Goal: Task Accomplishment & Management: Use online tool/utility

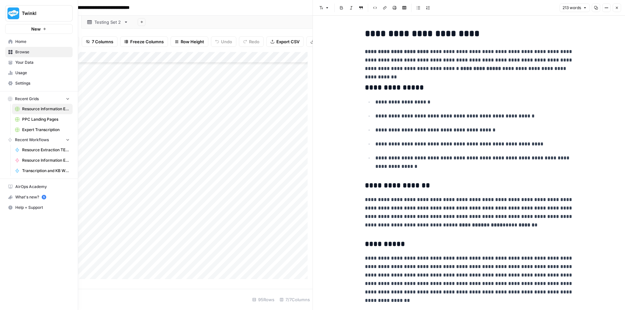
scroll to position [10, 0]
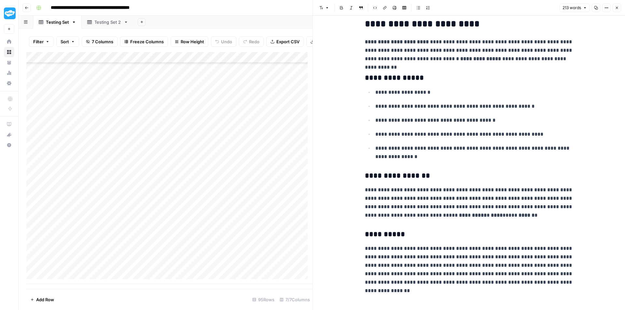
click at [26, 8] on icon "button" at bounding box center [27, 8] width 4 height 4
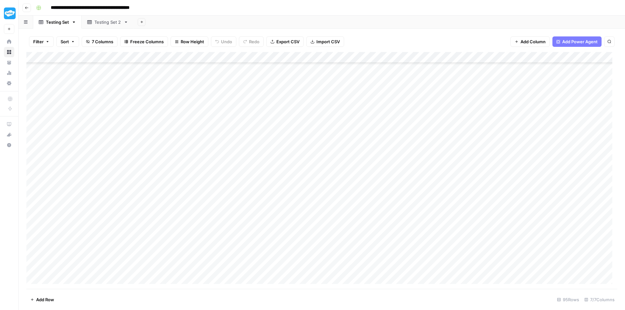
scroll to position [841, 0]
click at [30, 6] on button "Go back" at bounding box center [26, 8] width 8 height 8
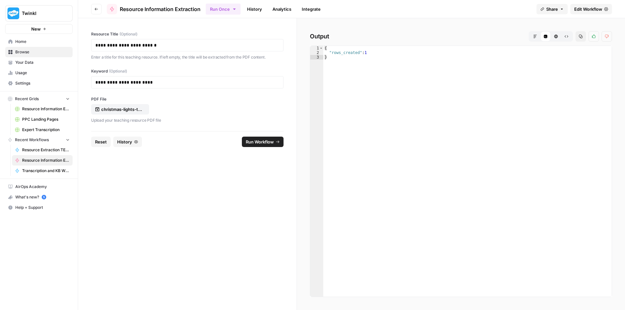
click at [100, 137] on button "Reset" at bounding box center [101, 142] width 20 height 10
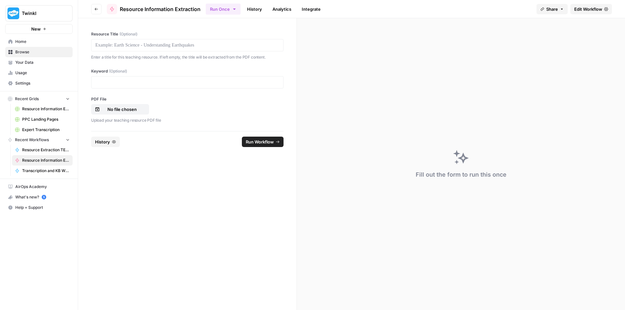
click at [153, 40] on div at bounding box center [187, 45] width 192 height 12
click at [153, 46] on p at bounding box center [187, 45] width 184 height 7
click at [125, 107] on p "No file chosen" at bounding box center [122, 109] width 42 height 7
click at [129, 83] on p at bounding box center [187, 82] width 184 height 7
click at [270, 142] on span "Run Workflow" at bounding box center [260, 142] width 28 height 7
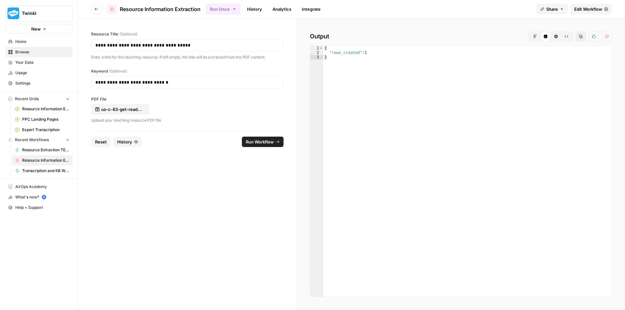
click at [96, 142] on span "Reset" at bounding box center [101, 142] width 12 height 7
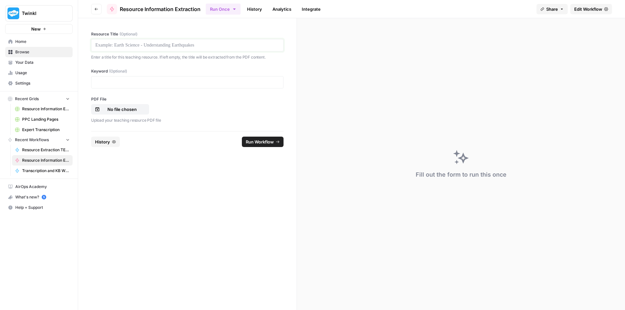
click at [147, 42] on p at bounding box center [187, 45] width 184 height 7
click at [126, 111] on p "No file chosen" at bounding box center [122, 109] width 42 height 7
click at [178, 89] on div "**********" at bounding box center [187, 74] width 219 height 113
click at [180, 82] on p at bounding box center [187, 82] width 184 height 7
click at [153, 83] on p at bounding box center [187, 82] width 184 height 7
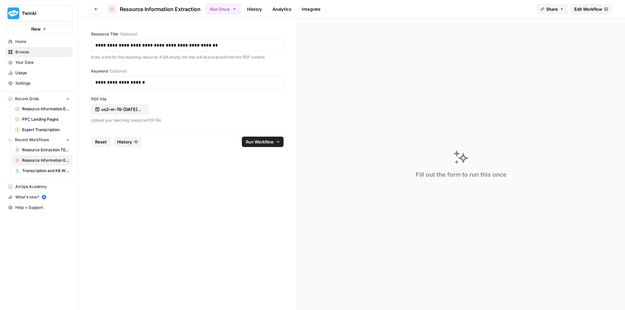
click at [256, 144] on span "Run Workflow" at bounding box center [260, 142] width 28 height 7
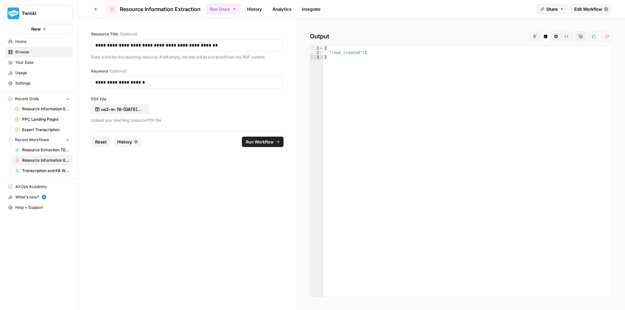
click at [102, 141] on span "Reset" at bounding box center [101, 142] width 12 height 7
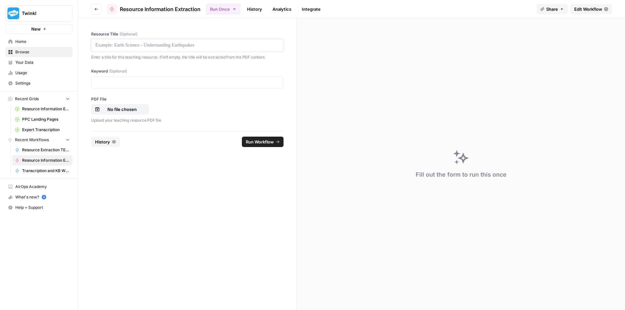
click at [152, 44] on p at bounding box center [187, 45] width 184 height 7
click at [129, 110] on p "No file chosen" at bounding box center [122, 109] width 42 height 7
click at [189, 83] on p at bounding box center [187, 82] width 184 height 7
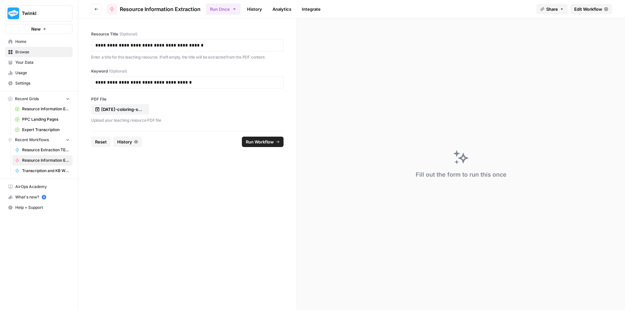
click at [274, 143] on span "Run Workflow" at bounding box center [260, 142] width 28 height 7
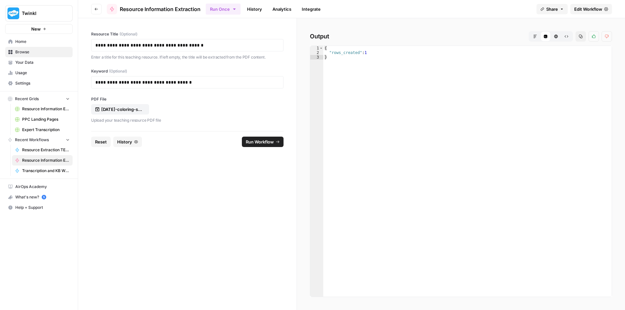
click at [94, 144] on button "Reset" at bounding box center [101, 142] width 20 height 10
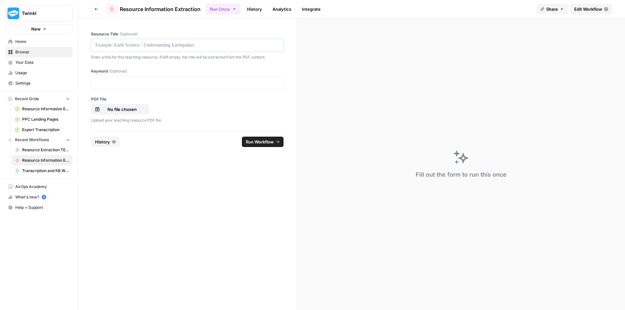
click at [182, 43] on p at bounding box center [187, 45] width 184 height 7
click at [121, 108] on p "No file chosen" at bounding box center [122, 109] width 42 height 7
click at [135, 80] on p at bounding box center [187, 82] width 184 height 7
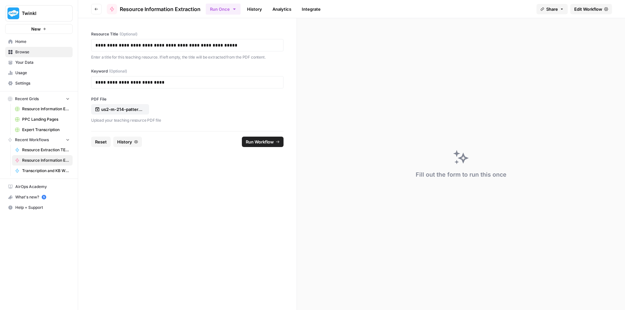
click at [275, 146] on button "Run Workflow" at bounding box center [263, 142] width 42 height 10
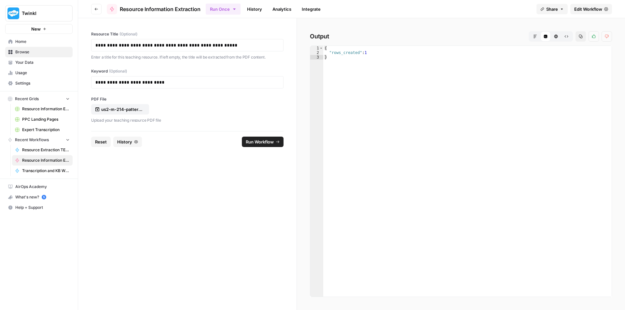
click at [101, 142] on span "Reset" at bounding box center [101, 142] width 12 height 7
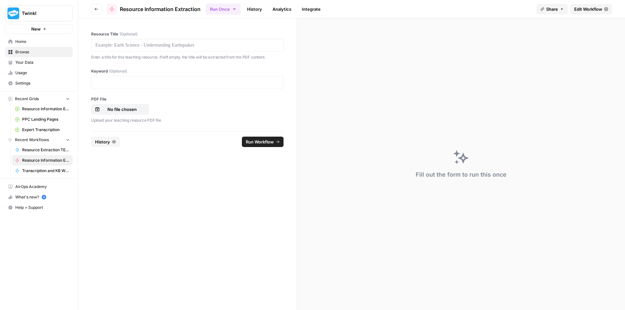
click at [173, 49] on div at bounding box center [187, 45] width 192 height 12
click at [176, 43] on p at bounding box center [187, 45] width 184 height 7
click at [169, 84] on p at bounding box center [187, 82] width 184 height 7
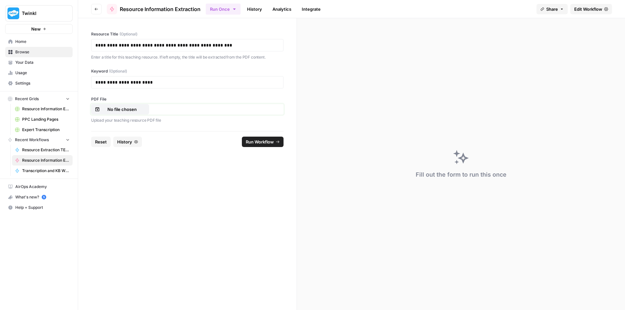
click at [132, 109] on p "No file chosen" at bounding box center [122, 109] width 42 height 7
click at [256, 142] on span "Run Workflow" at bounding box center [260, 142] width 28 height 7
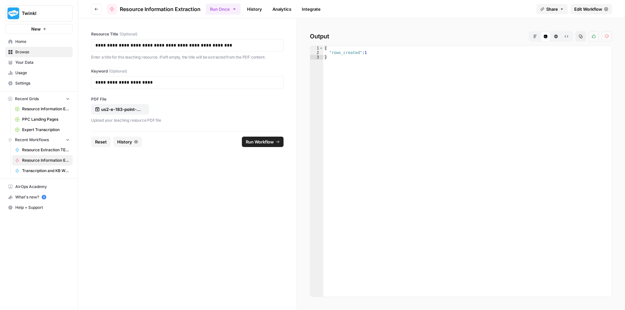
click at [96, 145] on span "Reset" at bounding box center [101, 142] width 12 height 7
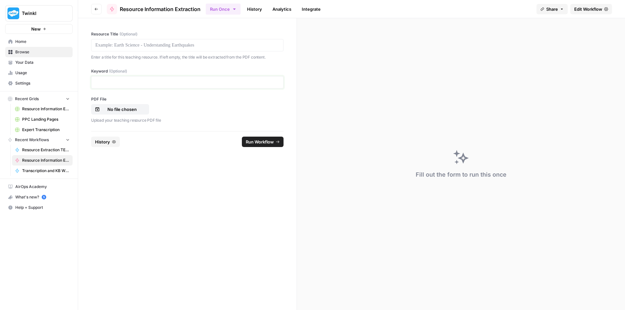
click at [144, 81] on p at bounding box center [187, 82] width 184 height 7
click at [161, 45] on p at bounding box center [187, 45] width 184 height 7
click at [134, 107] on p "No file chosen" at bounding box center [122, 109] width 42 height 7
drag, startPoint x: 189, startPoint y: 47, endPoint x: 11, endPoint y: 60, distance: 178.0
click at [0, 60] on div "**********" at bounding box center [312, 155] width 625 height 310
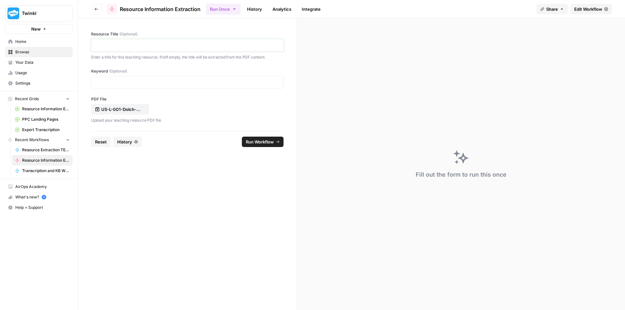
click at [166, 45] on pre at bounding box center [187, 45] width 184 height 7
click at [118, 82] on p at bounding box center [187, 82] width 184 height 7
click at [255, 142] on span "Run Workflow" at bounding box center [260, 142] width 28 height 7
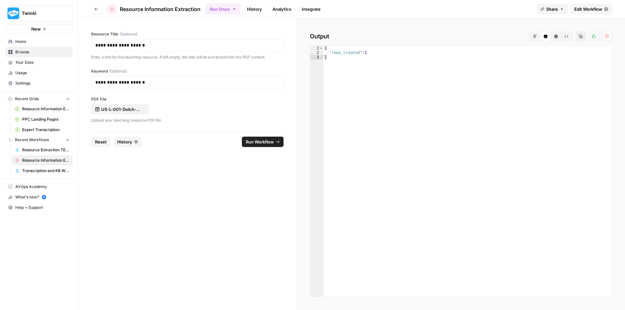
click at [101, 141] on span "Reset" at bounding box center [101, 142] width 12 height 7
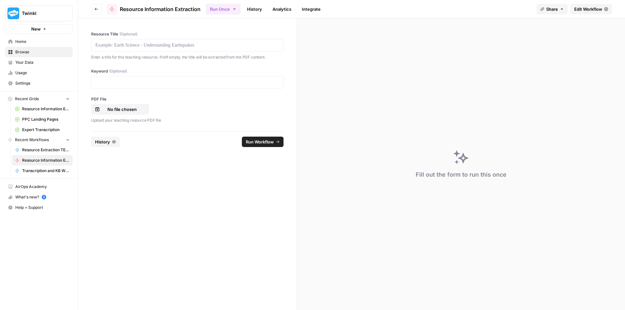
click at [181, 41] on div at bounding box center [187, 45] width 192 height 12
click at [186, 44] on p at bounding box center [187, 45] width 184 height 7
click at [143, 107] on div "No file chosen" at bounding box center [120, 109] width 51 height 7
click at [163, 87] on div at bounding box center [187, 82] width 192 height 12
click at [165, 83] on p at bounding box center [187, 82] width 184 height 7
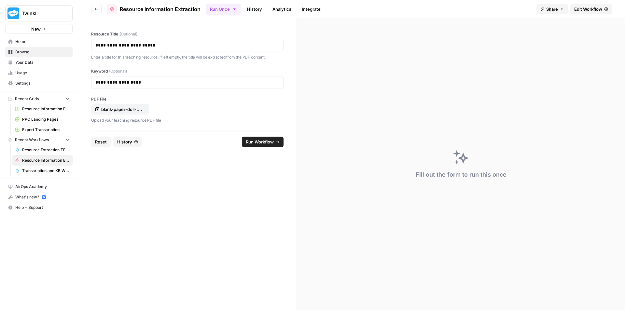
click at [257, 143] on span "Run Workflow" at bounding box center [260, 142] width 28 height 7
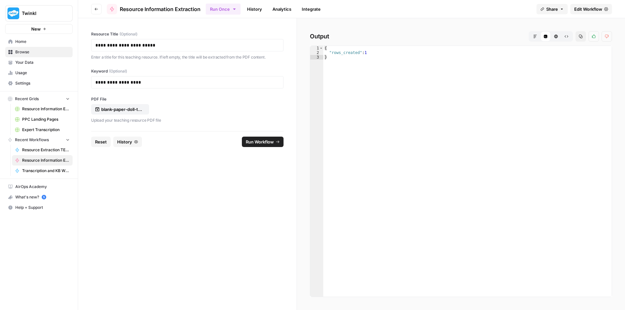
click at [100, 143] on span "Reset" at bounding box center [101, 142] width 12 height 7
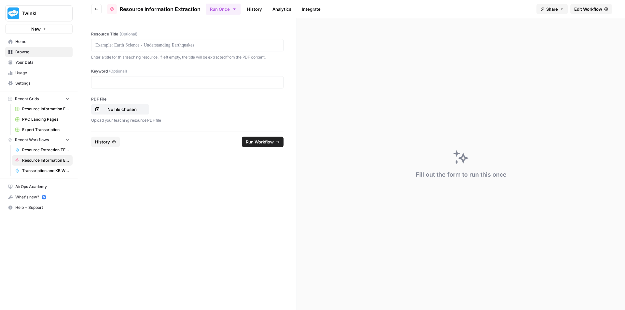
click at [181, 50] on div at bounding box center [187, 45] width 192 height 12
click at [183, 43] on p at bounding box center [187, 45] width 184 height 7
click at [134, 112] on p "No file chosen" at bounding box center [122, 109] width 42 height 7
click at [181, 87] on div at bounding box center [187, 82] width 192 height 12
click at [181, 83] on p at bounding box center [187, 82] width 184 height 7
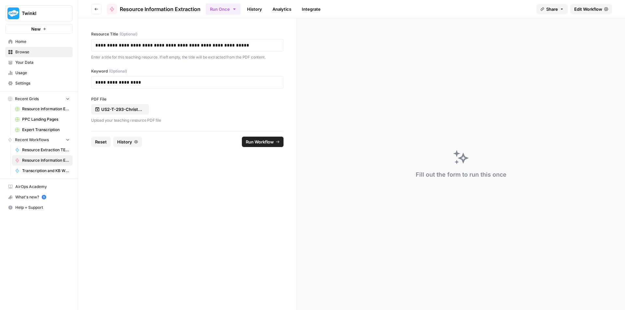
click at [256, 142] on span "Run Workflow" at bounding box center [260, 142] width 28 height 7
click at [280, 145] on button "Cancel" at bounding box center [270, 142] width 28 height 10
click at [194, 86] on div "**********" at bounding box center [187, 82] width 192 height 12
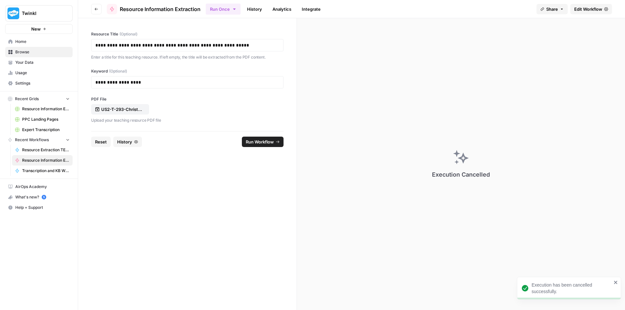
click at [194, 86] on div "**********" at bounding box center [187, 82] width 192 height 12
click at [194, 79] on p "**********" at bounding box center [187, 82] width 184 height 7
click at [262, 141] on span "Run Workflow" at bounding box center [260, 142] width 28 height 7
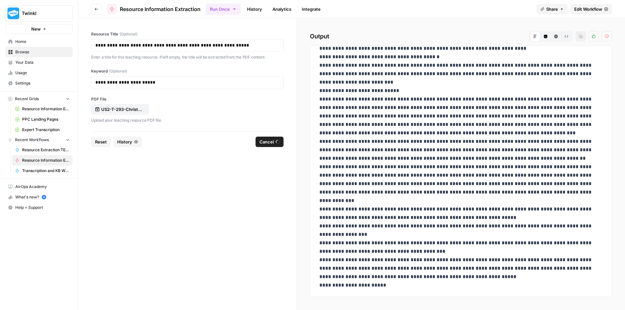
scroll to position [52, 0]
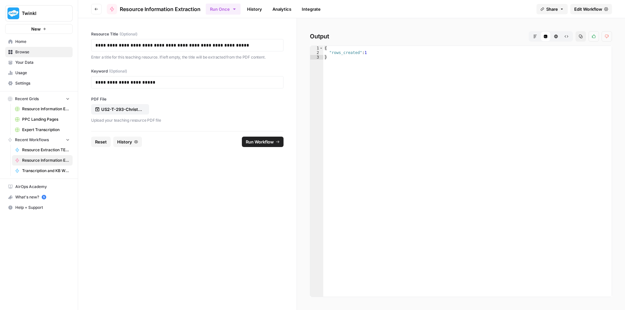
click at [104, 141] on span "Reset" at bounding box center [101, 142] width 12 height 7
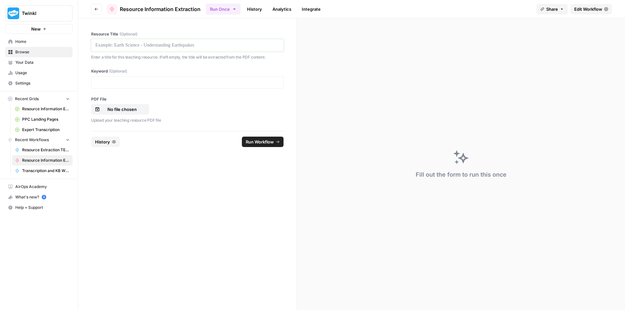
click at [141, 46] on p at bounding box center [187, 45] width 184 height 7
click at [126, 112] on p "No file chosen" at bounding box center [122, 109] width 42 height 7
click at [175, 81] on p at bounding box center [187, 82] width 184 height 7
click at [264, 142] on span "Run Workflow" at bounding box center [260, 142] width 28 height 7
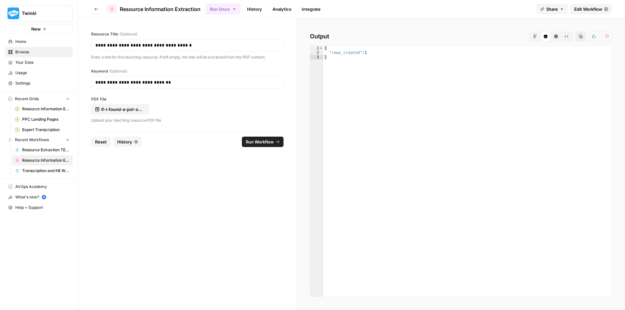
click at [98, 145] on span "Reset" at bounding box center [101, 142] width 12 height 7
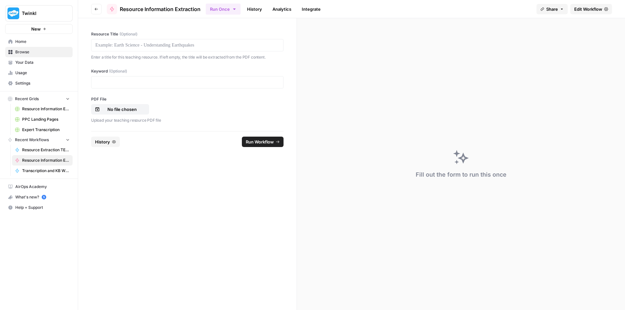
click at [138, 49] on div at bounding box center [187, 45] width 192 height 12
click at [139, 44] on p at bounding box center [187, 45] width 184 height 7
click at [179, 85] on p at bounding box center [187, 82] width 184 height 7
click at [125, 107] on p "No file chosen" at bounding box center [122, 109] width 42 height 7
click at [177, 43] on p at bounding box center [187, 45] width 184 height 7
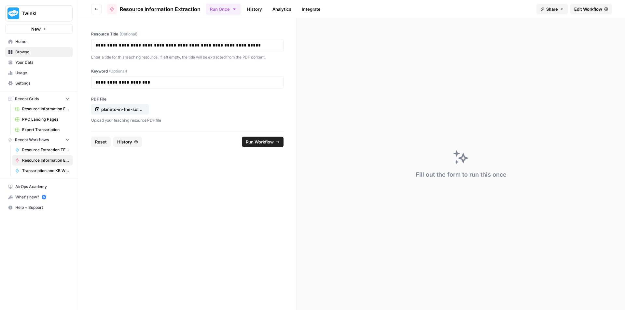
click at [249, 144] on span "Run Workflow" at bounding box center [260, 142] width 28 height 7
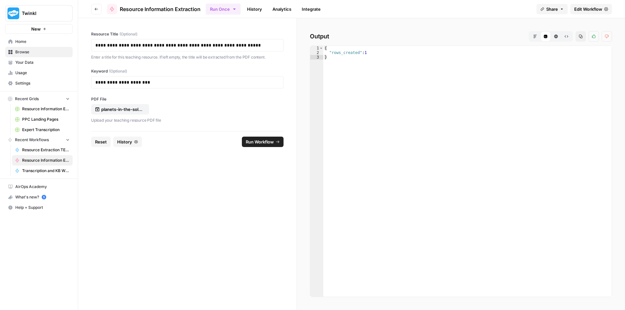
click at [94, 142] on button "Reset" at bounding box center [101, 142] width 20 height 10
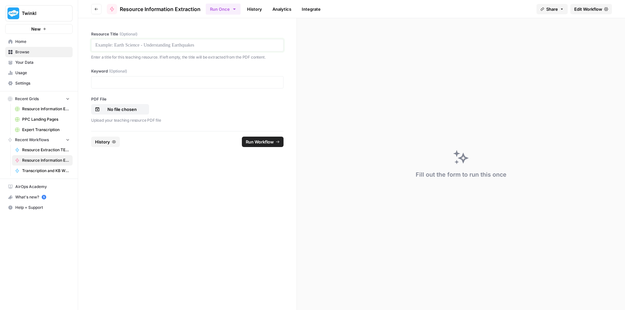
click at [137, 47] on p at bounding box center [187, 45] width 184 height 7
click at [148, 77] on div at bounding box center [187, 82] width 192 height 12
click at [150, 79] on p at bounding box center [187, 82] width 184 height 7
click at [135, 111] on p "No file chosen" at bounding box center [122, 109] width 42 height 7
click at [270, 145] on button "Run Workflow" at bounding box center [263, 142] width 42 height 10
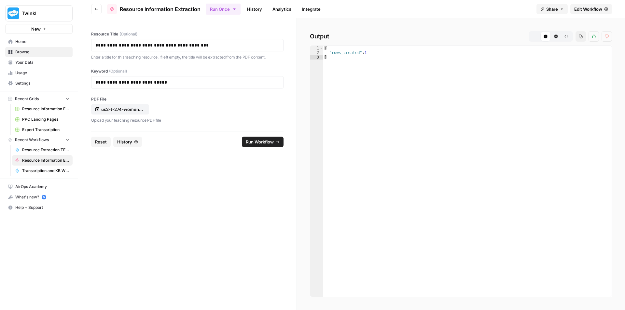
click at [95, 142] on span "Reset" at bounding box center [101, 142] width 12 height 7
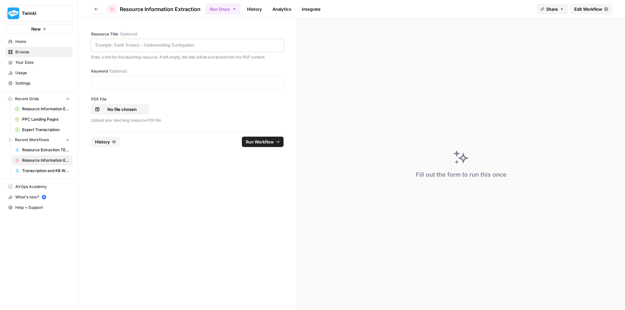
click at [214, 45] on p at bounding box center [187, 45] width 184 height 7
click at [158, 76] on div at bounding box center [187, 82] width 192 height 12
click at [161, 80] on p at bounding box center [187, 82] width 184 height 7
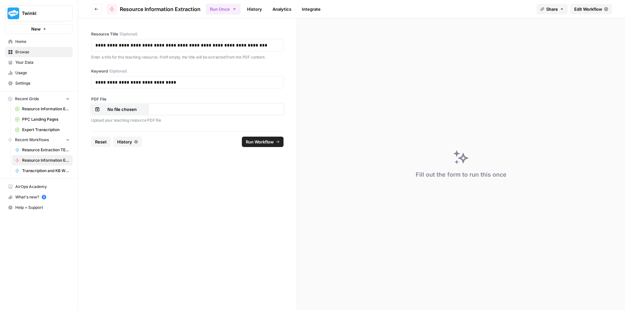
click at [129, 104] on button "No file chosen" at bounding box center [120, 109] width 58 height 10
click at [264, 140] on span "Run Workflow" at bounding box center [260, 142] width 28 height 7
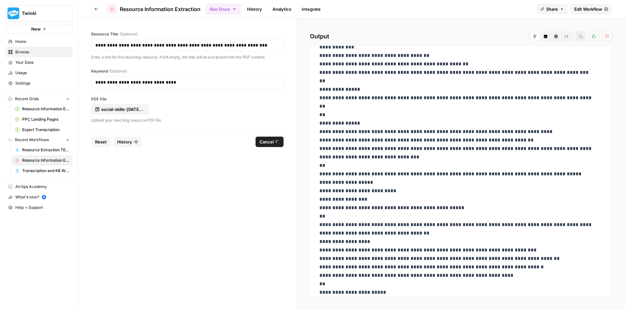
scroll to position [120, 0]
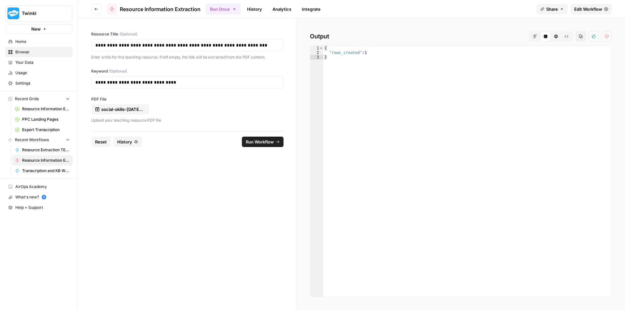
click at [99, 143] on span "Reset" at bounding box center [101, 142] width 12 height 7
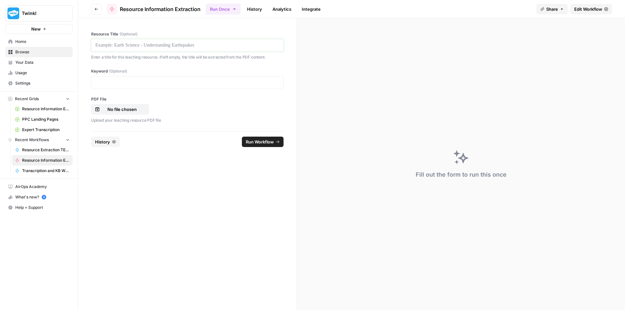
click at [151, 42] on p at bounding box center [187, 45] width 184 height 7
click at [152, 82] on p at bounding box center [187, 82] width 184 height 7
click at [119, 108] on p "No file chosen" at bounding box center [122, 109] width 42 height 7
click at [208, 84] on p at bounding box center [187, 82] width 184 height 7
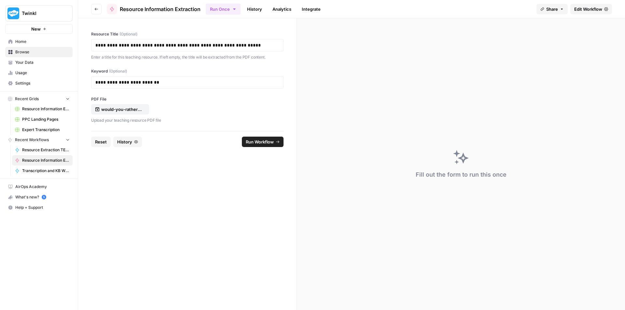
click at [255, 140] on span "Run Workflow" at bounding box center [260, 142] width 28 height 7
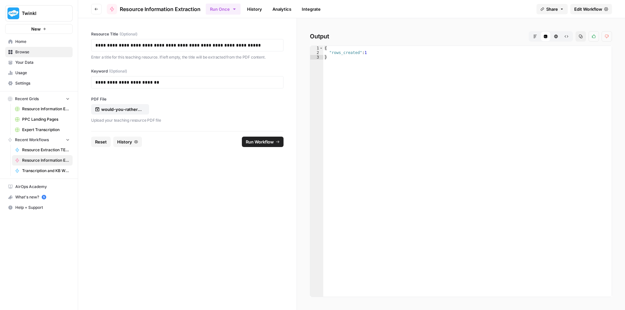
click at [97, 141] on span "Reset" at bounding box center [101, 142] width 12 height 7
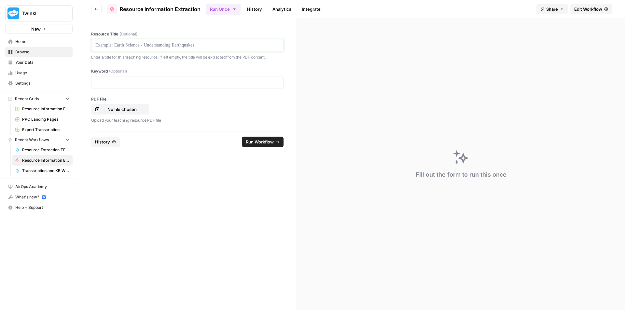
click at [142, 43] on p at bounding box center [187, 45] width 184 height 7
click at [138, 108] on p "No file chosen" at bounding box center [122, 109] width 42 height 7
click at [111, 79] on p at bounding box center [187, 82] width 184 height 7
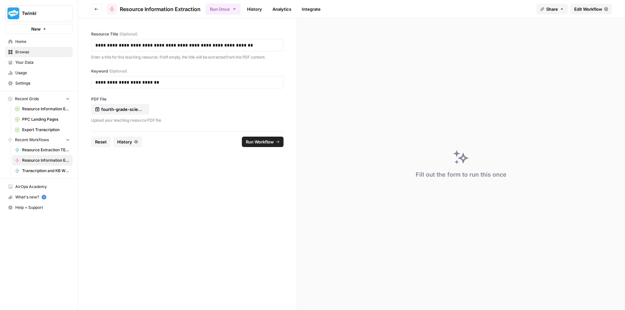
click at [264, 140] on span "Run Workflow" at bounding box center [260, 142] width 28 height 7
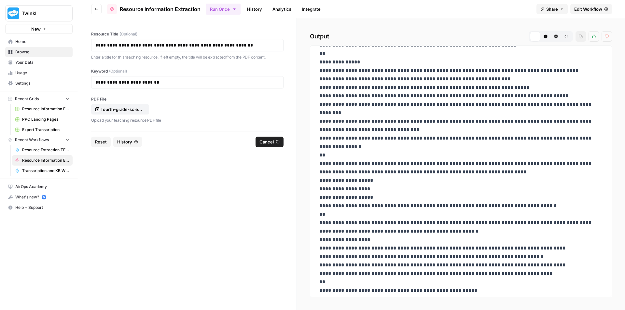
scroll to position [247, 0]
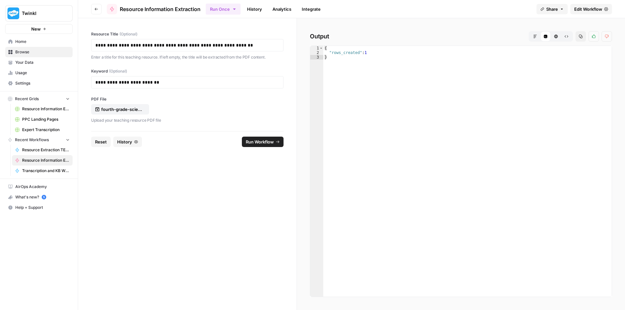
drag, startPoint x: 102, startPoint y: 139, endPoint x: 105, endPoint y: 135, distance: 4.9
click at [102, 139] on span "Reset" at bounding box center [101, 142] width 12 height 7
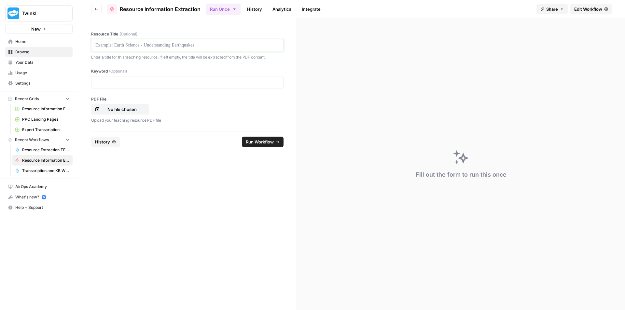
click at [156, 48] on p at bounding box center [187, 45] width 184 height 7
click at [141, 86] on div at bounding box center [187, 82] width 192 height 12
click at [128, 112] on p "No file chosen" at bounding box center [122, 109] width 42 height 7
click at [240, 86] on div at bounding box center [187, 82] width 192 height 12
click at [240, 85] on p at bounding box center [187, 82] width 184 height 7
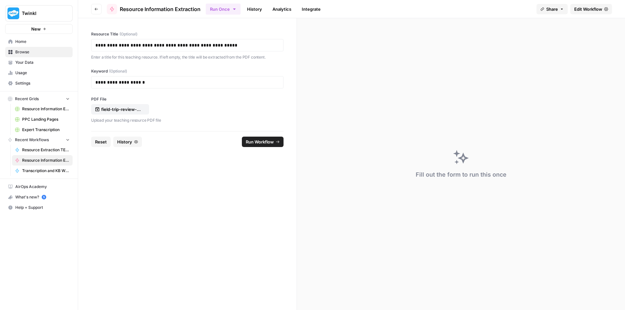
click at [258, 137] on button "Run Workflow" at bounding box center [263, 142] width 42 height 10
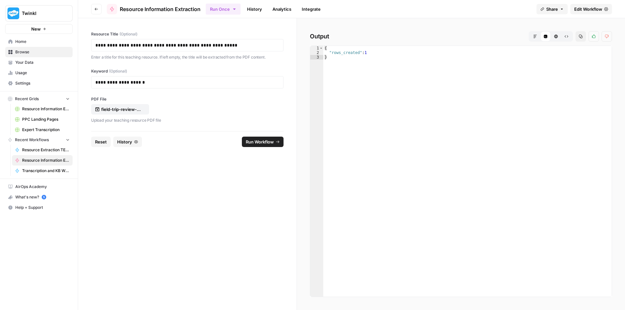
click at [99, 145] on span "Reset" at bounding box center [101, 142] width 12 height 7
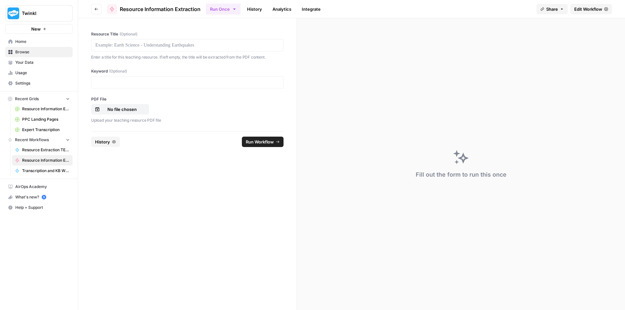
click at [603, 10] on link "Edit Workflow" at bounding box center [592, 9] width 42 height 10
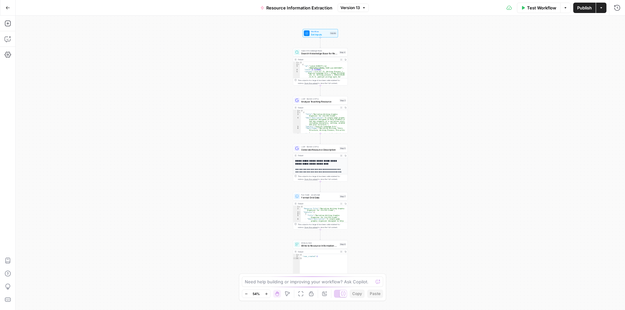
click at [310, 121] on div "[ { "Title" : "Narrative Writing Graphic Organizer for 3rd-5th Grade" , "Short …" at bounding box center [323, 129] width 44 height 39
click at [321, 104] on div "LLM · Gemini 2.5 Pro Analyze Teaching Resource Step 3 Copy step Delete step Add…" at bounding box center [320, 100] width 55 height 8
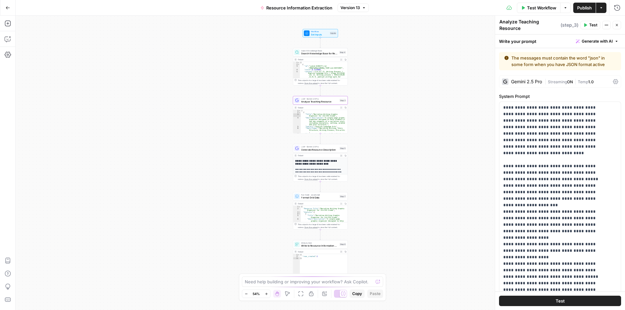
click at [614, 80] on div "Gemini 2.5 Pro | Streaming ON | Temp 1.0" at bounding box center [560, 82] width 122 height 12
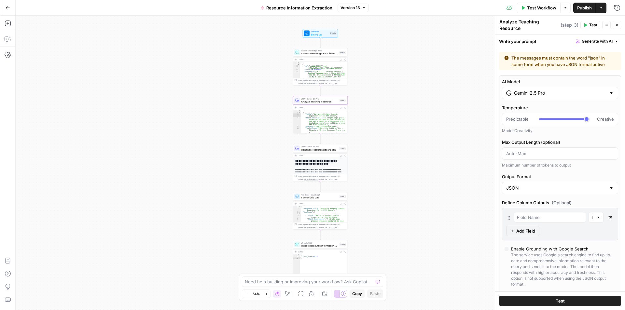
click at [605, 25] on icon "button" at bounding box center [607, 25] width 4 height 4
click at [606, 22] on button "Actions" at bounding box center [607, 25] width 8 height 8
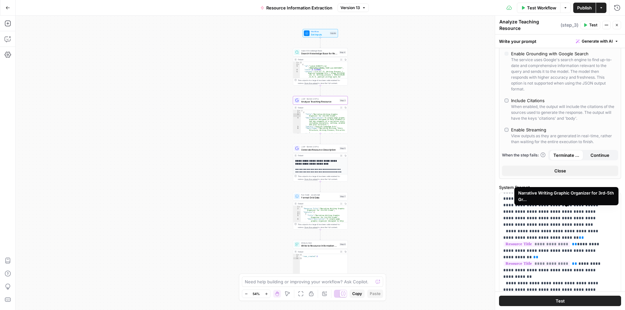
scroll to position [261, 0]
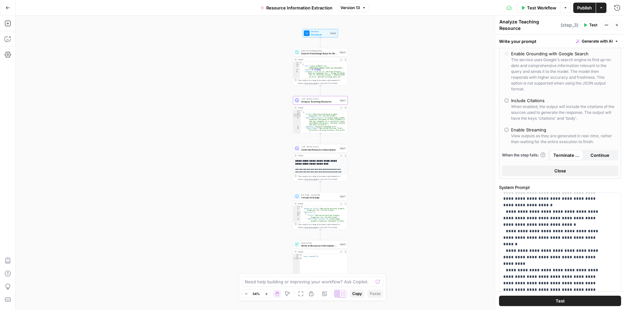
click at [319, 106] on div "Output" at bounding box center [318, 107] width 40 height 3
click at [327, 107] on div "Output" at bounding box center [318, 107] width 40 height 3
click at [326, 117] on div "[ { "Title" : "Narrative Writing Graphic Organizer for 3rd-5th Grade" , "Short …" at bounding box center [323, 129] width 44 height 39
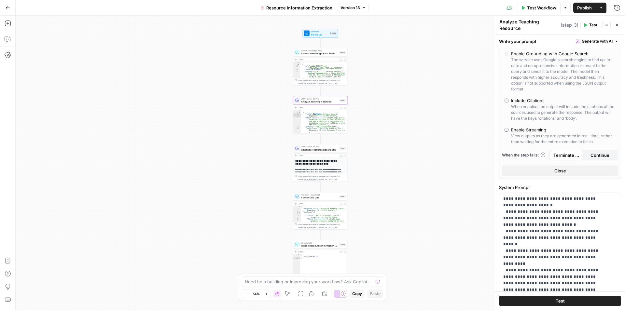
click at [327, 111] on div "[ { "Title" : "Narrative Writing Graphic Organizer for 3rd-5th Grade" , "Short …" at bounding box center [323, 129] width 44 height 39
type textarea "*"
click at [342, 107] on span "Expand Output" at bounding box center [342, 107] width 0 height 0
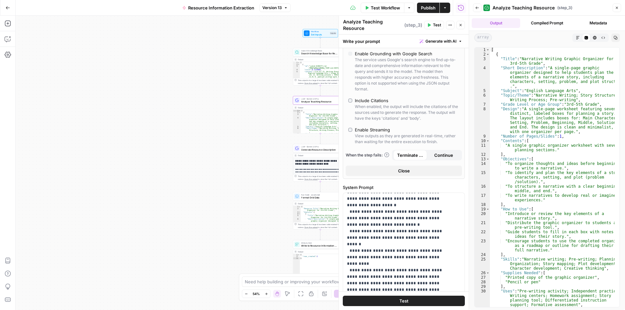
click at [395, 171] on button "Close" at bounding box center [404, 171] width 116 height 10
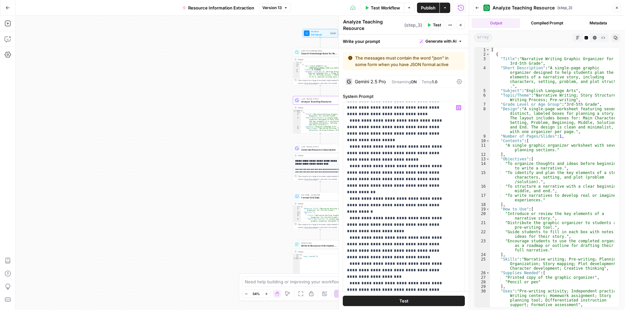
scroll to position [437, 0]
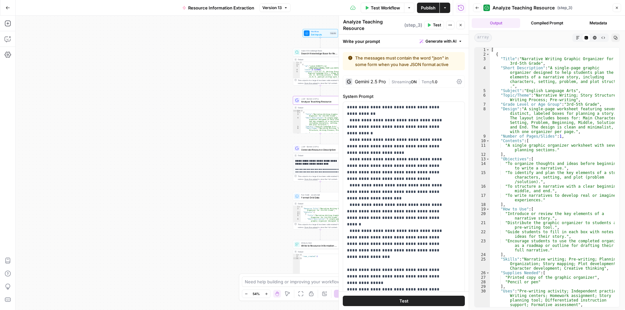
click at [269, 294] on button "Zoom In" at bounding box center [267, 294] width 8 height 8
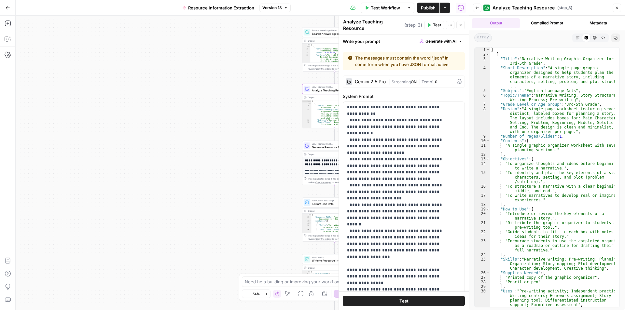
click at [269, 294] on button "Zoom In" at bounding box center [267, 294] width 8 height 8
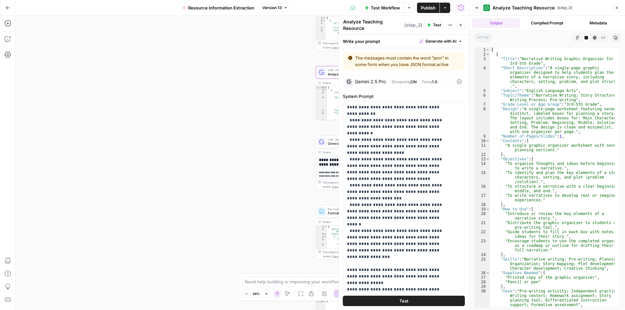
click at [269, 294] on button "Zoom In" at bounding box center [267, 294] width 8 height 8
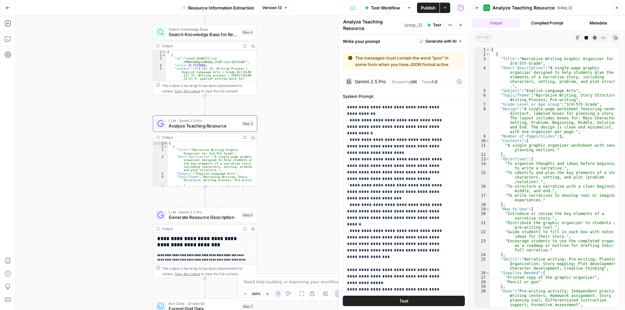
drag, startPoint x: 177, startPoint y: 157, endPoint x: 73, endPoint y: 192, distance: 109.1
click at [53, 200] on div "Workflow Set Inputs Inputs Search Knowledge Base Search Knowledge Base for Reso…" at bounding box center [242, 163] width 453 height 295
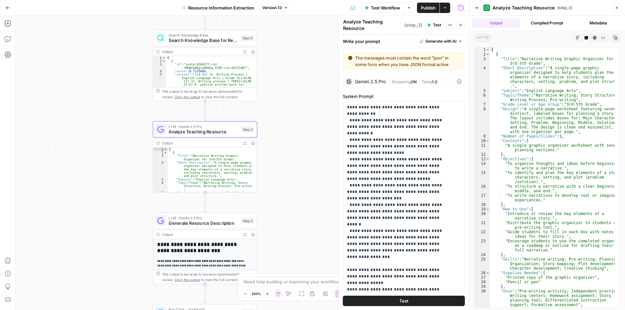
click at [205, 51] on div "Output" at bounding box center [200, 52] width 77 height 6
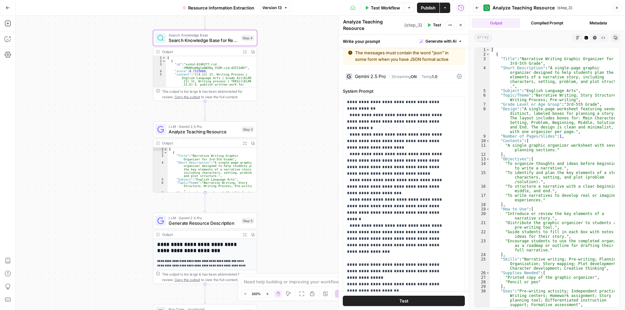
scroll to position [0, 0]
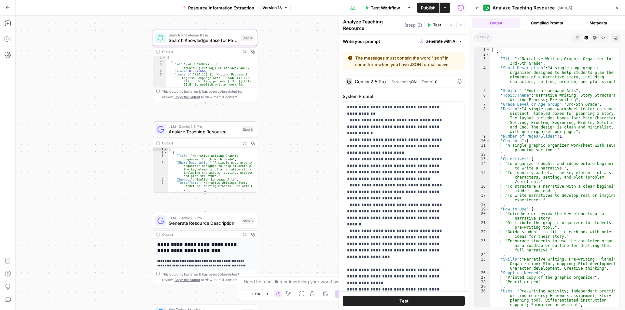
click at [457, 82] on icon at bounding box center [459, 81] width 5 height 5
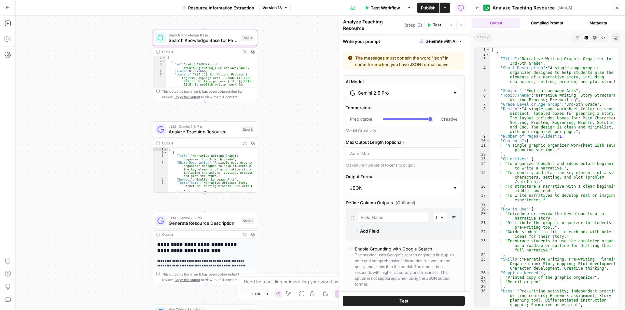
click at [207, 129] on span "Analyze Teaching Resource" at bounding box center [204, 132] width 70 height 7
click at [216, 133] on span "Analyze Teaching Resource" at bounding box center [204, 132] width 70 height 7
click at [205, 223] on span "Generate Resource Description" at bounding box center [204, 223] width 70 height 7
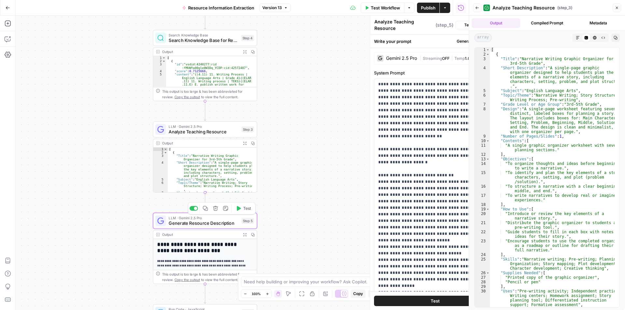
type textarea "Generate Resource Description"
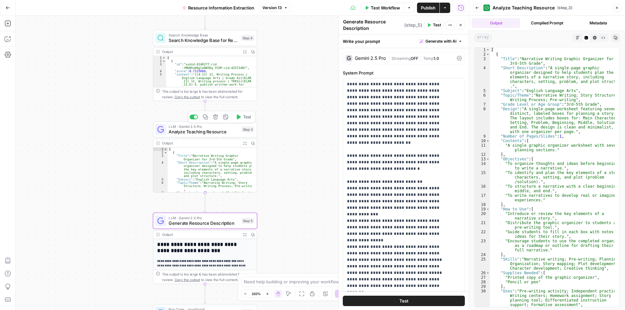
click at [204, 131] on span "Analyze Teaching Resource" at bounding box center [204, 132] width 70 height 7
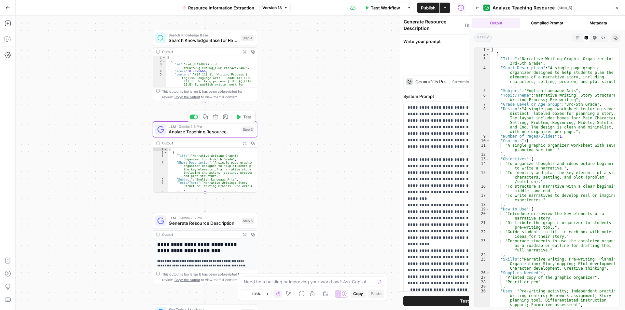
type textarea "Analyze Teaching Resource"
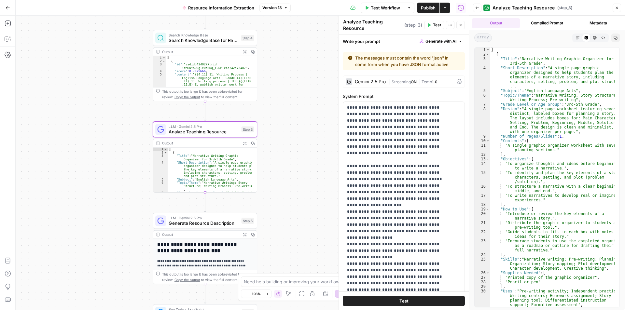
click at [402, 82] on span "Streaming" at bounding box center [401, 81] width 19 height 5
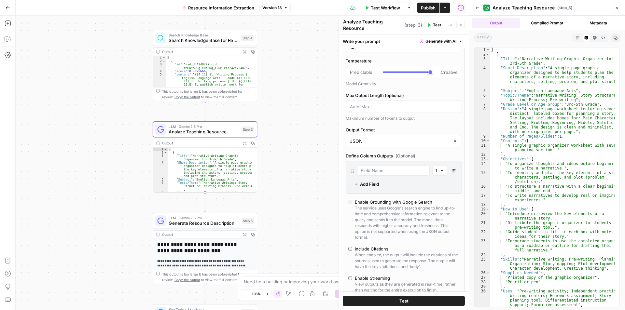
scroll to position [98, 0]
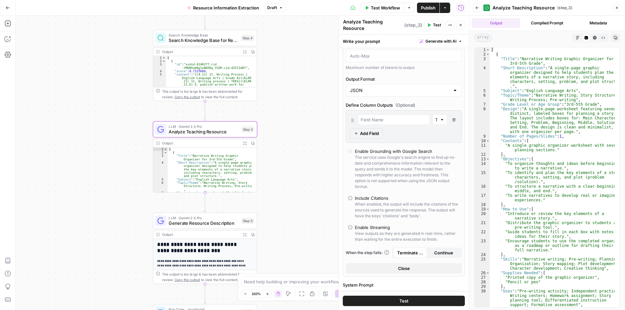
click at [421, 270] on button "Close" at bounding box center [404, 268] width 116 height 10
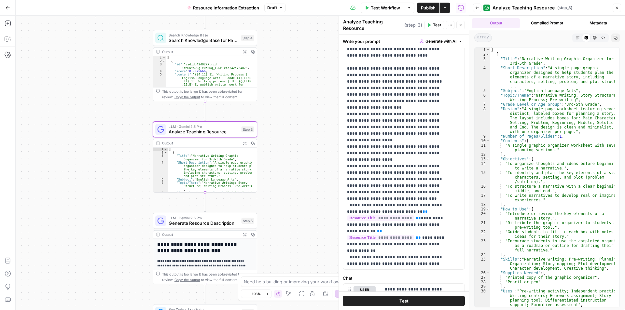
scroll to position [0, 0]
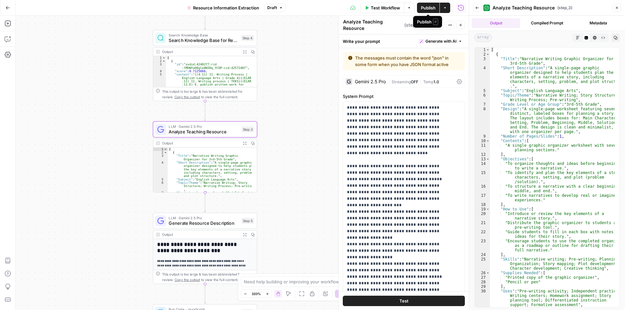
click at [429, 7] on span "Publish" at bounding box center [428, 8] width 15 height 7
click at [12, 7] on button "Go Back" at bounding box center [8, 8] width 12 height 12
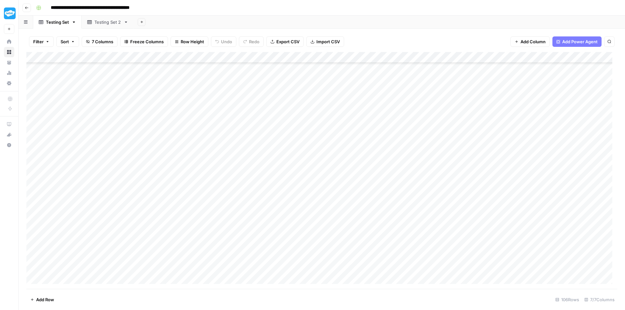
scroll to position [963, 0]
click at [269, 266] on div "Add Column" at bounding box center [321, 170] width 591 height 237
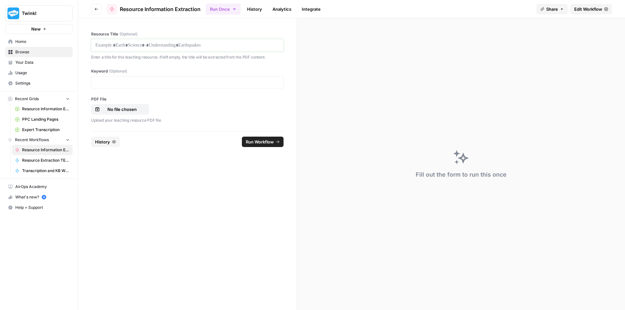
click at [224, 43] on p at bounding box center [187, 45] width 184 height 7
click at [131, 86] on div at bounding box center [187, 82] width 192 height 12
click at [133, 82] on p at bounding box center [187, 82] width 184 height 7
click at [124, 107] on p "No file chosen" at bounding box center [122, 109] width 42 height 7
click at [265, 142] on span "Run Workflow" at bounding box center [260, 142] width 28 height 7
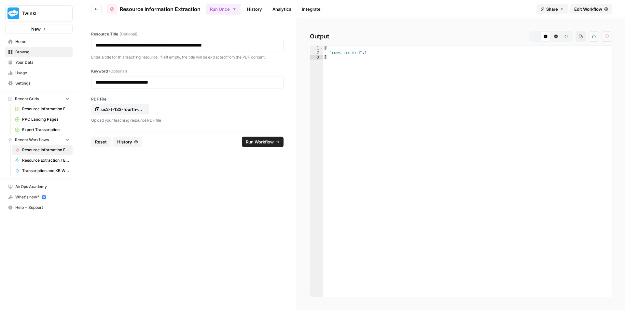
click at [100, 141] on span "Reset" at bounding box center [101, 142] width 12 height 7
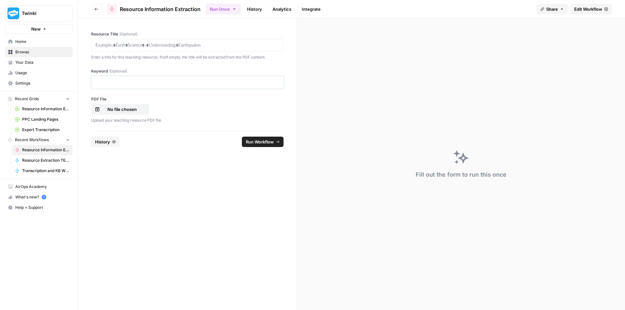
click at [181, 83] on p at bounding box center [187, 82] width 184 height 7
click at [189, 49] on div at bounding box center [187, 45] width 192 height 12
click at [186, 46] on p at bounding box center [187, 45] width 184 height 7
click at [128, 109] on p "No file chosen" at bounding box center [122, 109] width 42 height 7
click at [153, 82] on p at bounding box center [187, 82] width 184 height 7
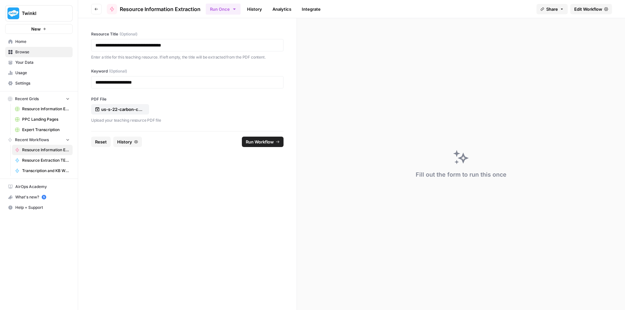
click at [269, 142] on span "Run Workflow" at bounding box center [260, 142] width 28 height 7
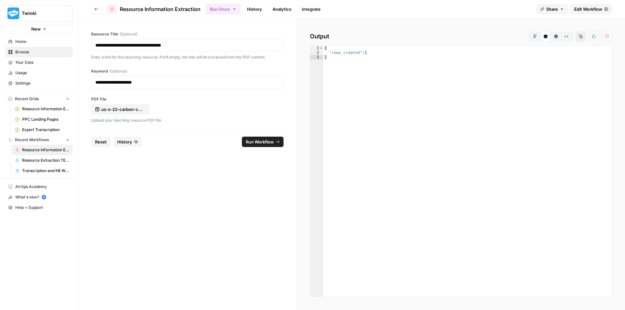
click at [96, 138] on button "Reset" at bounding box center [101, 142] width 20 height 10
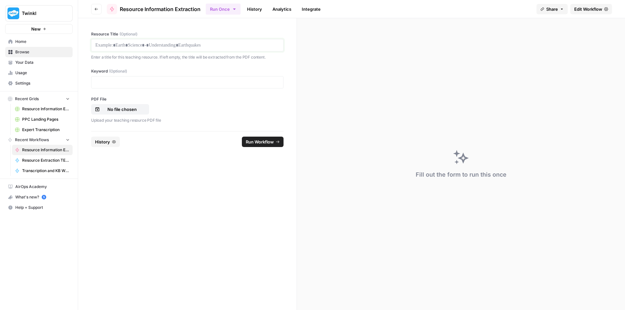
click at [172, 44] on p at bounding box center [187, 45] width 184 height 7
click at [152, 84] on p at bounding box center [187, 82] width 184 height 7
click at [141, 107] on p "No file chosen" at bounding box center [122, 109] width 42 height 7
click at [221, 85] on p at bounding box center [187, 82] width 184 height 7
click at [254, 138] on button "Run Workflow" at bounding box center [263, 142] width 42 height 10
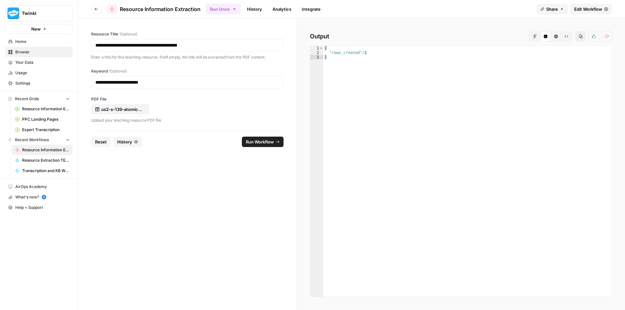
click at [97, 140] on span "Reset" at bounding box center [101, 142] width 12 height 7
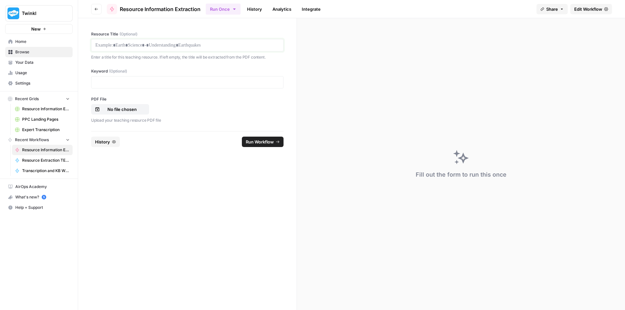
click at [154, 46] on p at bounding box center [187, 45] width 184 height 7
click at [151, 85] on p at bounding box center [187, 82] width 184 height 7
click at [135, 111] on p "No file chosen" at bounding box center [122, 109] width 42 height 7
click at [122, 83] on p at bounding box center [187, 82] width 184 height 7
click at [255, 144] on span "Run Workflow" at bounding box center [260, 142] width 28 height 7
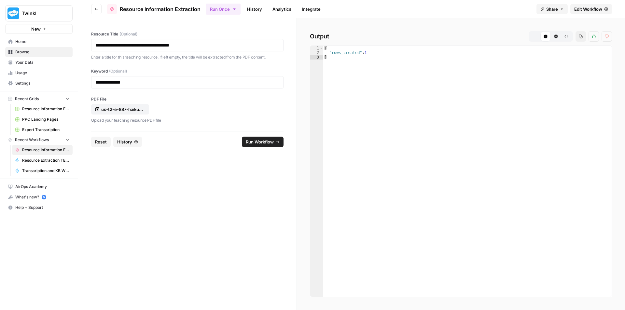
drag, startPoint x: 98, startPoint y: 144, endPoint x: 101, endPoint y: 137, distance: 8.2
click at [98, 144] on span "Reset" at bounding box center [101, 142] width 12 height 7
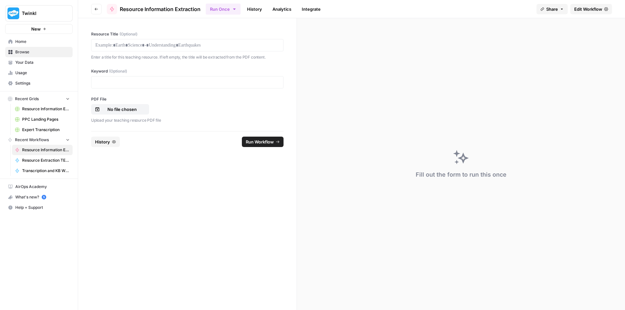
click at [137, 40] on div at bounding box center [187, 45] width 192 height 12
click at [139, 45] on p at bounding box center [187, 45] width 184 height 7
click at [145, 87] on div at bounding box center [187, 82] width 192 height 12
click at [130, 77] on div at bounding box center [187, 82] width 192 height 12
click at [131, 83] on p at bounding box center [187, 82] width 184 height 7
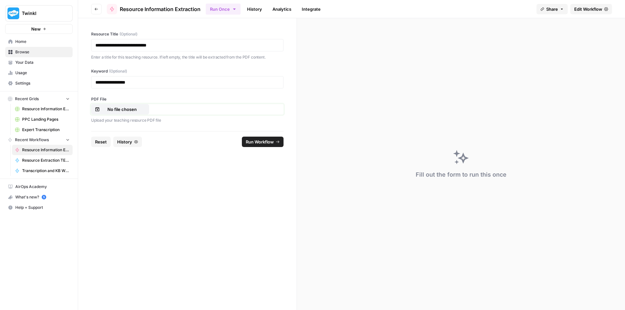
click at [129, 110] on p "No file chosen" at bounding box center [122, 109] width 42 height 7
click at [263, 143] on span "Run Workflow" at bounding box center [260, 142] width 28 height 7
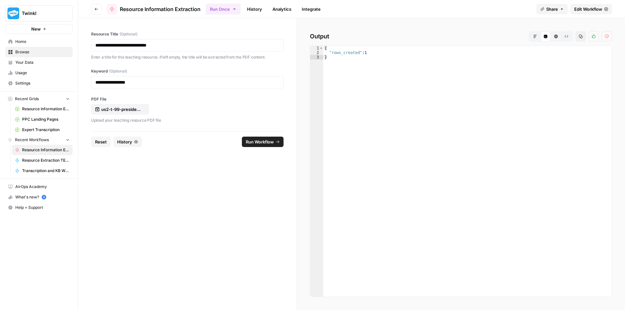
click at [97, 142] on span "Reset" at bounding box center [101, 142] width 12 height 7
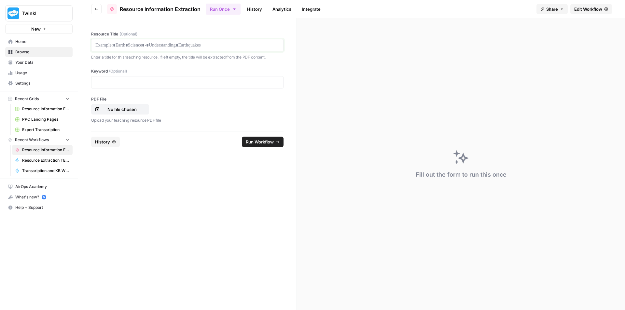
click at [133, 47] on p at bounding box center [187, 45] width 184 height 7
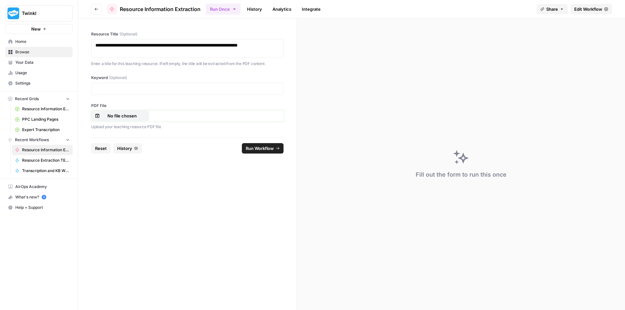
click at [121, 118] on p "No file chosen" at bounding box center [122, 116] width 42 height 7
click at [169, 93] on div at bounding box center [187, 89] width 192 height 12
click at [169, 91] on p at bounding box center [187, 89] width 184 height 7
click at [255, 149] on span "Run Workflow" at bounding box center [260, 148] width 28 height 7
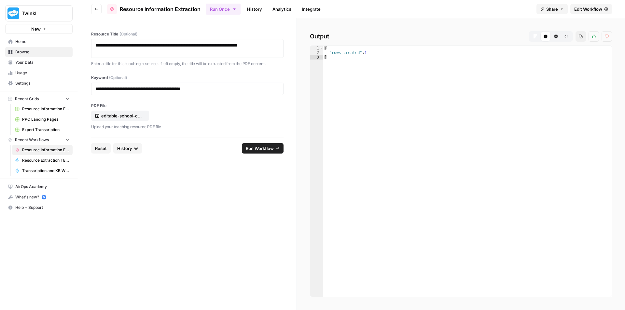
click at [102, 149] on span "Reset" at bounding box center [101, 148] width 12 height 7
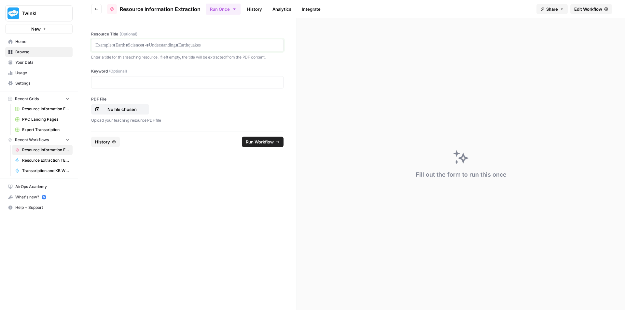
click at [171, 48] on p at bounding box center [187, 45] width 184 height 7
click at [189, 81] on p at bounding box center [187, 82] width 184 height 7
click at [138, 112] on p "No file chosen" at bounding box center [122, 109] width 42 height 7
click at [259, 142] on span "Run Workflow" at bounding box center [260, 142] width 28 height 7
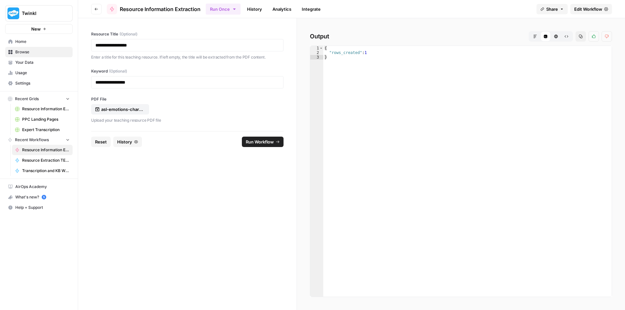
click at [96, 143] on span "Reset" at bounding box center [101, 142] width 12 height 7
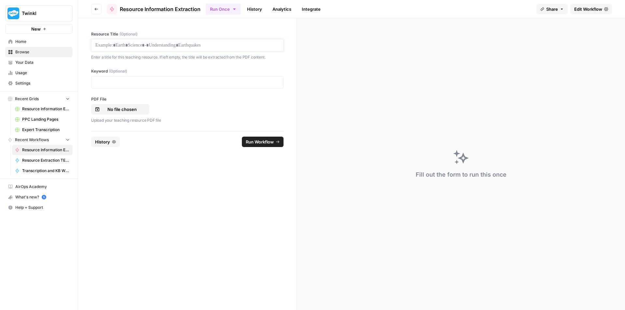
click at [142, 47] on p at bounding box center [187, 45] width 184 height 7
click at [126, 112] on p "No file chosen" at bounding box center [122, 109] width 42 height 7
click at [165, 78] on div at bounding box center [187, 82] width 192 height 12
click at [168, 82] on p at bounding box center [187, 82] width 184 height 7
drag, startPoint x: 159, startPoint y: 85, endPoint x: 24, endPoint y: 86, distance: 135.2
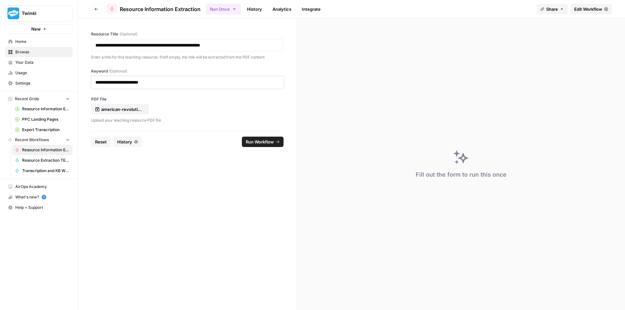
click at [24, 86] on div "**********" at bounding box center [312, 155] width 625 height 310
click at [263, 144] on span "Run Workflow" at bounding box center [260, 142] width 28 height 7
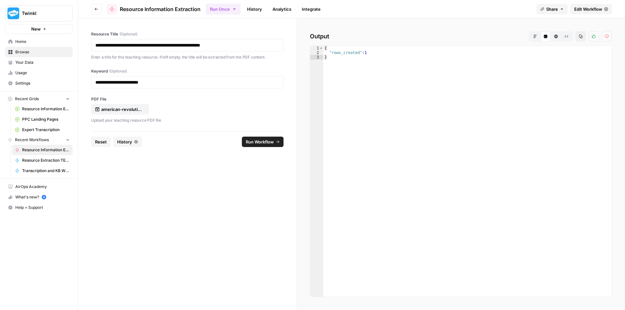
drag, startPoint x: 100, startPoint y: 145, endPoint x: 103, endPoint y: 140, distance: 5.7
click at [100, 145] on span "Reset" at bounding box center [101, 142] width 12 height 7
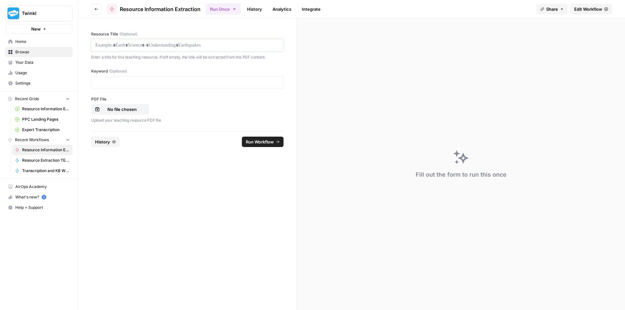
click at [192, 48] on p at bounding box center [187, 45] width 184 height 7
click at [108, 113] on button "No file chosen" at bounding box center [120, 109] width 58 height 10
click at [203, 80] on p at bounding box center [187, 82] width 184 height 7
click at [270, 145] on span "Run Workflow" at bounding box center [260, 142] width 28 height 7
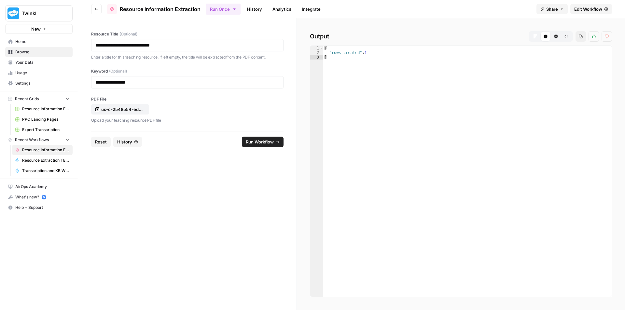
click at [97, 143] on span "Reset" at bounding box center [101, 142] width 12 height 7
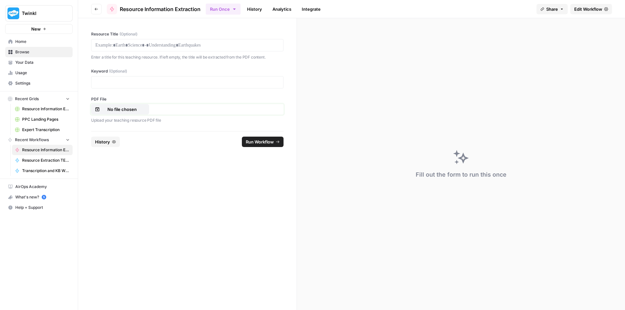
click at [122, 112] on p "No file chosen" at bounding box center [122, 109] width 42 height 7
click at [180, 48] on p at bounding box center [187, 45] width 184 height 7
click at [158, 80] on p at bounding box center [187, 82] width 184 height 7
click at [273, 144] on span "Run Workflow" at bounding box center [260, 142] width 28 height 7
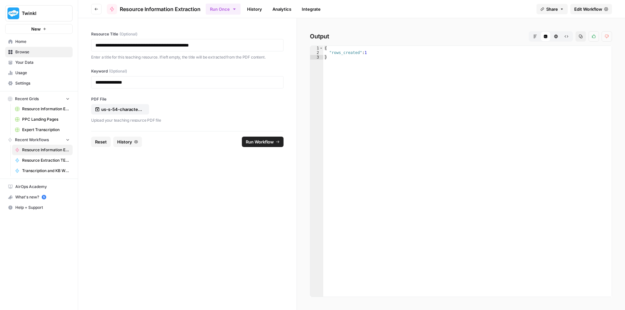
click at [97, 142] on span "Reset" at bounding box center [101, 142] width 12 height 7
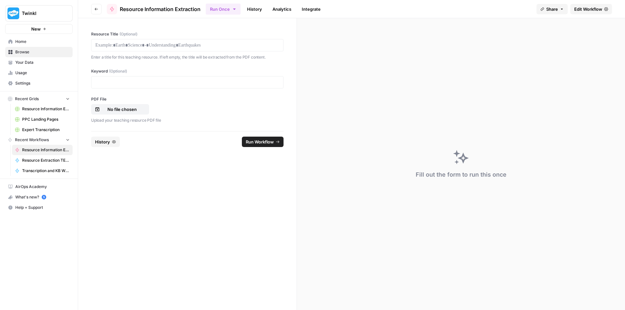
click at [187, 40] on div at bounding box center [187, 45] width 192 height 12
click at [187, 42] on p at bounding box center [187, 45] width 184 height 7
click at [136, 114] on button "No file chosen" at bounding box center [120, 109] width 58 height 10
click at [164, 83] on p at bounding box center [187, 82] width 184 height 7
click at [264, 143] on span "Run Workflow" at bounding box center [260, 142] width 28 height 7
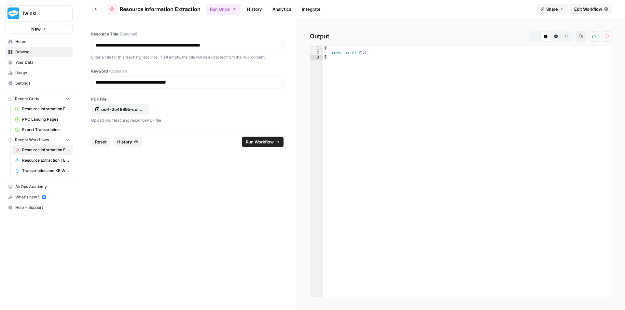
click at [96, 145] on span "Reset" at bounding box center [101, 142] width 12 height 7
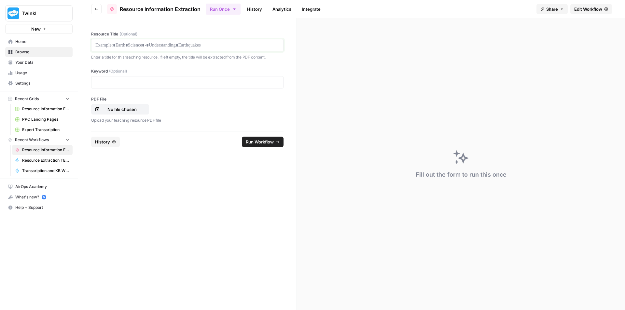
click at [177, 46] on p at bounding box center [187, 45] width 184 height 7
click at [114, 113] on button "No file chosen" at bounding box center [120, 109] width 58 height 10
click at [188, 80] on p at bounding box center [187, 82] width 184 height 7
click at [269, 149] on footer "Reset History Run Workflow" at bounding box center [187, 141] width 192 height 21
click at [270, 142] on span "Run Workflow" at bounding box center [260, 142] width 28 height 7
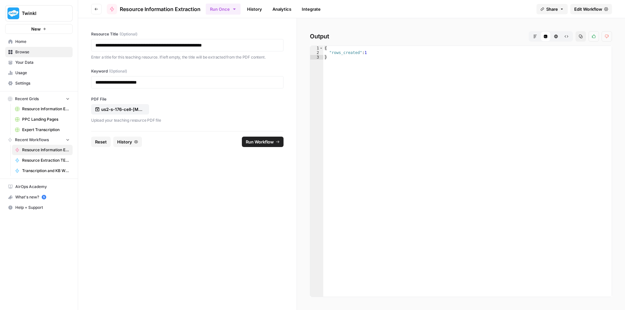
drag, startPoint x: 103, startPoint y: 143, endPoint x: 111, endPoint y: 131, distance: 14.5
click at [103, 143] on span "Reset" at bounding box center [101, 142] width 12 height 7
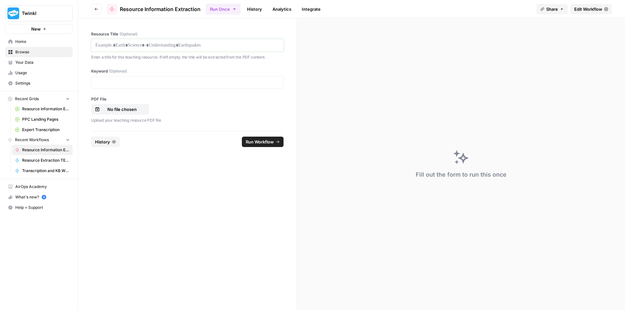
click at [165, 46] on p at bounding box center [187, 45] width 184 height 7
click at [134, 107] on p "No file chosen" at bounding box center [122, 109] width 42 height 7
click at [192, 80] on p at bounding box center [187, 82] width 184 height 7
click at [264, 142] on span "Run Workflow" at bounding box center [260, 142] width 28 height 7
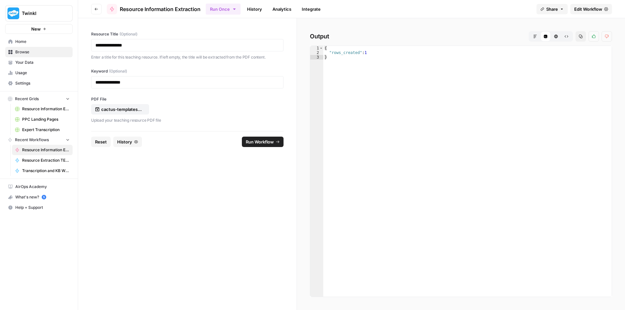
click at [105, 143] on span "Reset" at bounding box center [101, 142] width 12 height 7
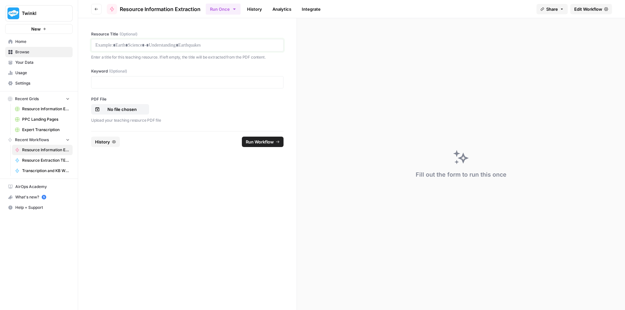
click at [158, 45] on p at bounding box center [187, 45] width 184 height 7
click at [209, 80] on p at bounding box center [187, 82] width 184 height 7
click at [122, 111] on p "No file chosen" at bounding box center [122, 109] width 42 height 7
click at [266, 145] on span "Run Workflow" at bounding box center [260, 142] width 28 height 7
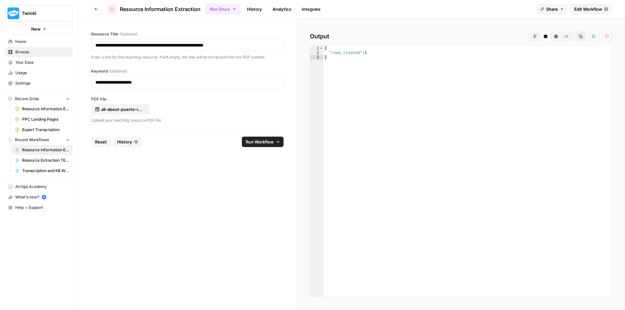
click at [94, 140] on button "Reset" at bounding box center [101, 142] width 20 height 10
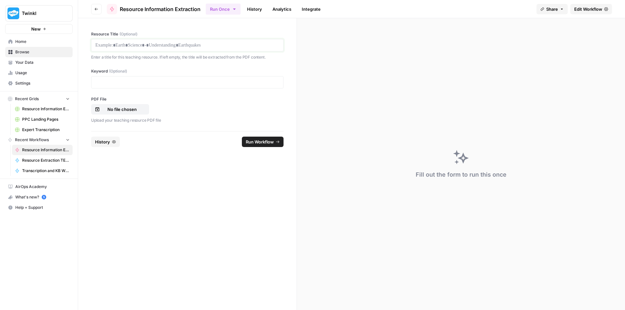
click at [164, 44] on p at bounding box center [187, 45] width 184 height 7
click at [127, 109] on p "No file chosen" at bounding box center [122, 109] width 42 height 7
click at [127, 79] on p at bounding box center [187, 82] width 184 height 7
click at [258, 144] on span "Run Workflow" at bounding box center [260, 142] width 28 height 7
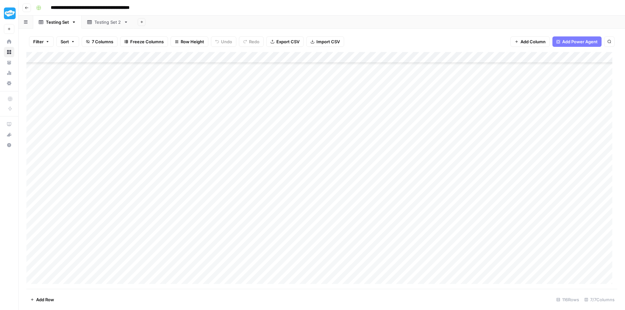
scroll to position [1074, 0]
click at [269, 270] on div "Add Column" at bounding box center [321, 170] width 591 height 237
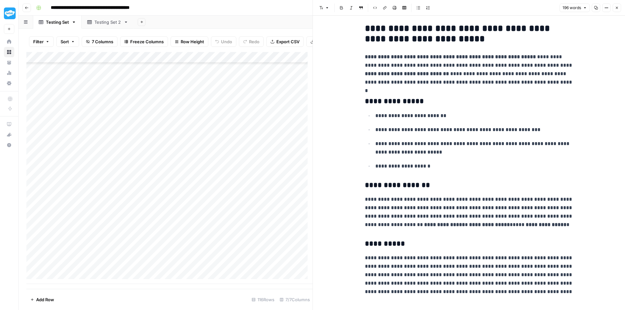
scroll to position [15, 0]
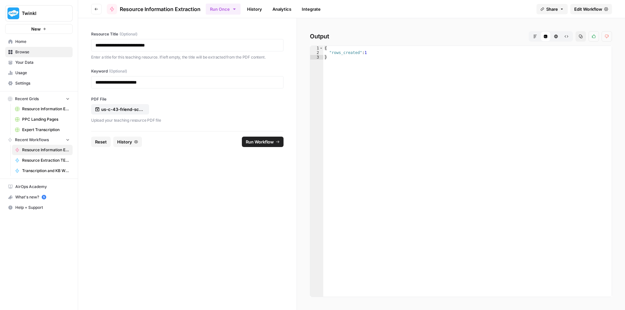
click at [102, 141] on span "Reset" at bounding box center [101, 142] width 12 height 7
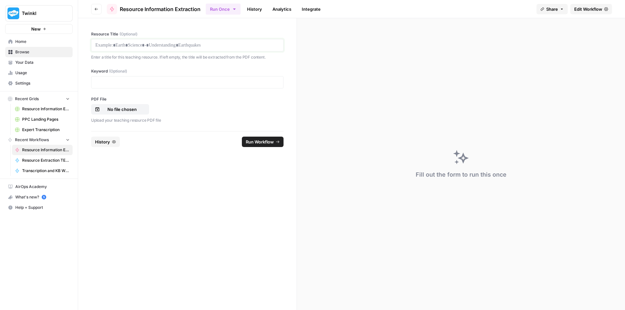
click at [148, 48] on p at bounding box center [187, 45] width 184 height 7
click at [118, 110] on p "No file chosen" at bounding box center [122, 109] width 42 height 7
click at [195, 85] on p at bounding box center [187, 82] width 184 height 7
click at [263, 142] on span "Run Workflow" at bounding box center [260, 142] width 28 height 7
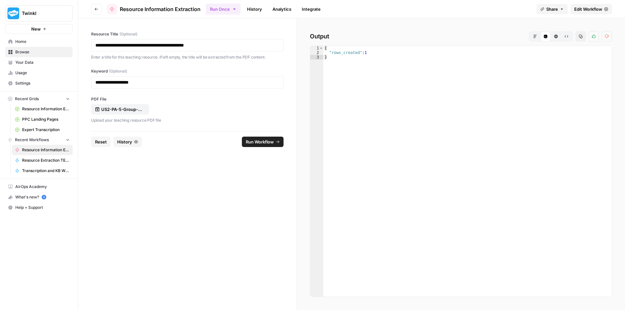
drag, startPoint x: 103, startPoint y: 143, endPoint x: 110, endPoint y: 132, distance: 13.0
click at [103, 143] on span "Reset" at bounding box center [101, 142] width 12 height 7
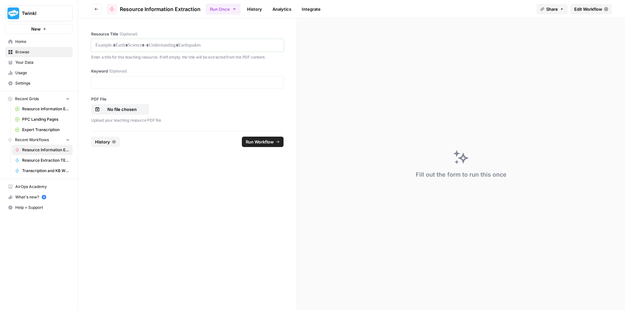
click at [168, 46] on p at bounding box center [187, 45] width 184 height 7
click at [133, 110] on p "No file chosen" at bounding box center [122, 109] width 42 height 7
click at [154, 81] on p at bounding box center [187, 82] width 184 height 7
click at [256, 140] on span "Run Workflow" at bounding box center [260, 142] width 28 height 7
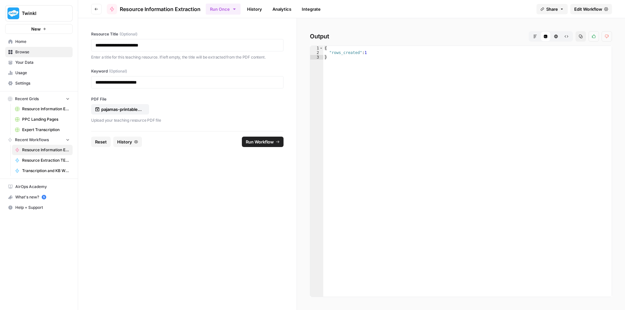
click at [186, 102] on label "PDF File" at bounding box center [187, 99] width 192 height 6
click at [0, 0] on input "PDF File" at bounding box center [0, 0] width 0 height 0
click at [96, 145] on span "Reset" at bounding box center [101, 142] width 12 height 7
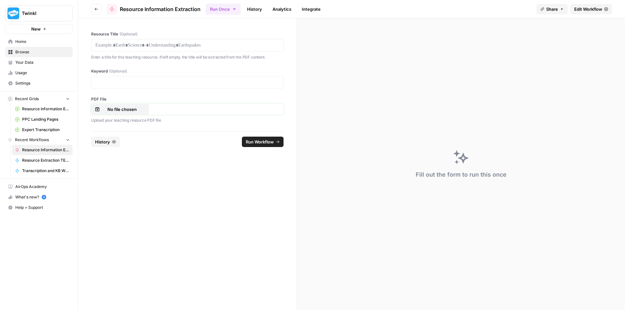
click at [139, 107] on p "No file chosen" at bounding box center [122, 109] width 42 height 7
click at [137, 44] on p at bounding box center [187, 45] width 184 height 7
click at [144, 85] on p at bounding box center [187, 82] width 184 height 7
click at [261, 142] on span "Run Workflow" at bounding box center [260, 142] width 28 height 7
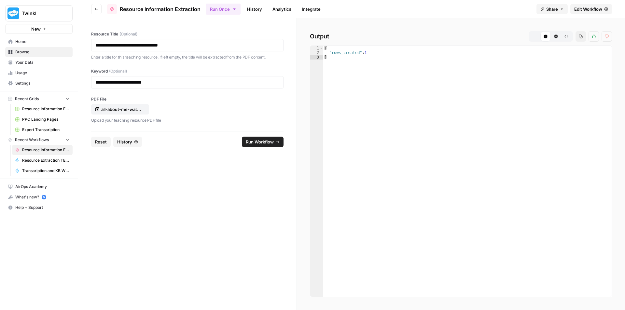
drag, startPoint x: 101, startPoint y: 141, endPoint x: 104, endPoint y: 135, distance: 6.9
click at [101, 141] on span "Reset" at bounding box center [101, 142] width 12 height 7
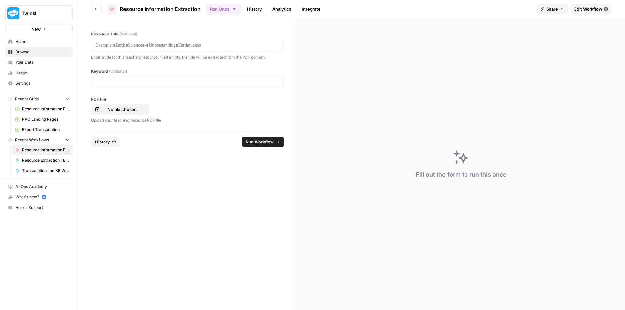
click at [185, 40] on div at bounding box center [187, 45] width 192 height 12
click at [189, 46] on p at bounding box center [187, 45] width 184 height 7
click at [186, 45] on p at bounding box center [187, 45] width 184 height 7
click at [136, 110] on p "No file chosen" at bounding box center [122, 109] width 42 height 7
click at [122, 81] on p at bounding box center [187, 82] width 184 height 7
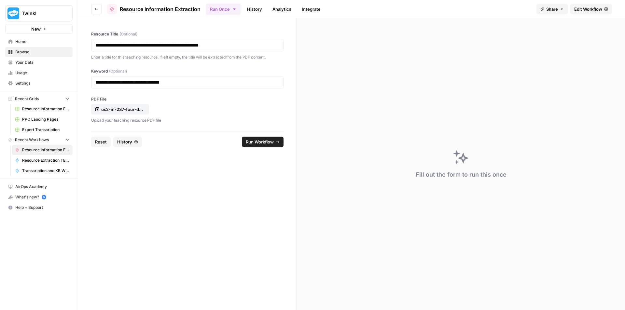
click at [258, 143] on span "Run Workflow" at bounding box center [260, 142] width 28 height 7
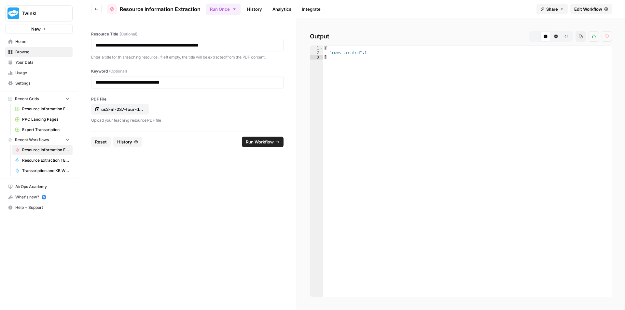
click at [100, 142] on span "Reset" at bounding box center [101, 142] width 12 height 7
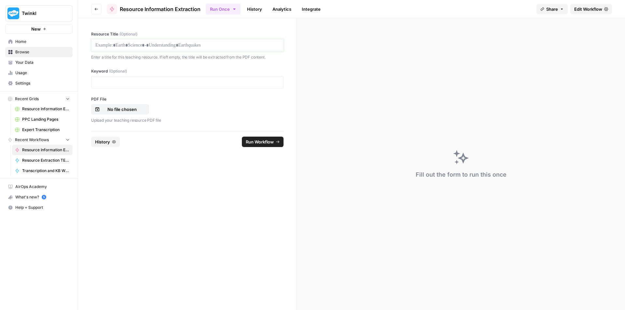
click at [137, 45] on p at bounding box center [187, 45] width 184 height 7
click at [110, 86] on div at bounding box center [187, 82] width 192 height 12
click at [114, 79] on p at bounding box center [187, 82] width 184 height 7
click at [125, 105] on button "No file chosen" at bounding box center [120, 109] width 58 height 10
click at [257, 144] on span "Run Workflow" at bounding box center [260, 142] width 28 height 7
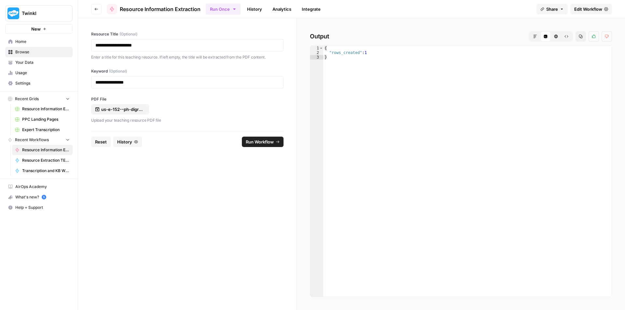
click at [102, 142] on span "Reset" at bounding box center [101, 142] width 12 height 7
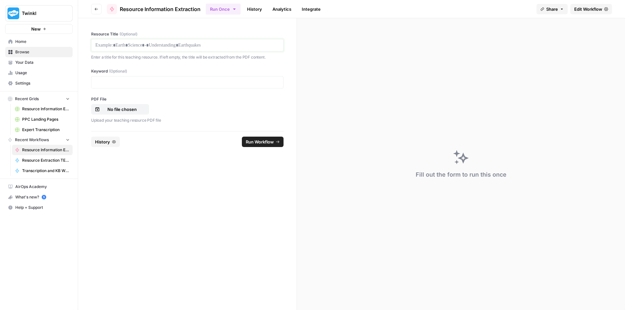
click at [141, 43] on p at bounding box center [187, 45] width 184 height 7
click at [132, 104] on button "No file chosen" at bounding box center [120, 109] width 58 height 10
click at [130, 84] on p at bounding box center [187, 82] width 184 height 7
click at [269, 141] on span "Run Workflow" at bounding box center [260, 142] width 28 height 7
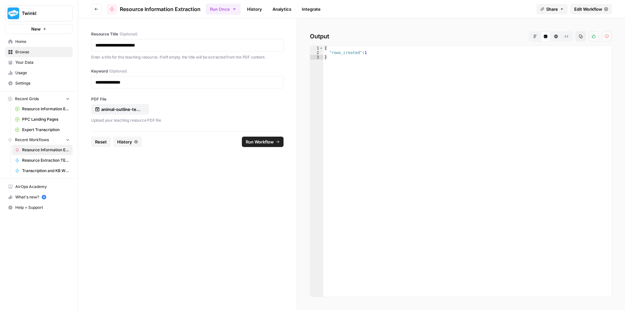
click at [98, 142] on span "Reset" at bounding box center [101, 142] width 12 height 7
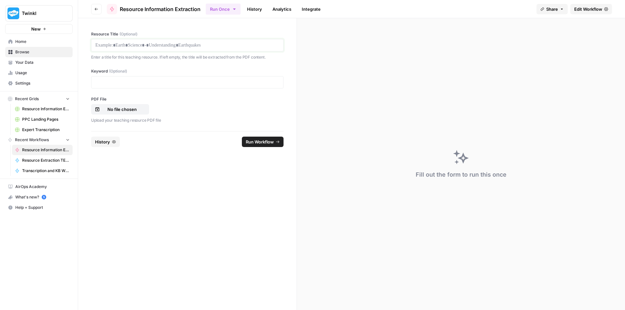
click at [138, 46] on p at bounding box center [187, 45] width 184 height 7
click at [125, 110] on p "No file chosen" at bounding box center [122, 109] width 42 height 7
click at [155, 82] on p at bounding box center [187, 82] width 184 height 7
click at [260, 145] on span "Run Workflow" at bounding box center [260, 142] width 28 height 7
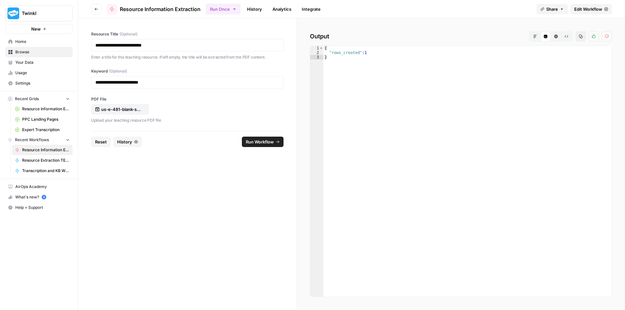
click at [101, 141] on span "Reset" at bounding box center [101, 142] width 12 height 7
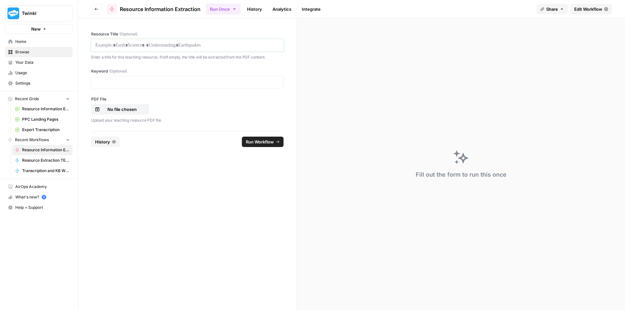
click at [168, 45] on p at bounding box center [187, 45] width 184 height 7
click at [158, 88] on div at bounding box center [187, 82] width 192 height 12
click at [160, 78] on div at bounding box center [187, 82] width 192 height 12
click at [135, 79] on p at bounding box center [187, 82] width 184 height 7
click at [133, 109] on p "No file chosen" at bounding box center [122, 109] width 42 height 7
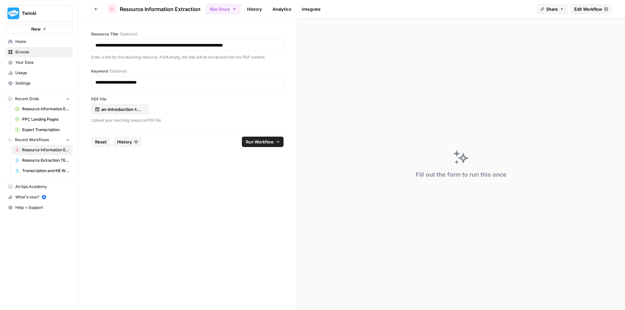
click at [263, 147] on button "Run Workflow" at bounding box center [263, 142] width 42 height 10
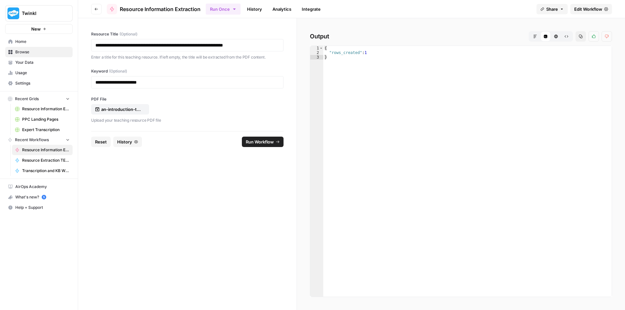
click at [97, 140] on span "Reset" at bounding box center [101, 142] width 12 height 7
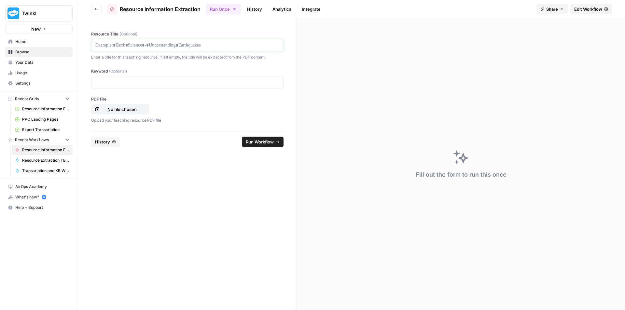
click at [180, 48] on p at bounding box center [187, 45] width 184 height 7
click at [203, 78] on div at bounding box center [187, 82] width 192 height 12
click at [205, 82] on p at bounding box center [187, 82] width 184 height 7
click at [149, 48] on p at bounding box center [187, 45] width 184 height 7
click at [136, 114] on button "No file chosen" at bounding box center [120, 109] width 58 height 10
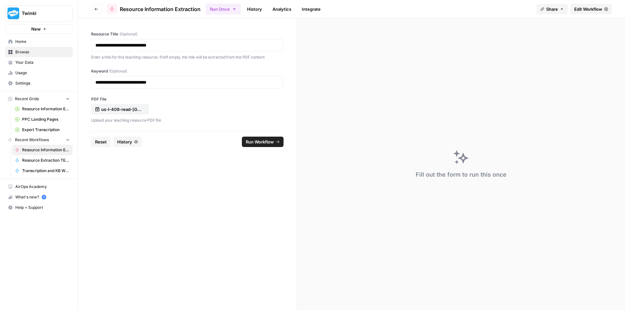
click at [265, 143] on span "Run Workflow" at bounding box center [260, 142] width 28 height 7
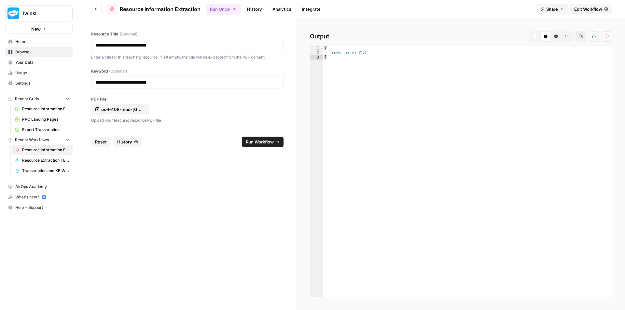
click at [102, 144] on span "Reset" at bounding box center [101, 142] width 12 height 7
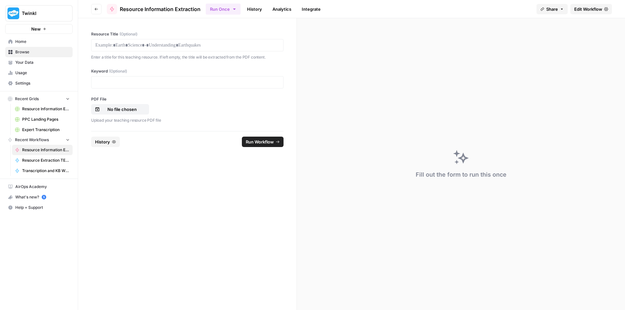
click at [181, 41] on div at bounding box center [187, 45] width 192 height 12
click at [184, 43] on p at bounding box center [187, 45] width 184 height 7
click at [110, 85] on p at bounding box center [187, 82] width 184 height 7
click at [115, 108] on p "No file chosen" at bounding box center [122, 109] width 42 height 7
click at [262, 146] on button "Run Workflow" at bounding box center [263, 142] width 42 height 10
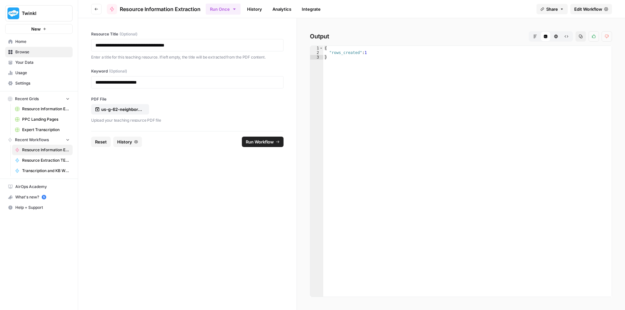
click at [107, 142] on button "Reset" at bounding box center [101, 142] width 20 height 10
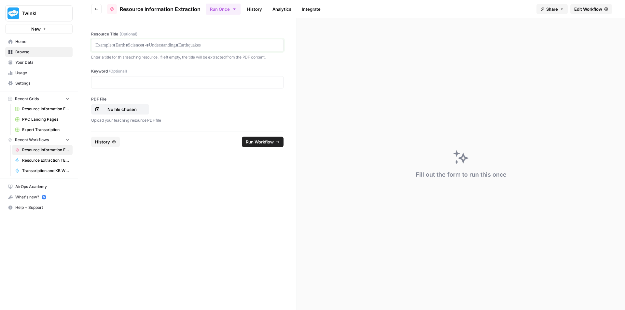
click at [193, 47] on p at bounding box center [187, 45] width 184 height 7
click at [125, 110] on p "No file chosen" at bounding box center [122, 109] width 42 height 7
click at [197, 80] on p at bounding box center [187, 82] width 184 height 7
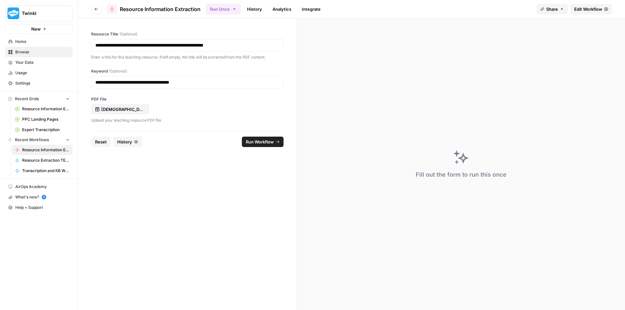
click at [263, 142] on span "Run Workflow" at bounding box center [260, 142] width 28 height 7
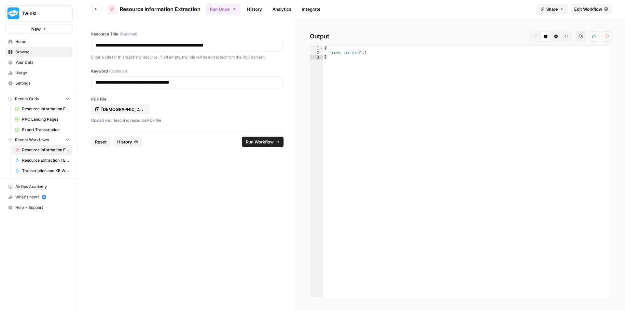
click at [100, 142] on span "Reset" at bounding box center [101, 142] width 12 height 7
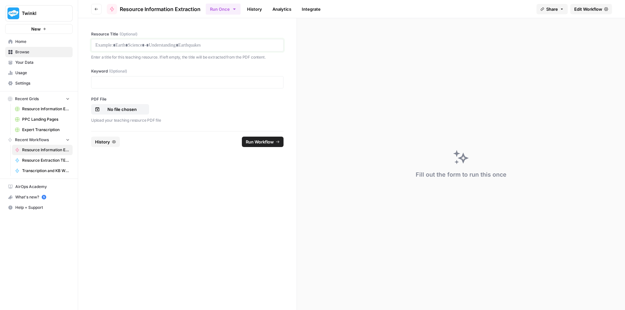
click at [175, 43] on p at bounding box center [187, 45] width 184 height 7
click at [111, 112] on p "No file chosen" at bounding box center [122, 109] width 42 height 7
click at [165, 85] on p at bounding box center [187, 82] width 184 height 7
click at [257, 140] on span "Run Workflow" at bounding box center [260, 142] width 28 height 7
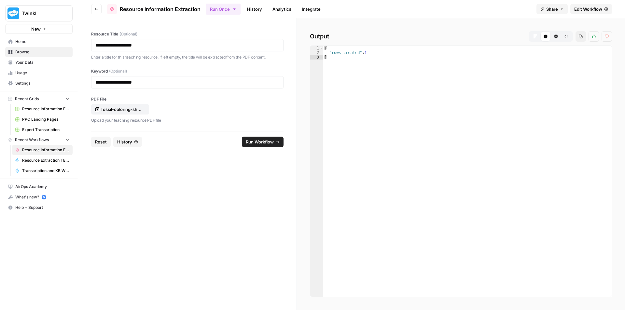
drag, startPoint x: 92, startPoint y: 142, endPoint x: 97, endPoint y: 133, distance: 10.1
click at [92, 142] on button "Reset" at bounding box center [101, 142] width 20 height 10
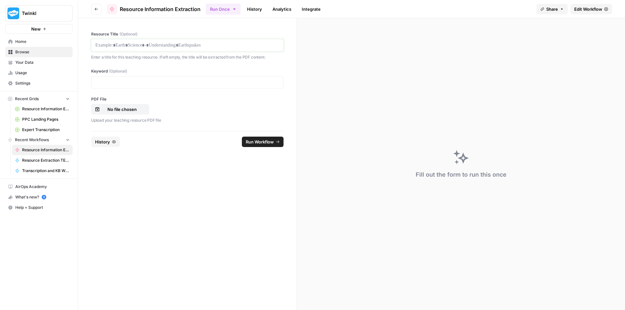
click at [164, 43] on p at bounding box center [187, 45] width 184 height 7
click at [189, 81] on p at bounding box center [187, 82] width 184 height 7
click at [109, 107] on p "No file chosen" at bounding box center [122, 109] width 42 height 7
click at [199, 171] on form "**********" at bounding box center [187, 164] width 219 height 292
click at [277, 145] on button "Run Workflow" at bounding box center [263, 142] width 42 height 10
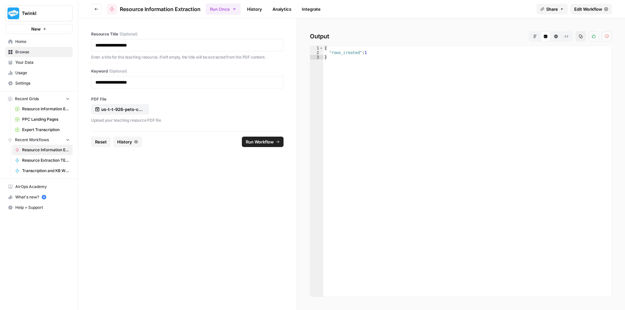
click at [96, 139] on span "Reset" at bounding box center [101, 142] width 12 height 7
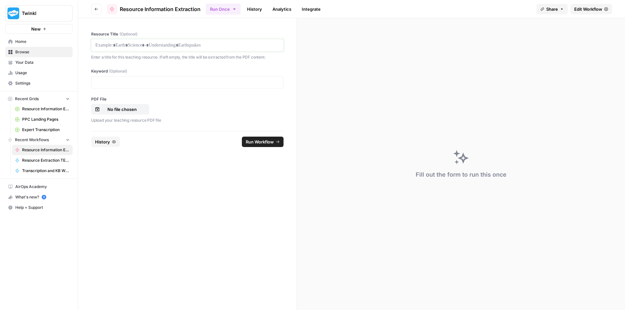
click at [159, 45] on p at bounding box center [187, 45] width 184 height 7
click at [151, 82] on p at bounding box center [187, 82] width 184 height 7
click at [128, 110] on p "No file chosen" at bounding box center [122, 109] width 42 height 7
click at [275, 141] on button "Run Workflow" at bounding box center [263, 142] width 42 height 10
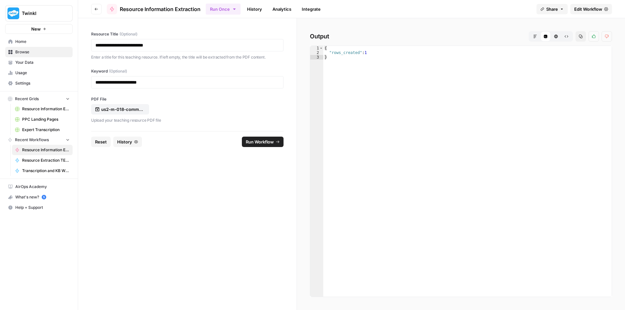
click at [106, 142] on span "Reset" at bounding box center [101, 142] width 12 height 7
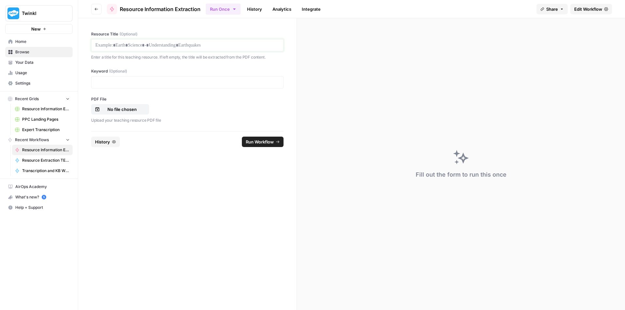
click at [168, 45] on p at bounding box center [187, 45] width 184 height 7
click at [135, 107] on p "No file chosen" at bounding box center [122, 109] width 42 height 7
click at [159, 80] on p at bounding box center [187, 82] width 184 height 7
click at [268, 141] on span "Run Workflow" at bounding box center [260, 142] width 28 height 7
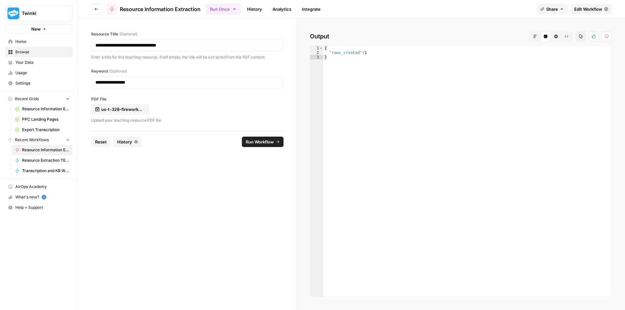
click at [104, 140] on span "Reset" at bounding box center [101, 142] width 12 height 7
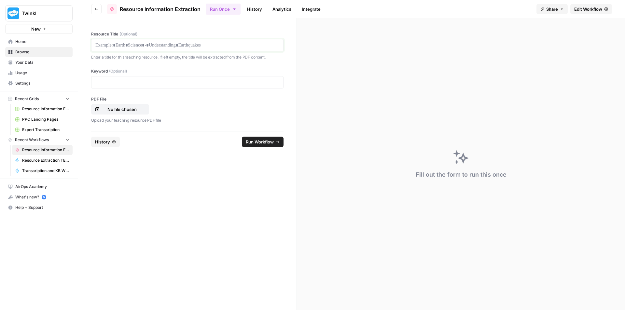
click at [186, 45] on p at bounding box center [187, 45] width 184 height 7
click at [122, 107] on p "No file chosen" at bounding box center [122, 109] width 42 height 7
click at [121, 85] on p at bounding box center [187, 82] width 184 height 7
click at [256, 140] on span "Run Workflow" at bounding box center [260, 142] width 28 height 7
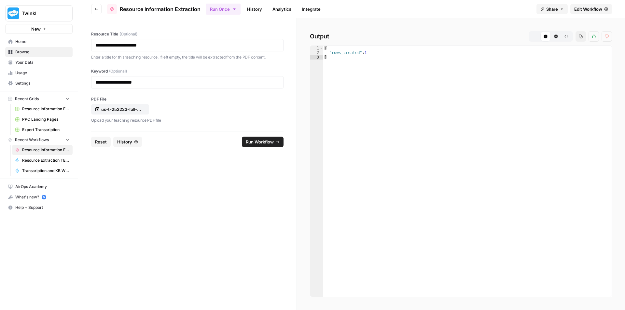
click at [101, 141] on span "Reset" at bounding box center [101, 142] width 12 height 7
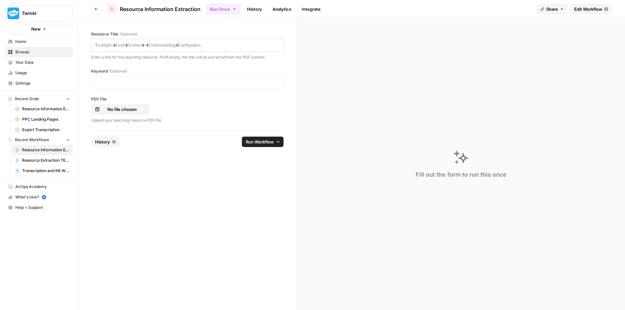
click at [141, 46] on p at bounding box center [187, 45] width 184 height 7
click at [186, 82] on p at bounding box center [187, 82] width 184 height 7
click at [115, 107] on p "No file chosen" at bounding box center [122, 109] width 42 height 7
click at [271, 138] on button "Run Workflow" at bounding box center [263, 142] width 42 height 10
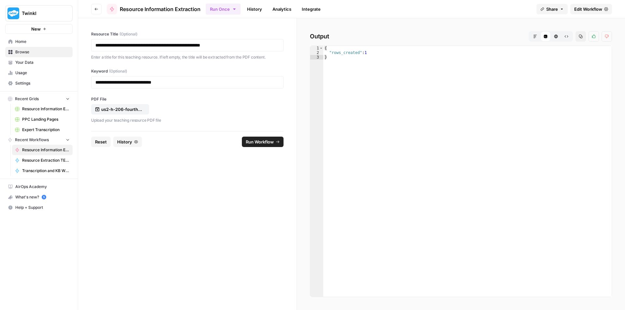
click at [101, 140] on span "Reset" at bounding box center [101, 142] width 12 height 7
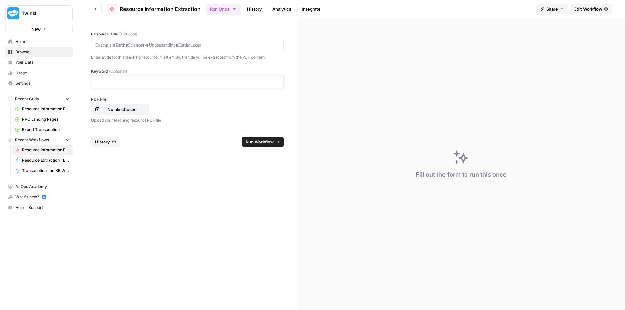
click at [177, 81] on p at bounding box center [187, 82] width 184 height 7
click at [156, 44] on p at bounding box center [187, 45] width 184 height 7
click at [130, 111] on p "No file chosen" at bounding box center [122, 109] width 42 height 7
click at [261, 145] on span "Run Workflow" at bounding box center [260, 142] width 28 height 7
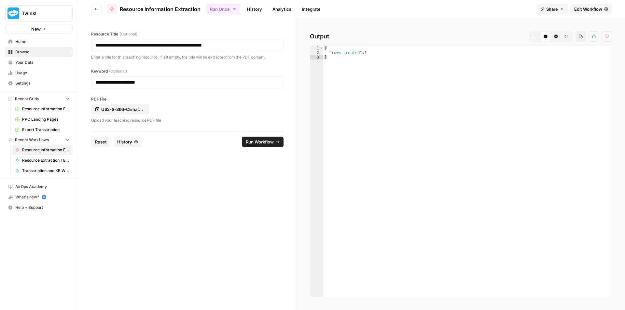
drag, startPoint x: 105, startPoint y: 143, endPoint x: 110, endPoint y: 136, distance: 8.1
click at [105, 143] on span "Reset" at bounding box center [101, 142] width 12 height 7
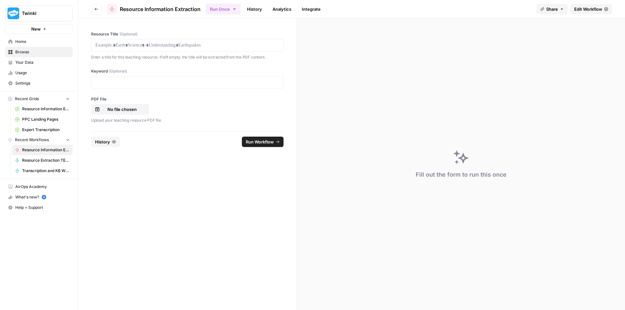
click at [156, 51] on div at bounding box center [187, 45] width 192 height 12
click at [159, 45] on p at bounding box center [187, 45] width 184 height 7
click at [115, 109] on p "No file chosen" at bounding box center [122, 109] width 42 height 7
click at [200, 85] on p at bounding box center [187, 82] width 184 height 7
click at [261, 144] on span "Run Workflow" at bounding box center [260, 142] width 28 height 7
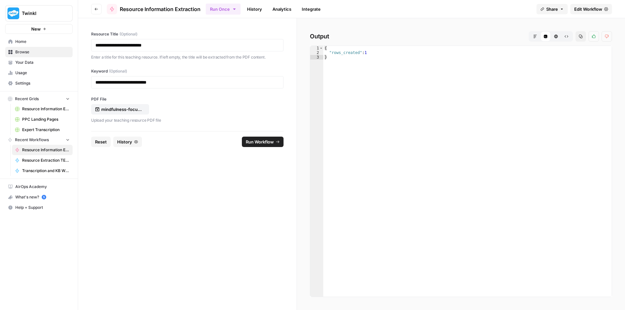
drag, startPoint x: 102, startPoint y: 143, endPoint x: 106, endPoint y: 139, distance: 6.2
click at [102, 143] on span "Reset" at bounding box center [101, 142] width 12 height 7
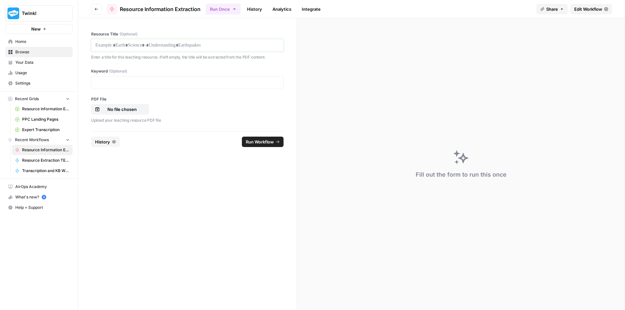
click at [170, 47] on p at bounding box center [187, 45] width 184 height 7
click at [155, 80] on p at bounding box center [187, 82] width 184 height 7
click at [155, 45] on p at bounding box center [187, 45] width 184 height 7
click at [129, 108] on p "No file chosen" at bounding box center [122, 109] width 42 height 7
click at [223, 83] on p at bounding box center [187, 82] width 184 height 7
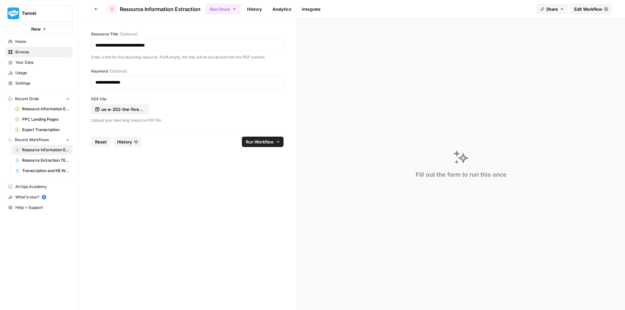
click at [254, 142] on span "Run Workflow" at bounding box center [260, 142] width 28 height 7
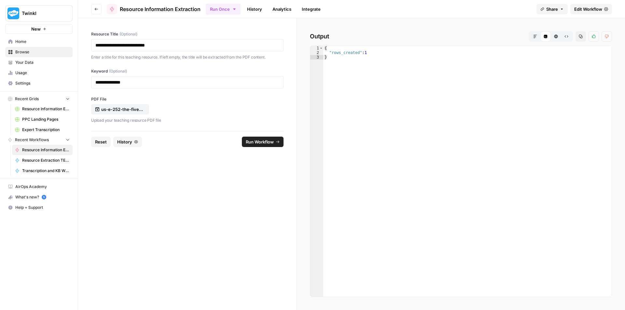
drag, startPoint x: 105, startPoint y: 143, endPoint x: 108, endPoint y: 138, distance: 6.1
click at [105, 143] on span "Reset" at bounding box center [101, 142] width 12 height 7
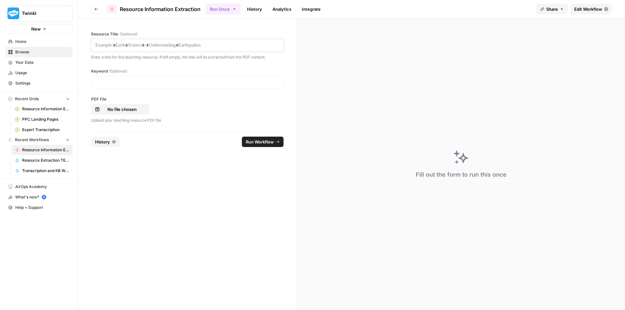
click at [192, 43] on p at bounding box center [187, 45] width 184 height 7
click at [102, 117] on div "Upload your teaching resource PDF file" at bounding box center [187, 120] width 192 height 8
click at [110, 107] on p "No file chosen" at bounding box center [122, 109] width 42 height 7
click at [209, 84] on p at bounding box center [187, 82] width 184 height 7
click at [261, 142] on span "Run Workflow" at bounding box center [260, 142] width 28 height 7
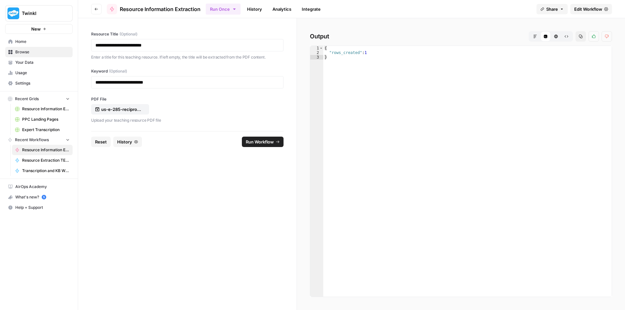
drag, startPoint x: 98, startPoint y: 140, endPoint x: 99, endPoint y: 137, distance: 3.4
click at [98, 140] on span "Reset" at bounding box center [101, 142] width 12 height 7
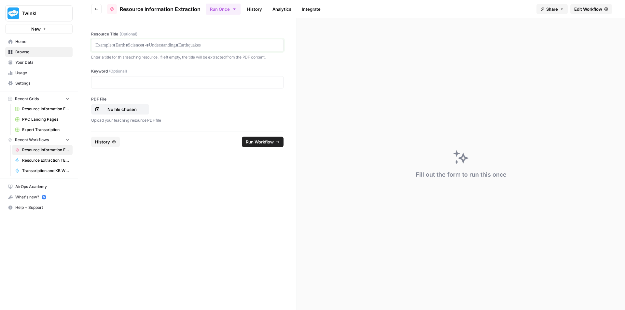
click at [168, 44] on p at bounding box center [187, 45] width 184 height 7
click at [151, 79] on p at bounding box center [187, 82] width 184 height 7
click at [131, 110] on p "No file chosen" at bounding box center [122, 109] width 42 height 7
click at [265, 142] on span "Run Workflow" at bounding box center [260, 142] width 28 height 7
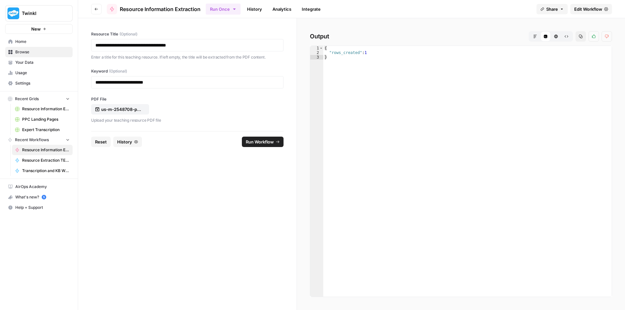
click at [97, 141] on span "Reset" at bounding box center [101, 142] width 12 height 7
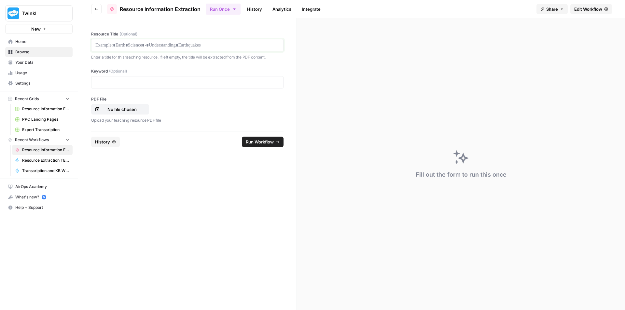
click at [151, 43] on p at bounding box center [187, 45] width 184 height 7
click at [116, 107] on p "No file chosen" at bounding box center [122, 109] width 42 height 7
click at [205, 89] on div "**********" at bounding box center [187, 74] width 219 height 113
click at [203, 86] on div at bounding box center [187, 82] width 192 height 12
click at [172, 81] on p at bounding box center [187, 82] width 184 height 7
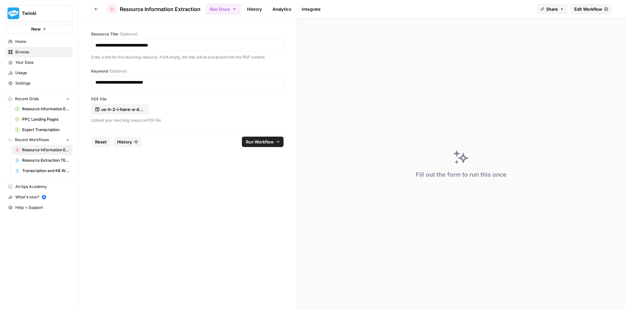
click at [259, 145] on button "Run Workflow" at bounding box center [263, 142] width 42 height 10
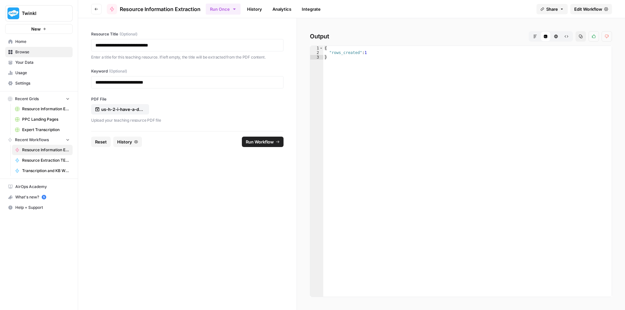
click at [97, 138] on button "Reset" at bounding box center [101, 142] width 20 height 10
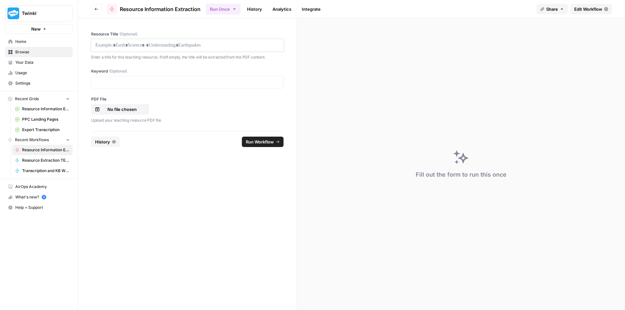
click at [169, 43] on p at bounding box center [187, 45] width 184 height 7
click at [184, 80] on p at bounding box center [187, 82] width 184 height 7
click at [113, 110] on p "No file chosen" at bounding box center [122, 109] width 42 height 7
click at [206, 78] on div at bounding box center [187, 82] width 192 height 12
click at [212, 83] on p at bounding box center [187, 82] width 184 height 7
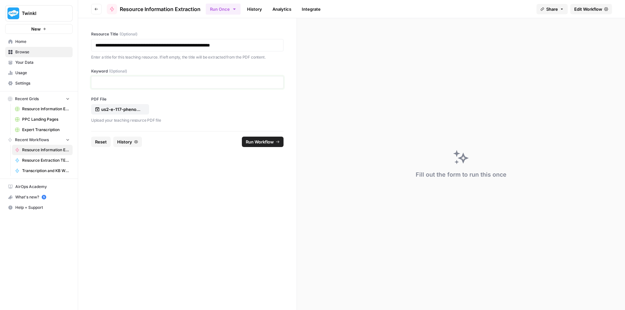
click at [226, 84] on p at bounding box center [187, 82] width 184 height 7
click at [260, 144] on span "Run Workflow" at bounding box center [260, 142] width 28 height 7
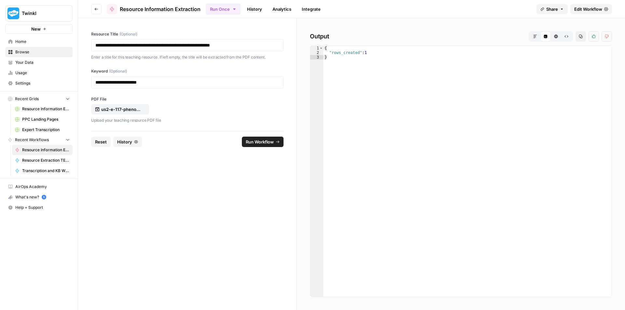
click at [96, 138] on button "Reset" at bounding box center [101, 142] width 20 height 10
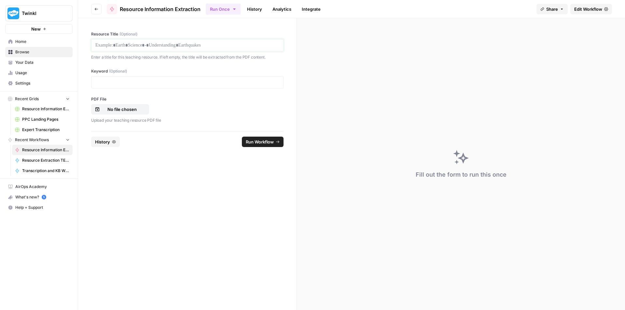
click at [146, 47] on p at bounding box center [187, 45] width 184 height 7
click at [133, 109] on p "No file chosen" at bounding box center [122, 109] width 42 height 7
click at [181, 81] on p at bounding box center [187, 82] width 184 height 7
click at [253, 143] on span "Run Workflow" at bounding box center [260, 142] width 28 height 7
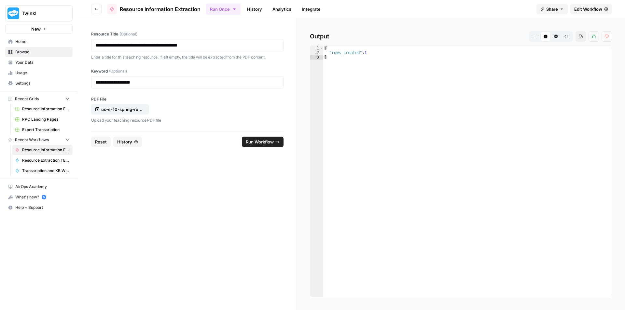
click at [102, 142] on span "Reset" at bounding box center [101, 142] width 12 height 7
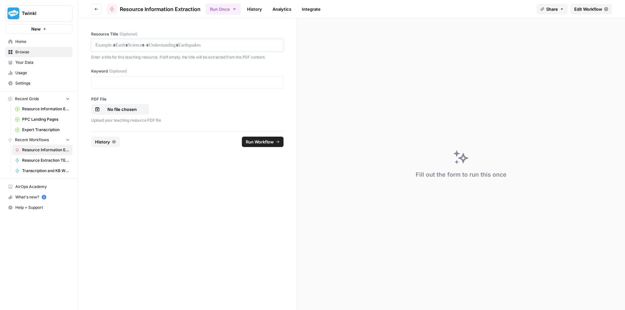
click at [167, 42] on p at bounding box center [187, 45] width 184 height 7
click at [164, 79] on p at bounding box center [187, 82] width 184 height 7
click at [138, 108] on p "No file chosen" at bounding box center [122, 109] width 42 height 7
click at [265, 141] on span "Run Workflow" at bounding box center [260, 142] width 28 height 7
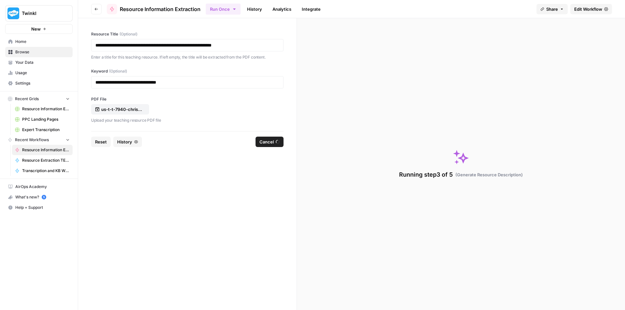
click at [269, 139] on span "Cancel" at bounding box center [267, 142] width 14 height 7
click at [236, 166] on form "**********" at bounding box center [187, 164] width 219 height 292
click at [266, 141] on span "Run Workflow" at bounding box center [260, 142] width 28 height 7
click at [277, 146] on button "Cancel" at bounding box center [270, 142] width 28 height 10
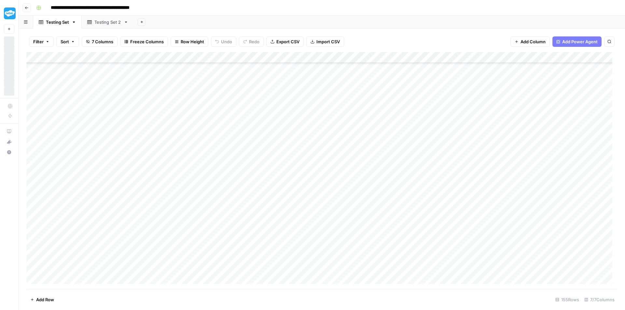
scroll to position [1506, 0]
click at [533, 206] on div "Add Column" at bounding box center [321, 170] width 591 height 237
click at [29, 9] on button "Go back" at bounding box center [26, 8] width 8 height 8
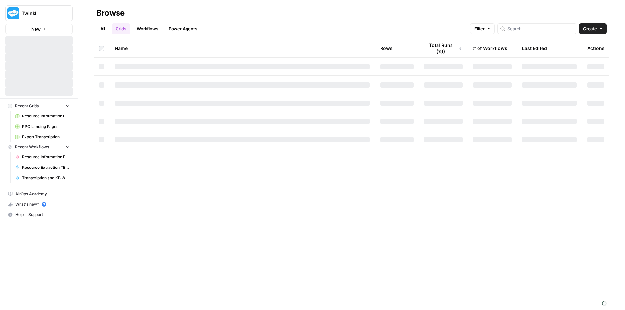
click at [44, 116] on span "Resource Information Extraction and Descriptions" at bounding box center [46, 116] width 48 height 6
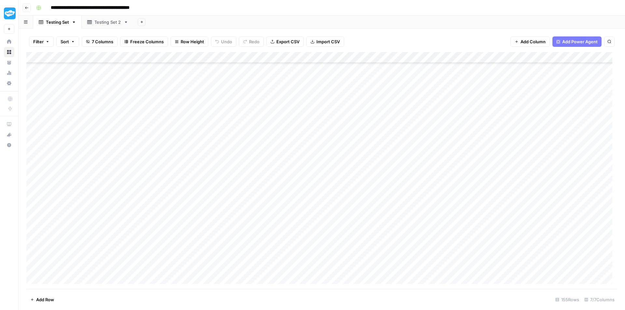
scroll to position [1506, 0]
click at [27, 7] on icon "button" at bounding box center [27, 8] width 4 height 4
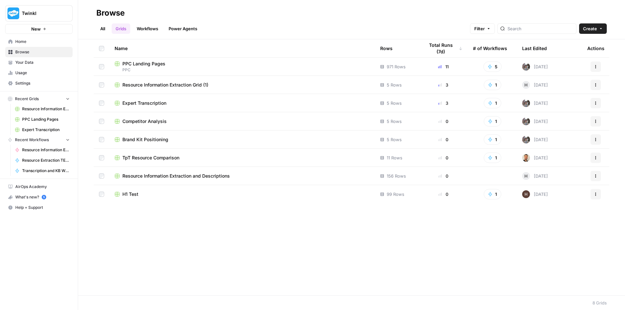
click at [45, 45] on link "Home" at bounding box center [38, 41] width 67 height 10
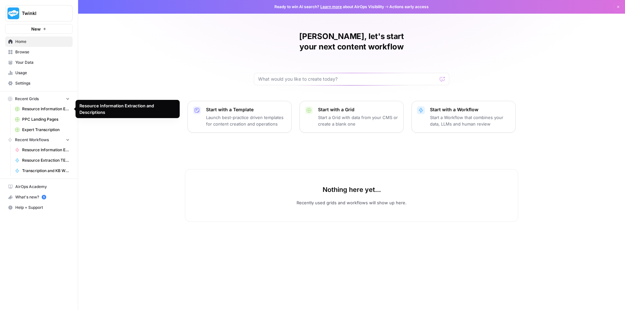
click at [47, 108] on span "Resource Information Extraction and Descriptions" at bounding box center [46, 109] width 48 height 6
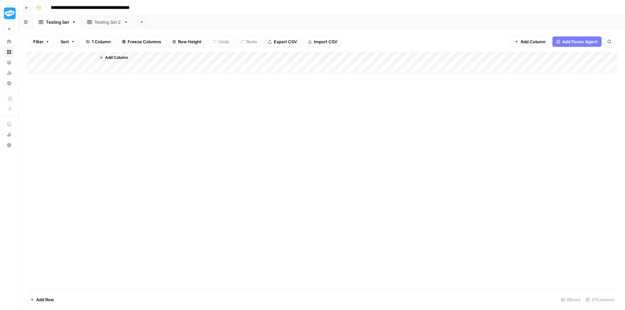
click at [26, 7] on icon "button" at bounding box center [27, 8] width 4 height 4
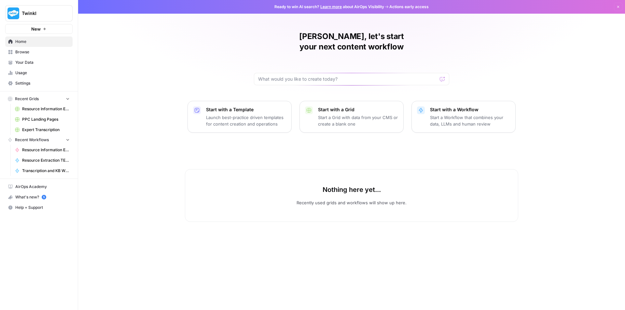
click at [45, 151] on span "Resource Information Extraction" at bounding box center [46, 150] width 48 height 6
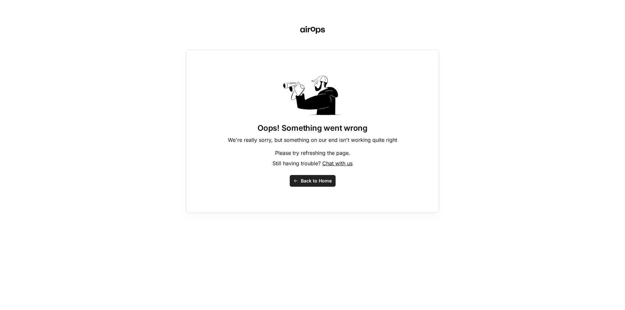
click at [309, 178] on span "Back to Home" at bounding box center [316, 181] width 31 height 7
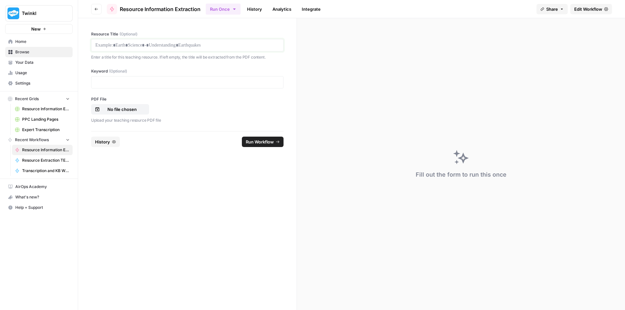
click at [163, 46] on p at bounding box center [187, 45] width 184 height 7
click at [125, 43] on p at bounding box center [187, 45] width 184 height 7
click at [121, 109] on p "No file chosen" at bounding box center [122, 109] width 42 height 7
click at [162, 86] on div at bounding box center [187, 82] width 192 height 12
click at [164, 86] on div at bounding box center [187, 82] width 192 height 12
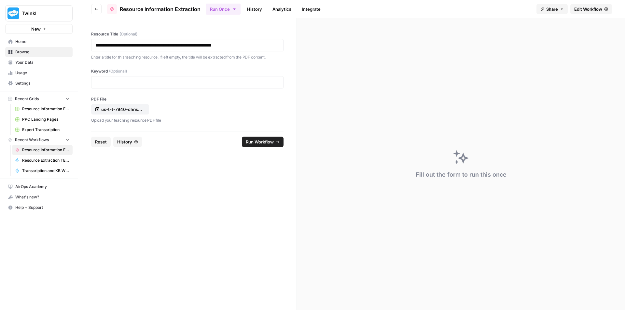
click at [183, 86] on div at bounding box center [187, 82] width 192 height 12
click at [154, 79] on p at bounding box center [187, 82] width 184 height 7
click at [266, 140] on span "Run Workflow" at bounding box center [260, 142] width 28 height 7
click at [263, 142] on span "Cancel" at bounding box center [267, 142] width 14 height 7
click at [271, 143] on span "Cancel" at bounding box center [267, 142] width 14 height 7
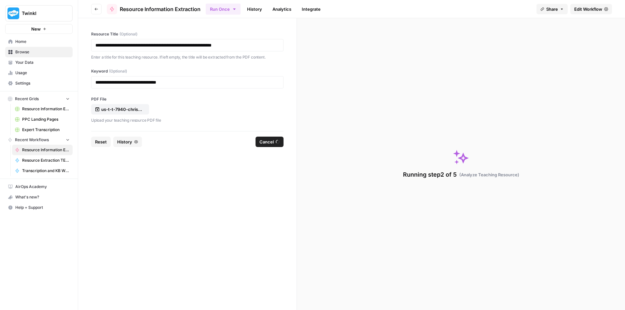
click at [221, 207] on form "**********" at bounding box center [187, 164] width 219 height 292
click at [268, 144] on span "Cancel" at bounding box center [267, 142] width 14 height 7
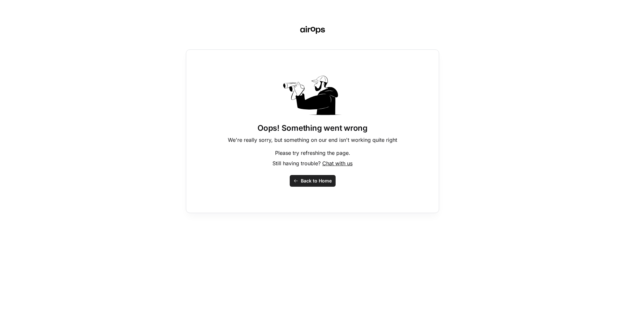
click at [318, 179] on span "Back to Home" at bounding box center [316, 181] width 31 height 7
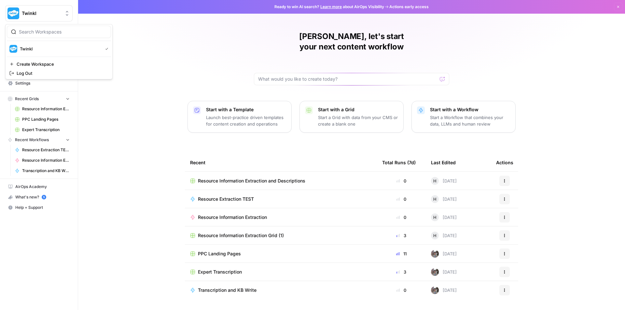
click at [39, 17] on button "Twinkl" at bounding box center [38, 13] width 67 height 16
click at [234, 28] on div "[PERSON_NAME], let's start your next content workflow Start with a Template Lau…" at bounding box center [351, 155] width 547 height 310
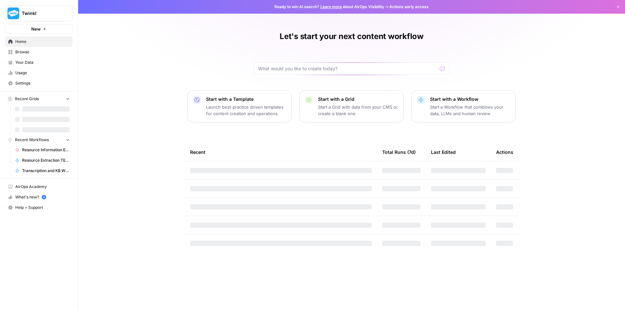
click at [32, 151] on span "Resource Information Extraction" at bounding box center [46, 150] width 48 height 6
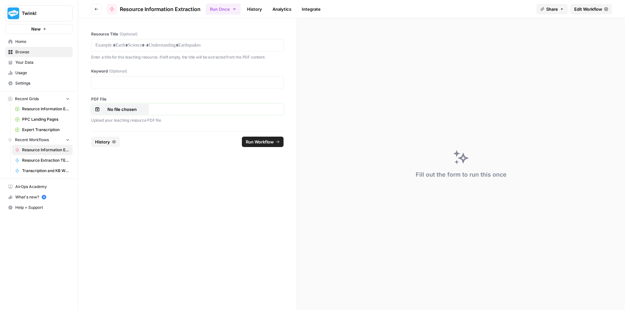
click at [118, 112] on p "No file chosen" at bounding box center [122, 109] width 42 height 7
click at [176, 43] on p at bounding box center [187, 45] width 184 height 7
click at [125, 84] on p at bounding box center [187, 82] width 184 height 7
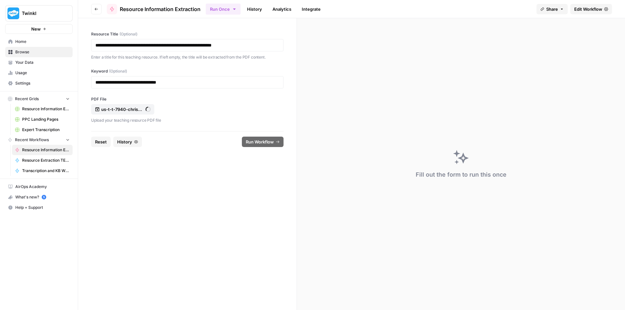
click at [208, 134] on footer "Reset History Run Workflow" at bounding box center [187, 141] width 192 height 21
click at [257, 143] on span "Run Workflow" at bounding box center [260, 142] width 28 height 7
click at [275, 137] on button "Run Workflow" at bounding box center [263, 142] width 42 height 10
click at [255, 145] on span "Run Workflow" at bounding box center [260, 142] width 28 height 7
click at [244, 80] on p "**********" at bounding box center [187, 82] width 184 height 7
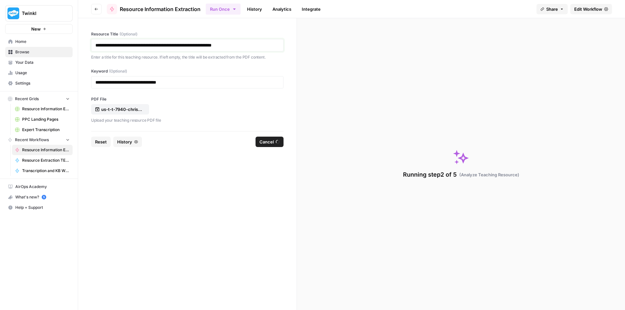
click at [266, 43] on p "**********" at bounding box center [187, 45] width 184 height 7
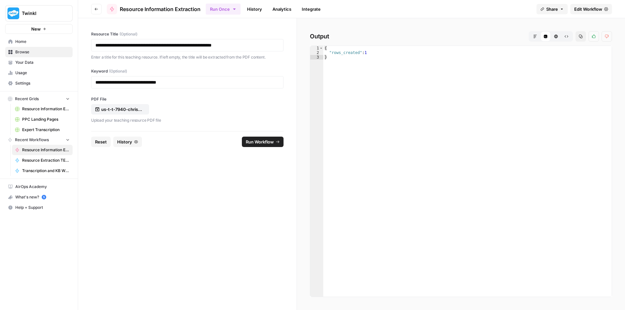
click at [103, 143] on span "Reset" at bounding box center [101, 142] width 12 height 7
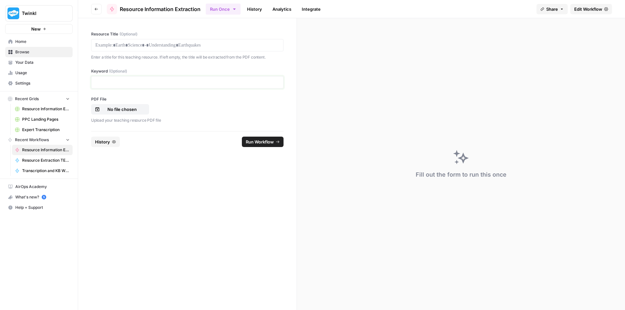
click at [115, 84] on p at bounding box center [187, 82] width 184 height 7
click at [130, 46] on p at bounding box center [187, 45] width 184 height 7
click at [143, 84] on p at bounding box center [187, 82] width 184 height 7
click at [119, 110] on p "No file chosen" at bounding box center [122, 109] width 42 height 7
click at [260, 144] on span "Run Workflow" at bounding box center [260, 142] width 28 height 7
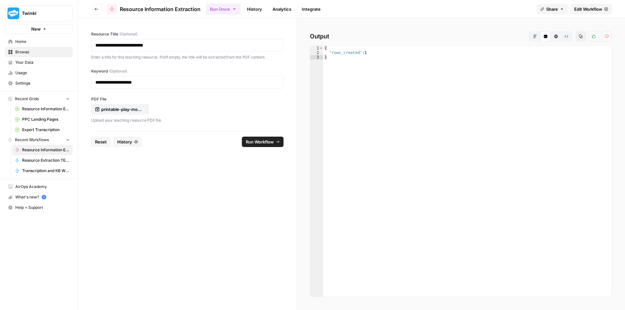
click at [106, 139] on span "Reset" at bounding box center [101, 142] width 12 height 7
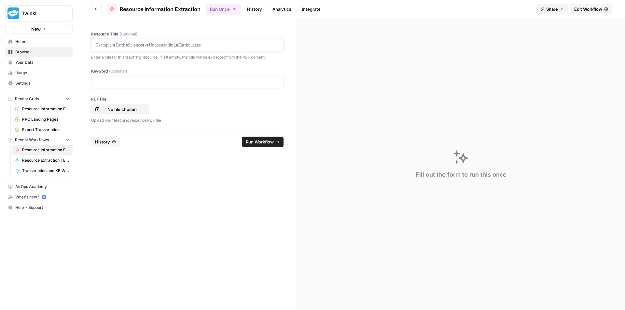
click at [205, 48] on p at bounding box center [187, 45] width 184 height 7
click at [133, 107] on p "No file chosen" at bounding box center [122, 109] width 42 height 7
click at [150, 86] on div at bounding box center [187, 82] width 192 height 12
click at [151, 84] on p at bounding box center [187, 82] width 184 height 7
click at [270, 140] on span "Run Workflow" at bounding box center [260, 142] width 28 height 7
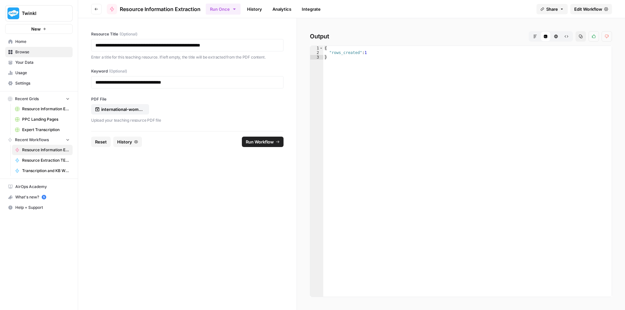
click at [101, 145] on button "Reset" at bounding box center [101, 142] width 20 height 10
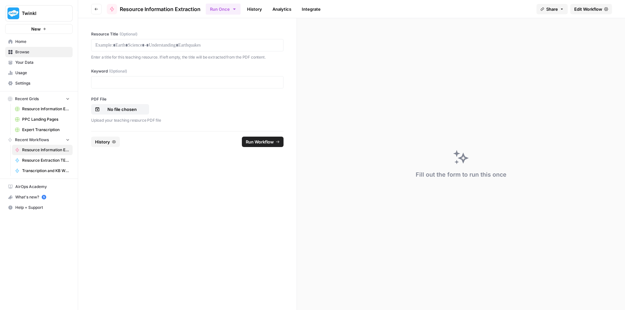
click at [215, 41] on div at bounding box center [187, 45] width 192 height 12
click at [214, 44] on p at bounding box center [187, 45] width 184 height 7
click at [132, 106] on p "No file chosen" at bounding box center [122, 109] width 42 height 7
click at [185, 82] on p at bounding box center [187, 82] width 184 height 7
click at [184, 81] on p at bounding box center [187, 82] width 184 height 7
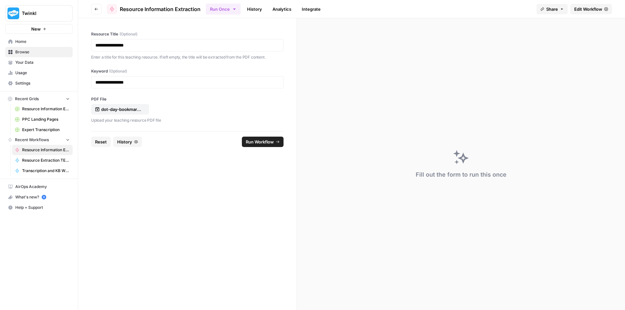
click at [260, 142] on span "Run Workflow" at bounding box center [260, 142] width 28 height 7
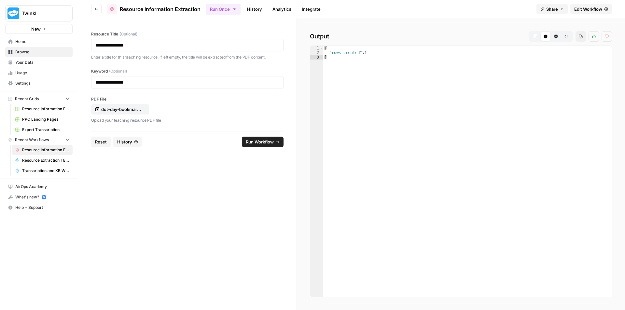
click at [97, 144] on span "Reset" at bounding box center [101, 142] width 12 height 7
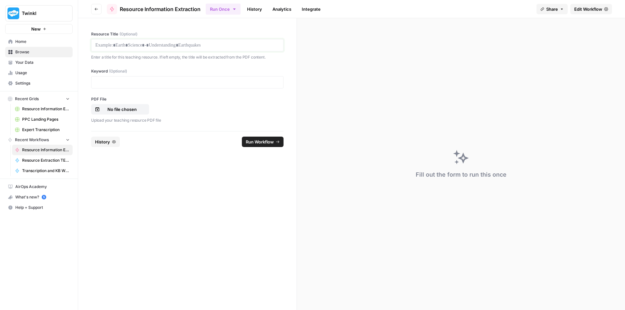
click at [148, 47] on p at bounding box center [187, 45] width 184 height 7
click at [123, 109] on p "No file chosen" at bounding box center [122, 109] width 42 height 7
click at [199, 83] on p at bounding box center [187, 82] width 184 height 7
click at [250, 139] on span "Run Workflow" at bounding box center [260, 142] width 28 height 7
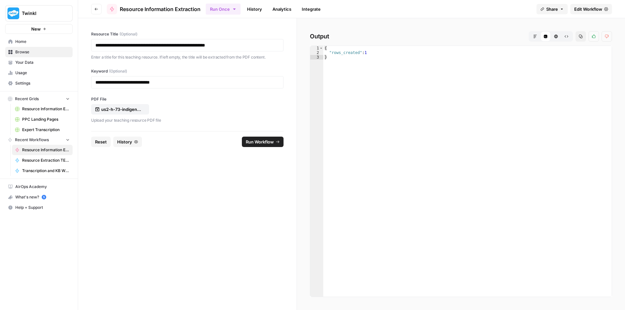
click at [104, 141] on span "Reset" at bounding box center [101, 142] width 12 height 7
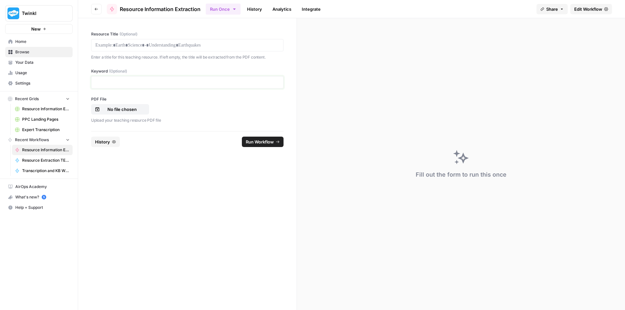
click at [187, 85] on p at bounding box center [187, 82] width 184 height 7
click at [183, 44] on p at bounding box center [187, 45] width 184 height 7
click at [215, 44] on p at bounding box center [187, 45] width 184 height 7
click at [129, 111] on p "No file chosen" at bounding box center [122, 109] width 42 height 7
click at [266, 143] on span "Run Workflow" at bounding box center [260, 142] width 28 height 7
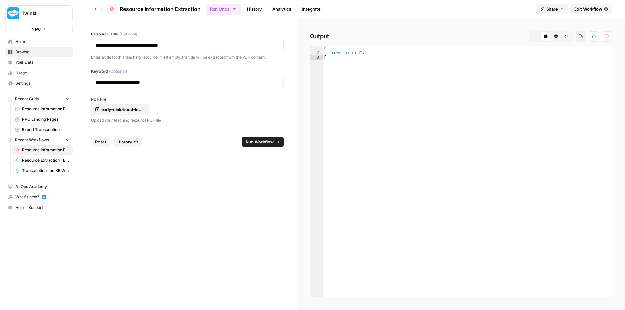
drag, startPoint x: 100, startPoint y: 142, endPoint x: 103, endPoint y: 138, distance: 4.9
click at [100, 142] on span "Reset" at bounding box center [101, 142] width 12 height 7
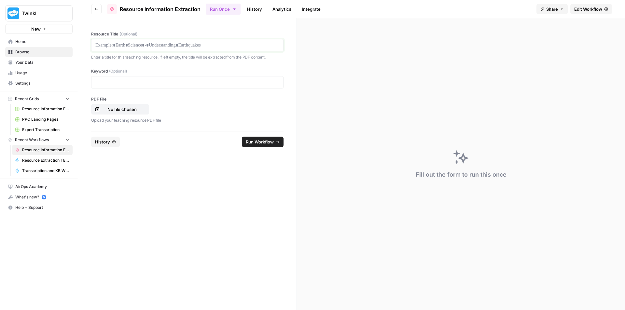
click at [156, 48] on p at bounding box center [187, 45] width 184 height 7
click at [134, 85] on p at bounding box center [187, 82] width 184 height 7
click at [118, 109] on p "No file chosen" at bounding box center [122, 109] width 42 height 7
click at [278, 144] on button "Run Workflow" at bounding box center [263, 142] width 42 height 10
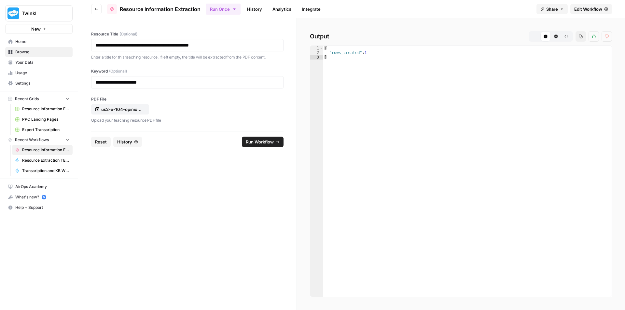
click at [102, 139] on span "Reset" at bounding box center [101, 142] width 12 height 7
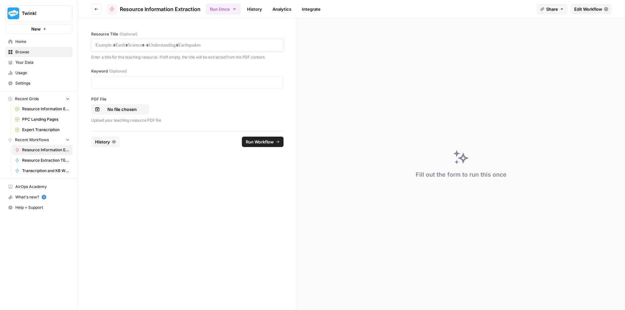
click at [175, 44] on p at bounding box center [187, 45] width 184 height 7
click at [145, 81] on p at bounding box center [187, 82] width 184 height 7
click at [131, 107] on p "No file chosen" at bounding box center [122, 109] width 42 height 7
click at [265, 143] on span "Run Workflow" at bounding box center [260, 142] width 28 height 7
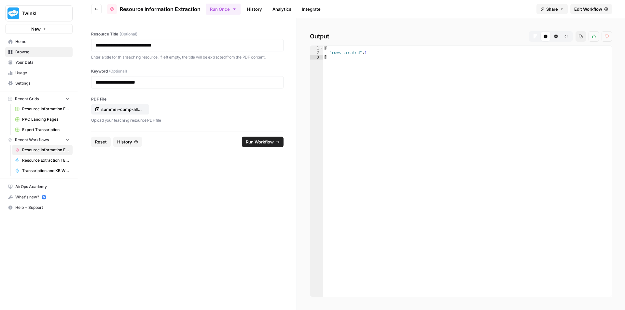
click at [103, 142] on span "Reset" at bounding box center [101, 142] width 12 height 7
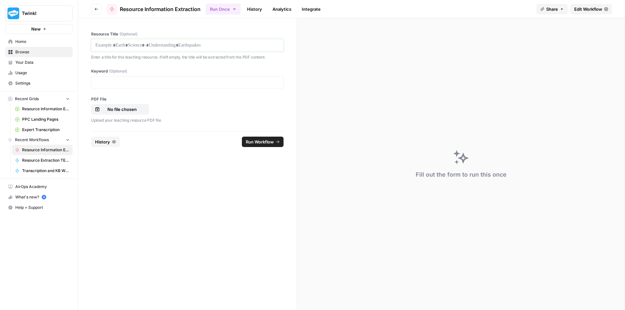
click at [147, 46] on p at bounding box center [187, 45] width 184 height 7
click at [110, 110] on p "No file chosen" at bounding box center [122, 109] width 42 height 7
click at [144, 81] on p at bounding box center [187, 82] width 184 height 7
click at [253, 144] on span "Run Workflow" at bounding box center [260, 142] width 28 height 7
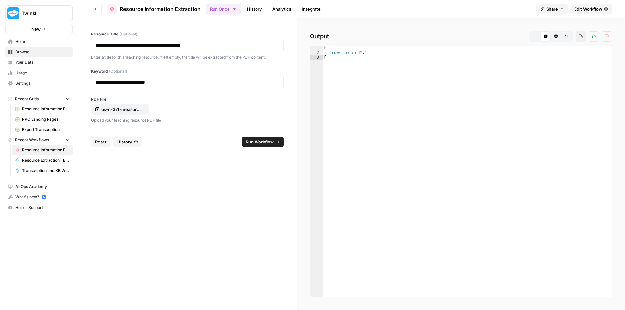
click at [107, 140] on button "Reset" at bounding box center [101, 142] width 20 height 10
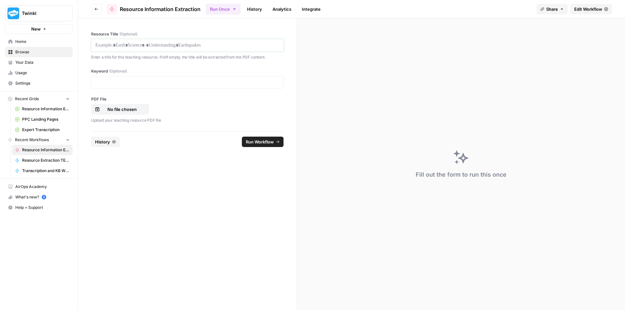
click at [170, 47] on p at bounding box center [187, 45] width 184 height 7
click at [187, 78] on div at bounding box center [187, 82] width 192 height 12
click at [137, 83] on p at bounding box center [187, 82] width 184 height 7
click at [133, 109] on p "No file chosen" at bounding box center [122, 109] width 42 height 7
click at [99, 82] on p at bounding box center [187, 82] width 184 height 7
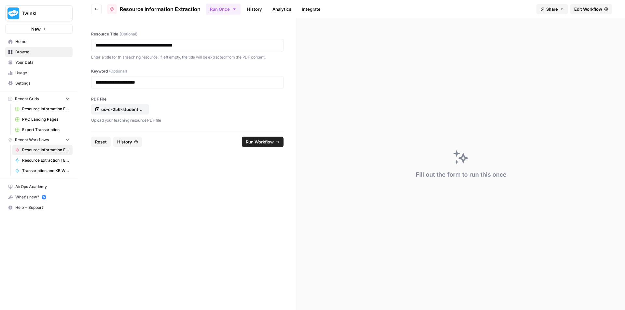
click at [252, 141] on span "Run Workflow" at bounding box center [260, 142] width 28 height 7
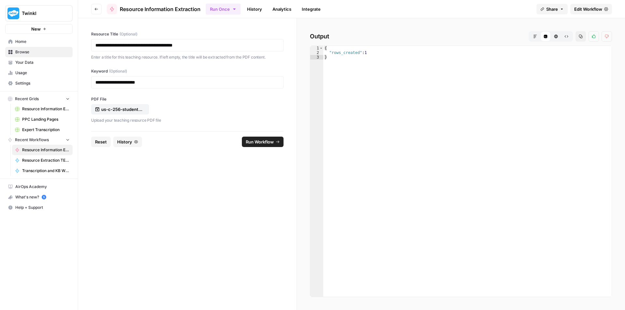
click at [99, 143] on span "Reset" at bounding box center [101, 142] width 12 height 7
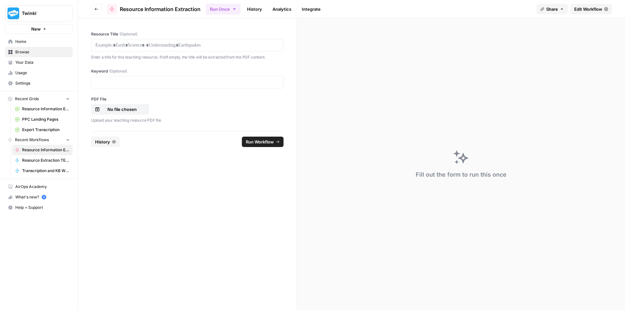
click at [169, 49] on div at bounding box center [187, 45] width 192 height 12
click at [170, 45] on p at bounding box center [187, 45] width 184 height 7
click at [203, 81] on p at bounding box center [187, 82] width 184 height 7
click at [128, 110] on p "No file chosen" at bounding box center [122, 109] width 42 height 7
click at [263, 145] on span "Run Workflow" at bounding box center [260, 142] width 28 height 7
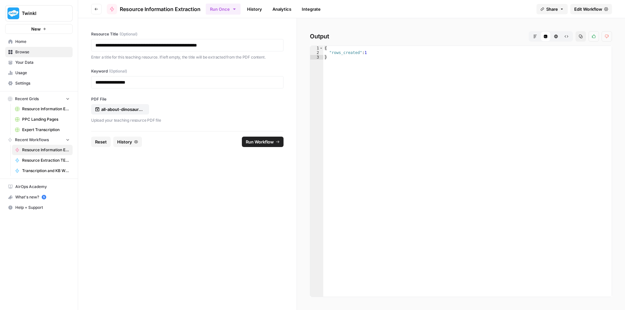
drag, startPoint x: 104, startPoint y: 142, endPoint x: 106, endPoint y: 132, distance: 10.0
click at [104, 142] on span "Reset" at bounding box center [101, 142] width 12 height 7
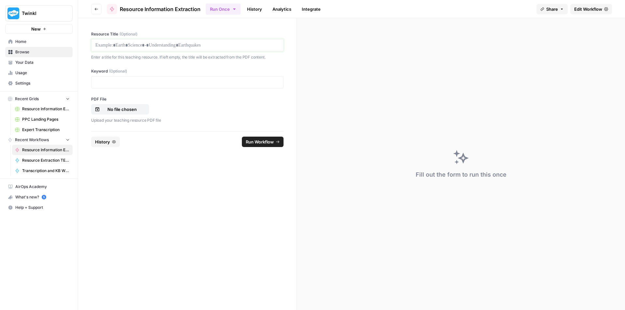
click at [146, 42] on p at bounding box center [187, 45] width 184 height 7
click at [230, 87] on div at bounding box center [187, 82] width 192 height 12
click at [219, 84] on p at bounding box center [187, 82] width 184 height 7
click at [106, 109] on p "No file chosen" at bounding box center [122, 109] width 42 height 7
click at [260, 143] on span "Run Workflow" at bounding box center [260, 142] width 28 height 7
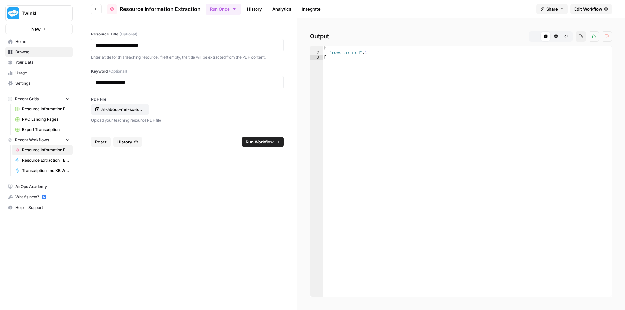
click at [93, 145] on button "Reset" at bounding box center [101, 142] width 20 height 10
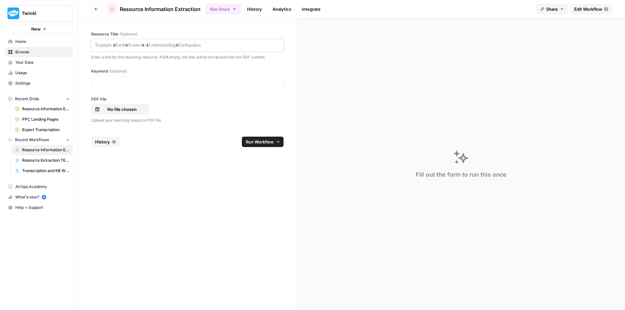
click at [178, 43] on p at bounding box center [187, 45] width 184 height 7
click at [119, 110] on p "No file chosen" at bounding box center [122, 109] width 42 height 7
click at [160, 83] on p at bounding box center [187, 82] width 184 height 7
click at [258, 140] on span "Run Workflow" at bounding box center [260, 142] width 28 height 7
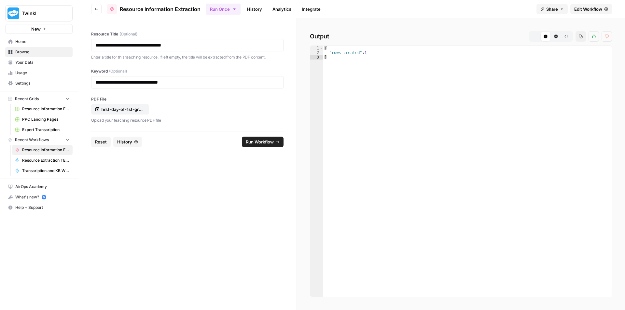
click at [97, 144] on span "Reset" at bounding box center [101, 142] width 12 height 7
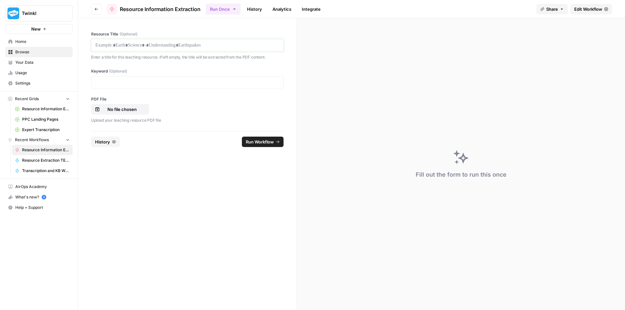
click at [205, 45] on p at bounding box center [187, 45] width 184 height 7
click at [202, 85] on p at bounding box center [187, 82] width 184 height 7
click at [180, 50] on div at bounding box center [187, 45] width 192 height 12
click at [180, 47] on p at bounding box center [187, 45] width 184 height 7
click at [132, 108] on p "No file chosen" at bounding box center [122, 109] width 42 height 7
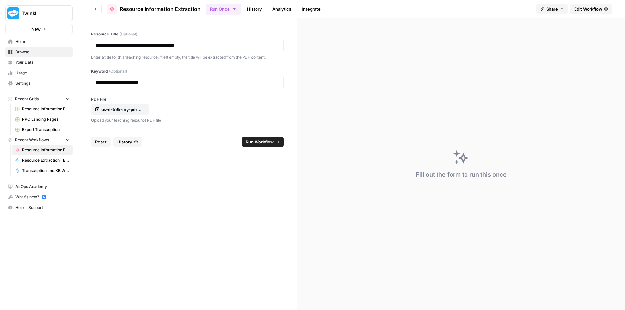
click at [262, 145] on button "Run Workflow" at bounding box center [263, 142] width 42 height 10
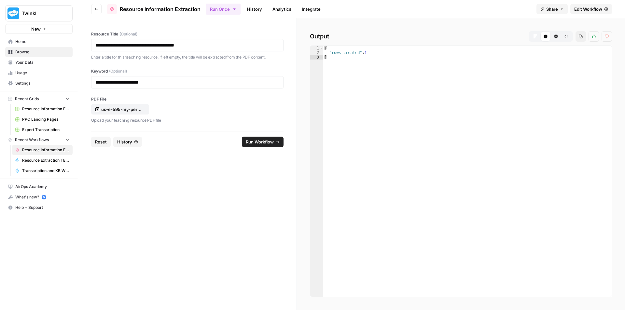
click at [105, 141] on span "Reset" at bounding box center [101, 142] width 12 height 7
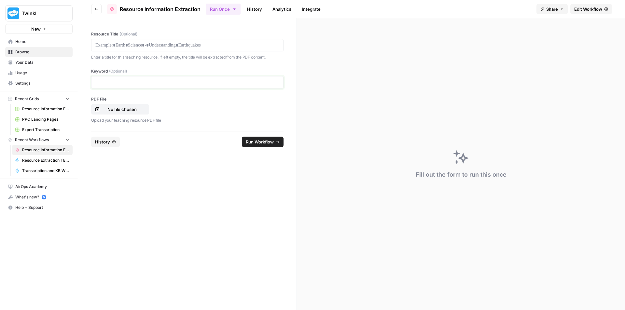
click at [132, 81] on p at bounding box center [187, 82] width 184 height 7
click at [175, 45] on p at bounding box center [187, 45] width 184 height 7
click at [144, 108] on div "No file chosen" at bounding box center [120, 109] width 51 height 7
click at [116, 111] on p "No file chosen" at bounding box center [122, 109] width 42 height 7
click at [266, 142] on span "Run Workflow" at bounding box center [260, 142] width 28 height 7
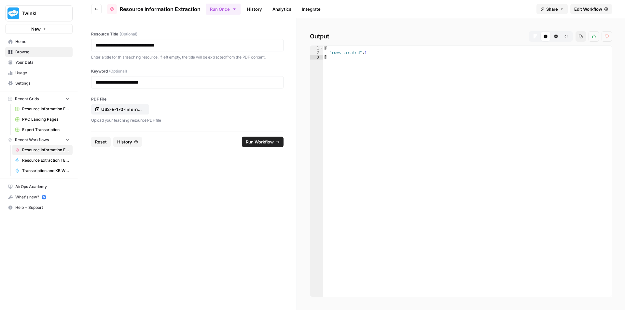
drag, startPoint x: 106, startPoint y: 143, endPoint x: 111, endPoint y: 137, distance: 7.8
click at [106, 143] on span "Reset" at bounding box center [101, 142] width 12 height 7
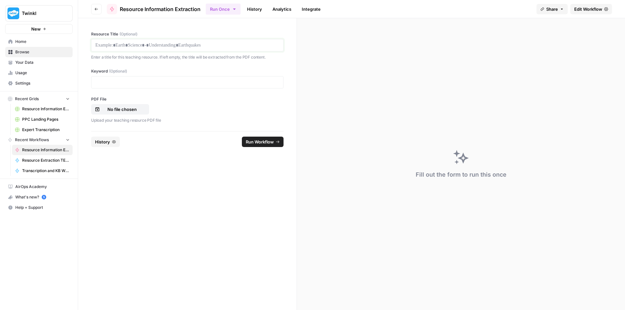
click at [206, 44] on p at bounding box center [187, 45] width 184 height 7
click at [139, 110] on p "No file chosen" at bounding box center [122, 109] width 42 height 7
click at [123, 81] on p at bounding box center [187, 82] width 184 height 7
click at [140, 79] on p at bounding box center [187, 82] width 184 height 7
click at [261, 143] on span "Run Workflow" at bounding box center [260, 142] width 28 height 7
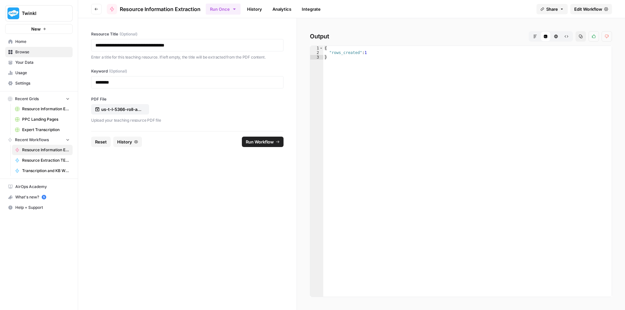
click at [97, 144] on span "Reset" at bounding box center [101, 142] width 12 height 7
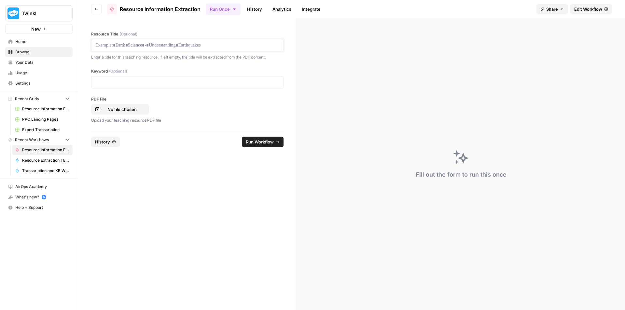
click at [197, 47] on p at bounding box center [187, 45] width 184 height 7
click at [129, 112] on p "No file chosen" at bounding box center [122, 109] width 42 height 7
click at [178, 82] on p at bounding box center [187, 82] width 184 height 7
click at [269, 143] on span "Run Workflow" at bounding box center [260, 142] width 28 height 7
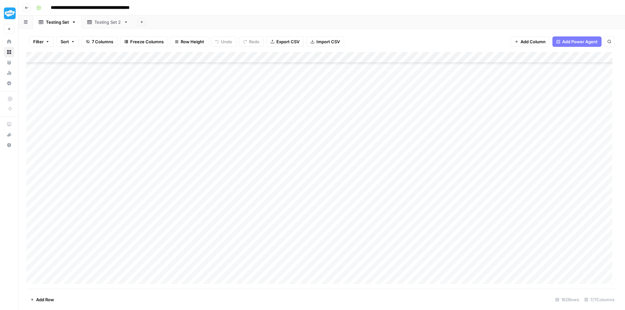
scroll to position [1583, 0]
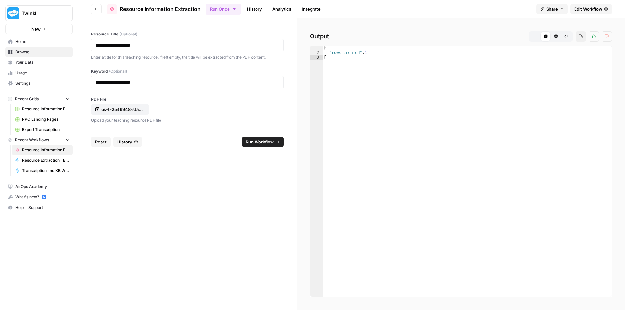
drag, startPoint x: 103, startPoint y: 143, endPoint x: 107, endPoint y: 132, distance: 11.9
click at [103, 143] on span "Reset" at bounding box center [101, 142] width 12 height 7
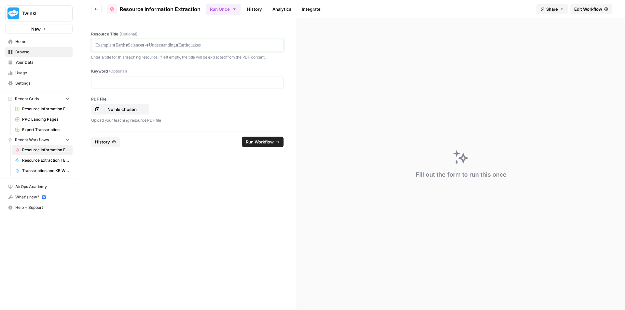
click at [147, 44] on p at bounding box center [187, 45] width 184 height 7
click at [143, 81] on p at bounding box center [187, 82] width 184 height 7
click at [229, 85] on p at bounding box center [187, 82] width 184 height 7
click at [108, 109] on p "No file chosen" at bounding box center [122, 109] width 42 height 7
click at [257, 143] on span "Run Workflow" at bounding box center [260, 142] width 28 height 7
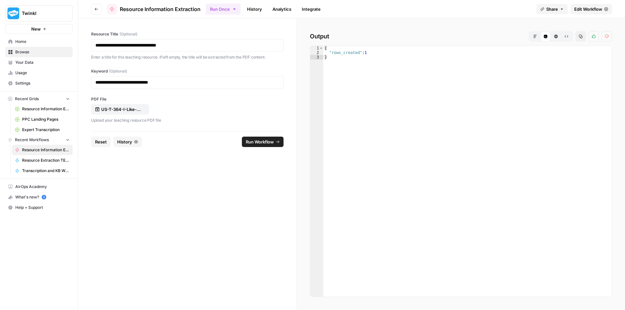
click at [96, 145] on span "Reset" at bounding box center [101, 142] width 12 height 7
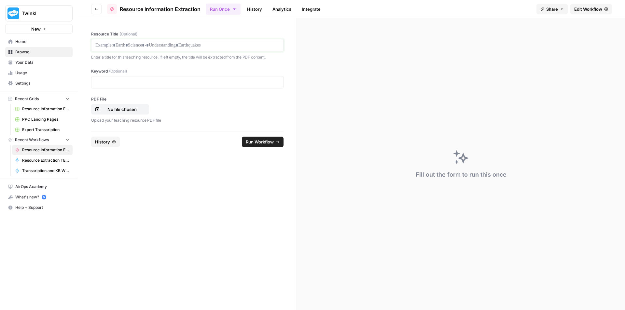
click at [151, 46] on p at bounding box center [187, 45] width 184 height 7
click at [122, 108] on p "No file chosen" at bounding box center [122, 109] width 42 height 7
click at [174, 81] on p at bounding box center [187, 82] width 184 height 7
click at [269, 143] on span "Run Workflow" at bounding box center [260, 142] width 28 height 7
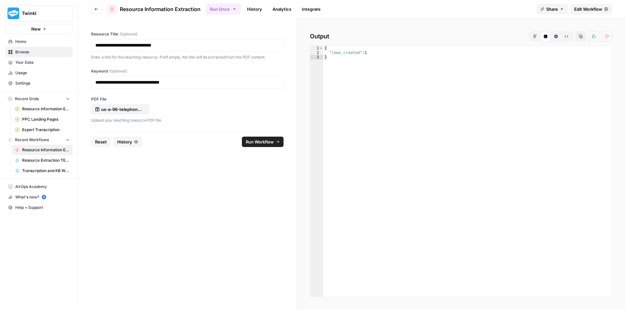
click at [102, 144] on span "Reset" at bounding box center [101, 142] width 12 height 7
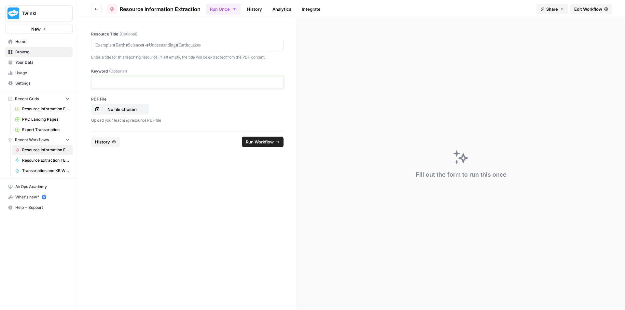
click at [185, 85] on p at bounding box center [187, 82] width 184 height 7
click at [192, 42] on p at bounding box center [187, 45] width 184 height 7
click at [130, 111] on p "No file chosen" at bounding box center [122, 109] width 42 height 7
click at [259, 144] on span "Run Workflow" at bounding box center [260, 142] width 28 height 7
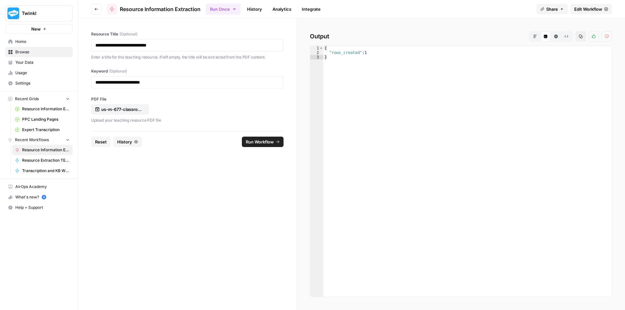
click at [93, 140] on button "Reset" at bounding box center [101, 142] width 20 height 10
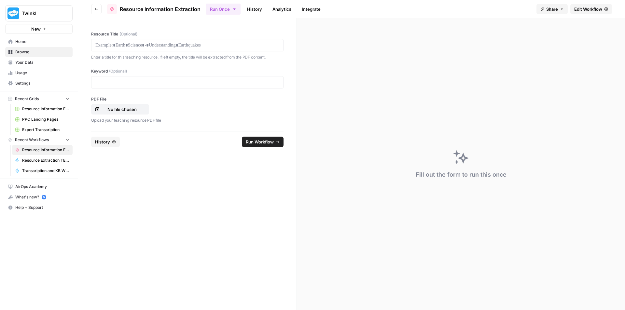
click at [143, 40] on div at bounding box center [187, 45] width 192 height 12
click at [146, 47] on p at bounding box center [187, 45] width 184 height 7
click at [217, 42] on p "**********" at bounding box center [187, 45] width 184 height 7
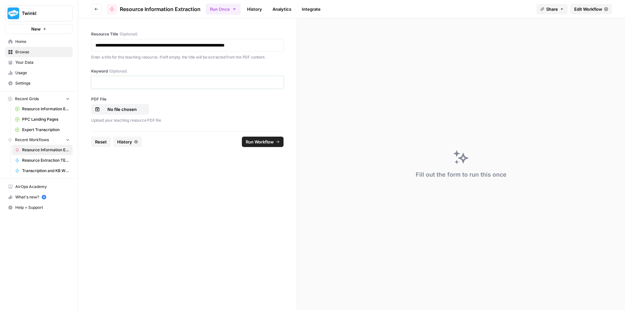
click at [197, 80] on p at bounding box center [187, 82] width 184 height 7
click at [124, 111] on p "No file chosen" at bounding box center [122, 109] width 42 height 7
click at [261, 145] on span "Run Workflow" at bounding box center [260, 142] width 28 height 7
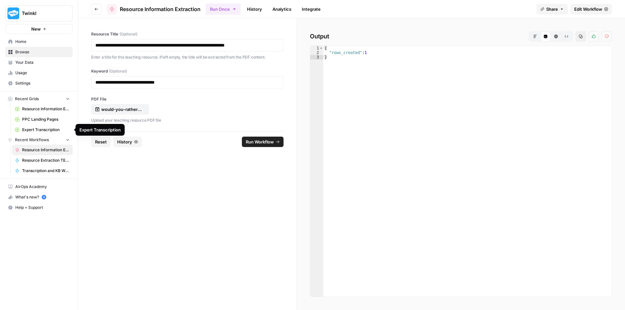
drag, startPoint x: 101, startPoint y: 139, endPoint x: 102, endPoint y: 134, distance: 5.0
click at [101, 139] on span "Reset" at bounding box center [101, 142] width 12 height 7
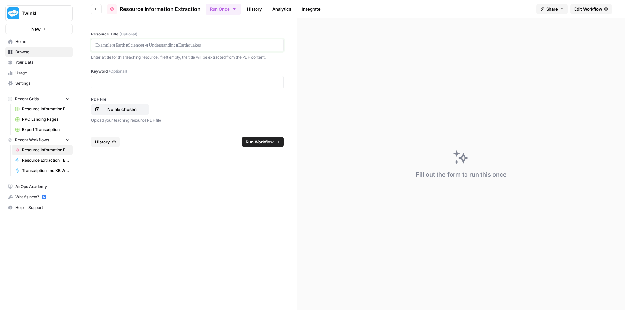
click at [135, 47] on p at bounding box center [187, 45] width 184 height 7
click at [121, 110] on p "No file chosen" at bounding box center [122, 109] width 42 height 7
click at [143, 84] on p at bounding box center [187, 82] width 184 height 7
click at [277, 141] on icon "submit" at bounding box center [278, 142] width 4 height 4
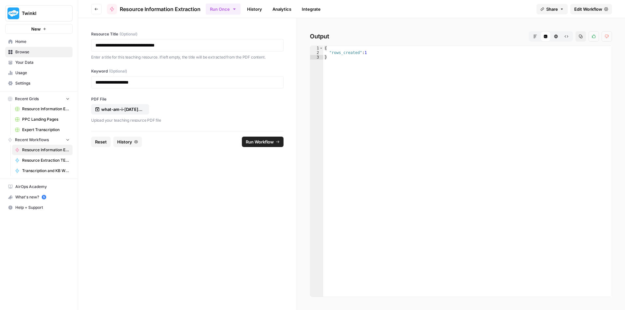
click at [96, 145] on span "Reset" at bounding box center [101, 142] width 12 height 7
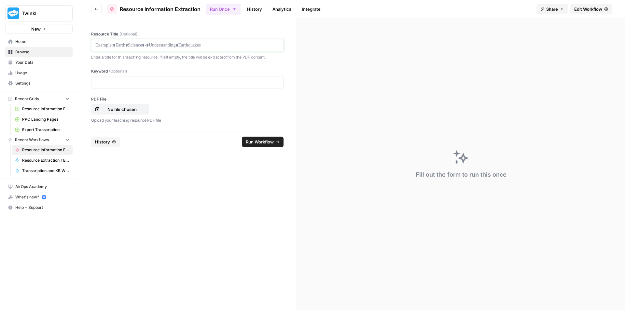
click at [144, 48] on p at bounding box center [187, 45] width 184 height 7
click at [178, 80] on p at bounding box center [187, 82] width 184 height 7
click at [132, 111] on p "No file chosen" at bounding box center [122, 109] width 42 height 7
click at [265, 144] on span "Run Workflow" at bounding box center [260, 142] width 28 height 7
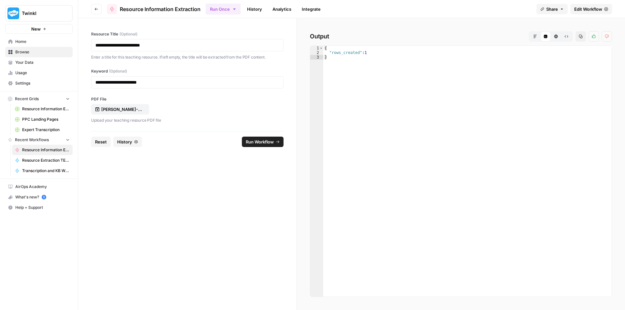
click at [107, 143] on span "Reset" at bounding box center [101, 142] width 12 height 7
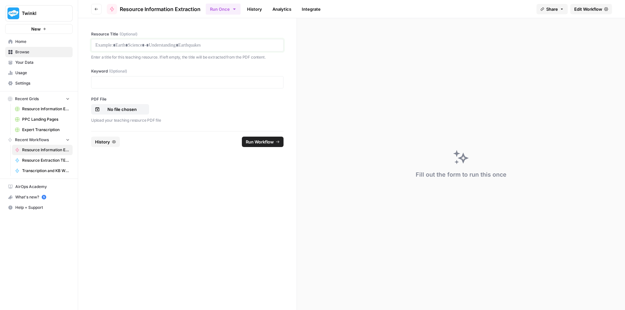
click at [192, 44] on p at bounding box center [187, 45] width 184 height 7
click at [120, 81] on p at bounding box center [187, 82] width 184 height 7
click at [121, 111] on p "No file chosen" at bounding box center [122, 109] width 42 height 7
click at [264, 141] on span "Run Workflow" at bounding box center [260, 142] width 28 height 7
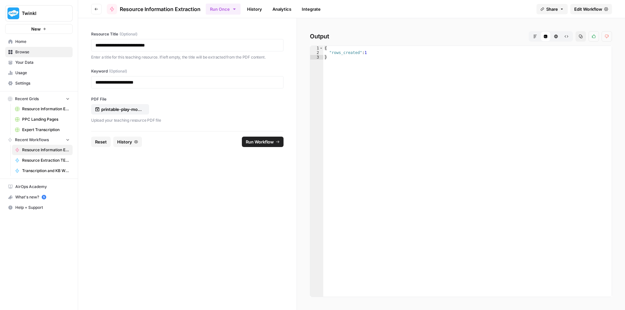
click at [104, 144] on span "Reset" at bounding box center [101, 142] width 12 height 7
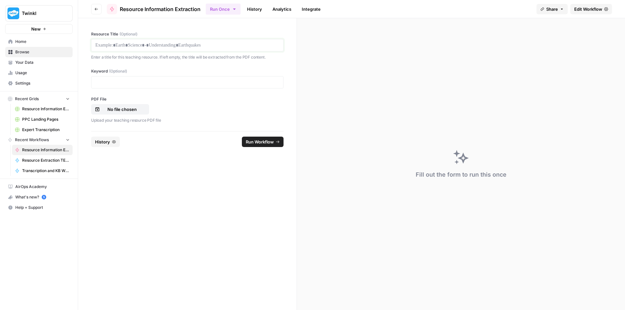
click at [135, 44] on p at bounding box center [187, 45] width 184 height 7
click at [124, 110] on p "No file chosen" at bounding box center [122, 109] width 42 height 7
click at [209, 82] on p at bounding box center [187, 82] width 184 height 7
click at [259, 138] on button "Run Workflow" at bounding box center [263, 142] width 42 height 10
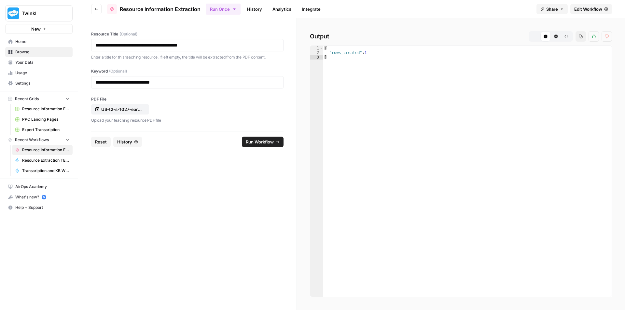
click at [100, 140] on span "Reset" at bounding box center [101, 142] width 12 height 7
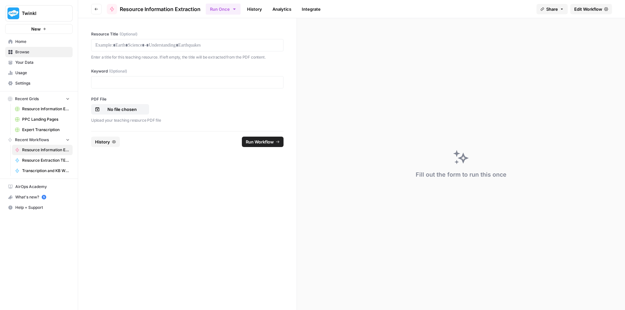
click at [184, 41] on div at bounding box center [187, 45] width 192 height 12
click at [188, 46] on p at bounding box center [187, 45] width 184 height 7
click at [207, 82] on p at bounding box center [187, 82] width 184 height 7
click at [120, 113] on button "No file chosen" at bounding box center [120, 109] width 58 height 10
click at [252, 141] on span "Run Workflow" at bounding box center [260, 142] width 28 height 7
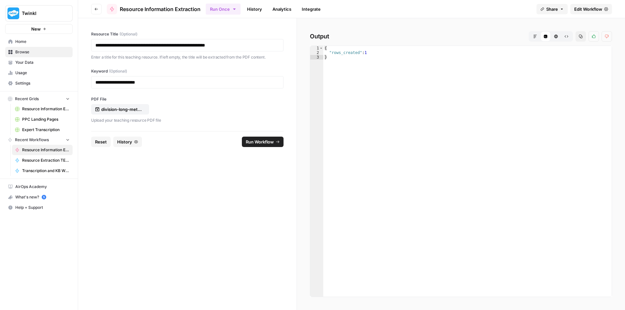
click at [98, 140] on span "Reset" at bounding box center [101, 142] width 12 height 7
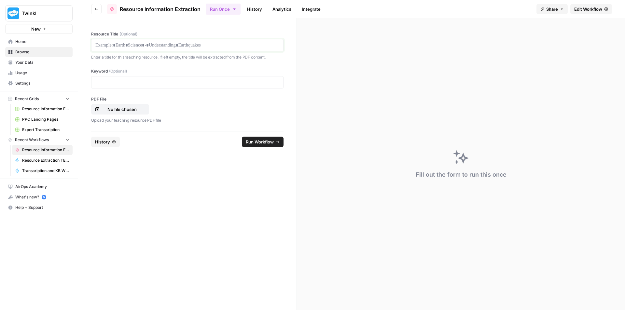
click at [151, 43] on p at bounding box center [187, 45] width 184 height 7
click at [114, 110] on p "No file chosen" at bounding box center [122, 109] width 42 height 7
click at [145, 85] on p at bounding box center [187, 82] width 184 height 7
click at [262, 145] on span "Run Workflow" at bounding box center [260, 142] width 28 height 7
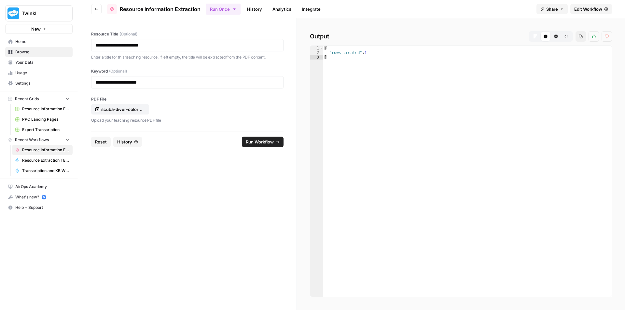
click at [97, 141] on span "Reset" at bounding box center [101, 142] width 12 height 7
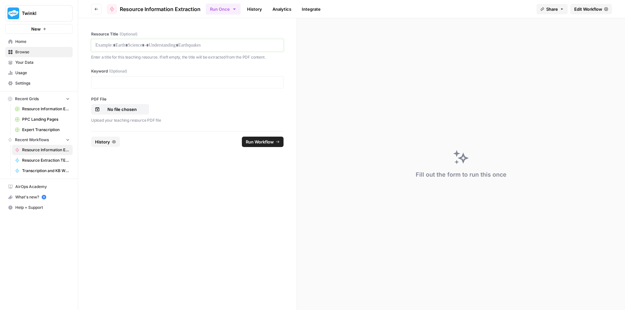
click at [181, 46] on p at bounding box center [187, 45] width 184 height 7
click at [120, 80] on p at bounding box center [187, 82] width 184 height 7
click at [131, 109] on p "No file chosen" at bounding box center [122, 109] width 42 height 7
click at [275, 147] on button "Run Workflow" at bounding box center [263, 142] width 42 height 10
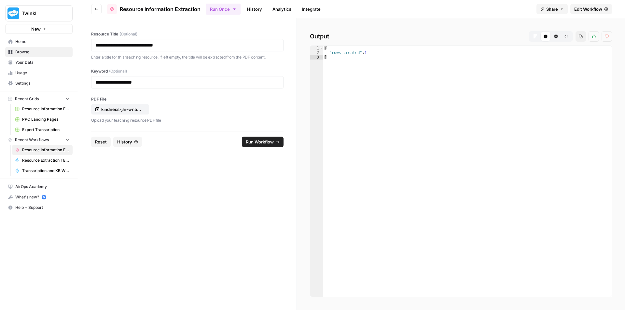
click at [96, 143] on span "Reset" at bounding box center [101, 142] width 12 height 7
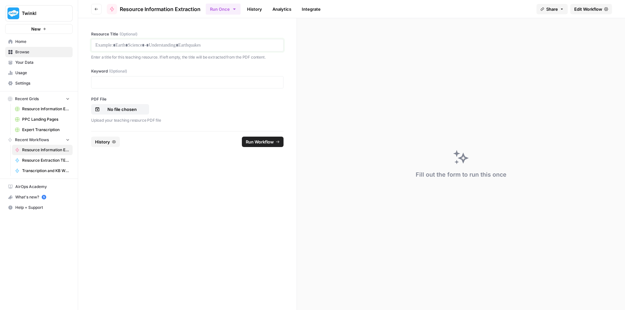
click at [157, 46] on p at bounding box center [187, 45] width 184 height 7
click at [182, 75] on div "Keyword (Optional)" at bounding box center [187, 78] width 192 height 20
click at [183, 80] on p at bounding box center [187, 82] width 184 height 7
click at [112, 109] on p "No file chosen" at bounding box center [122, 109] width 42 height 7
click at [263, 145] on span "Run Workflow" at bounding box center [260, 142] width 28 height 7
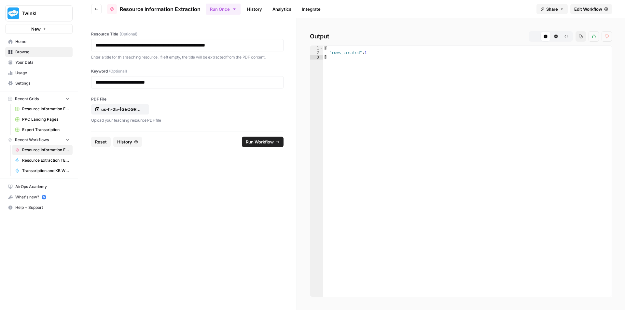
click at [102, 141] on span "Reset" at bounding box center [101, 142] width 12 height 7
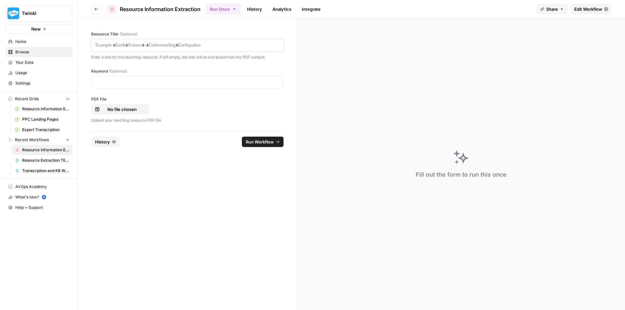
click at [176, 47] on p at bounding box center [187, 45] width 184 height 7
click at [187, 83] on p at bounding box center [187, 82] width 184 height 7
click at [113, 111] on p "No file chosen" at bounding box center [122, 109] width 42 height 7
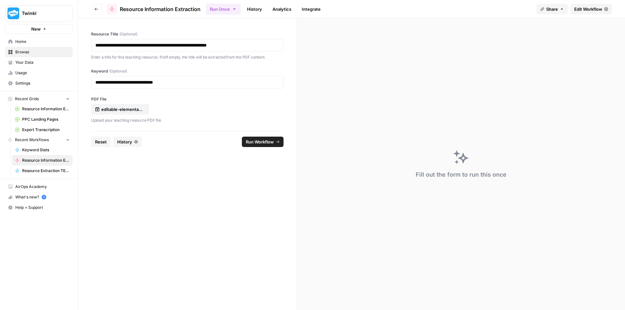
click at [266, 143] on span "Run Workflow" at bounding box center [260, 142] width 28 height 7
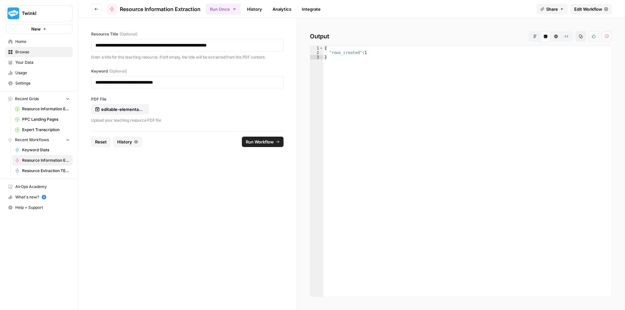
drag, startPoint x: 106, startPoint y: 142, endPoint x: 107, endPoint y: 139, distance: 3.6
click at [106, 142] on span "Reset" at bounding box center [101, 142] width 12 height 7
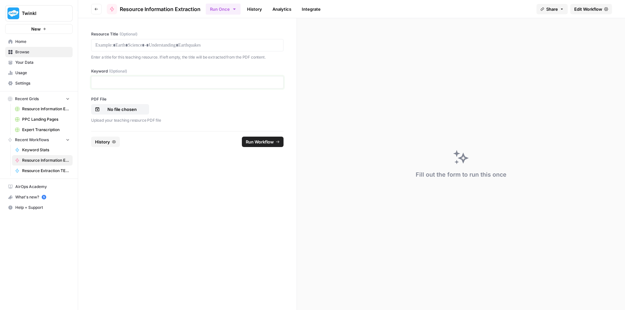
click at [144, 81] on p at bounding box center [187, 82] width 184 height 7
click at [227, 44] on p at bounding box center [187, 45] width 184 height 7
click at [102, 115] on div "PDF File No file chosen Upload your teaching resource PDF file" at bounding box center [187, 109] width 192 height 27
click at [113, 107] on p "No file chosen" at bounding box center [122, 109] width 42 height 7
click at [274, 141] on button "Run Workflow" at bounding box center [263, 142] width 42 height 10
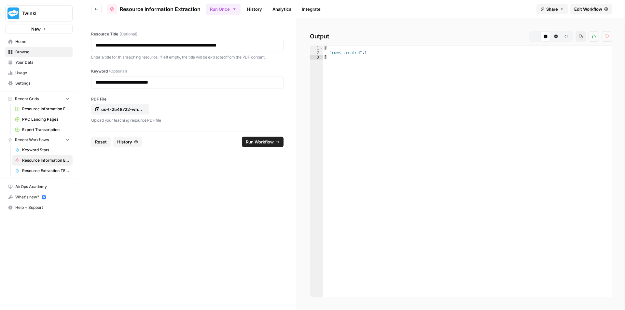
click at [102, 143] on span "Reset" at bounding box center [101, 142] width 12 height 7
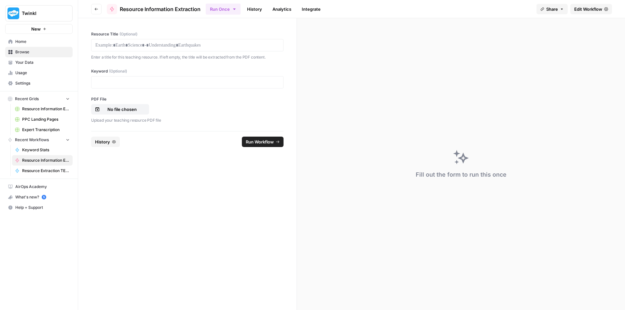
click at [207, 89] on div "Resource Title (Optional) Enter a title for this teaching resource. If left emp…" at bounding box center [187, 74] width 219 height 113
click at [208, 83] on p at bounding box center [187, 82] width 184 height 7
click at [223, 45] on p at bounding box center [187, 45] width 184 height 7
click at [163, 84] on p at bounding box center [187, 82] width 184 height 7
click at [134, 106] on p "No file chosen" at bounding box center [122, 109] width 42 height 7
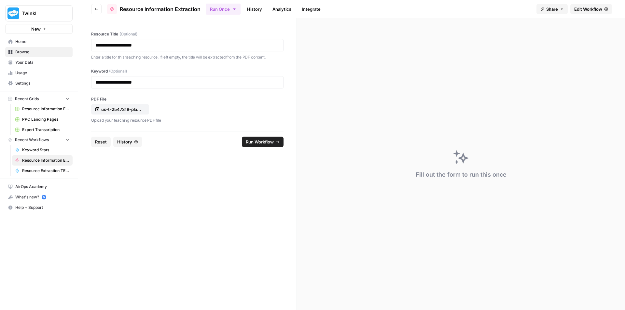
drag, startPoint x: 267, startPoint y: 143, endPoint x: 267, endPoint y: 161, distance: 17.9
click at [266, 143] on span "Run Workflow" at bounding box center [260, 142] width 28 height 7
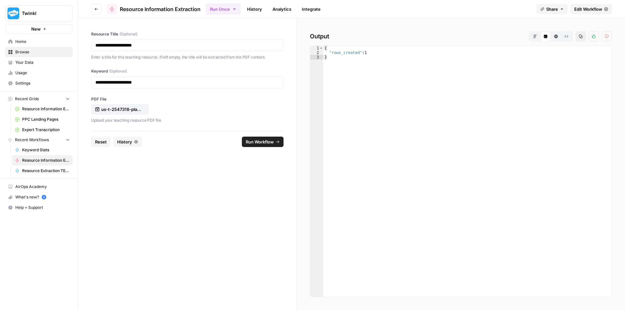
click at [100, 145] on span "Reset" at bounding box center [101, 142] width 12 height 7
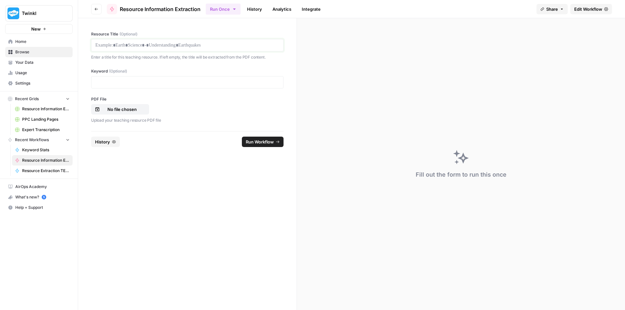
click at [191, 48] on p at bounding box center [187, 45] width 184 height 7
click at [187, 82] on p at bounding box center [187, 82] width 184 height 7
click at [178, 45] on p at bounding box center [187, 45] width 184 height 7
click at [135, 110] on p "No file chosen" at bounding box center [122, 109] width 42 height 7
click at [253, 143] on span "Run Workflow" at bounding box center [260, 142] width 28 height 7
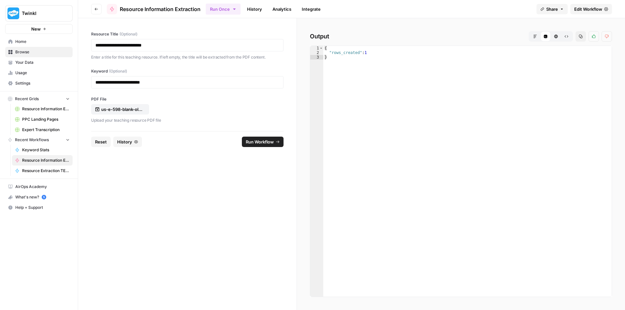
click at [100, 143] on span "Reset" at bounding box center [101, 142] width 12 height 7
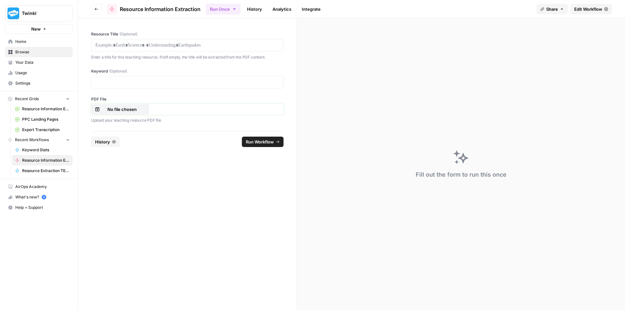
click at [105, 108] on p "No file chosen" at bounding box center [122, 109] width 42 height 7
click at [145, 82] on p at bounding box center [187, 82] width 184 height 7
click at [216, 47] on p at bounding box center [187, 45] width 184 height 7
click at [264, 144] on span "Run Workflow" at bounding box center [260, 142] width 28 height 7
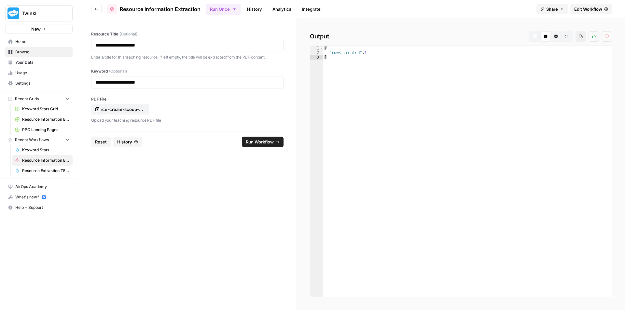
drag, startPoint x: 104, startPoint y: 140, endPoint x: 106, endPoint y: 136, distance: 4.4
click at [104, 140] on span "Reset" at bounding box center [101, 142] width 12 height 7
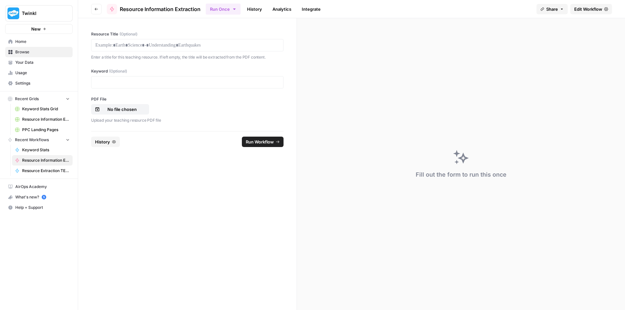
click at [141, 41] on div at bounding box center [187, 45] width 192 height 12
click at [147, 42] on p at bounding box center [187, 45] width 184 height 7
click at [170, 81] on p at bounding box center [187, 82] width 184 height 7
click at [135, 108] on p "No file chosen" at bounding box center [122, 109] width 42 height 7
click at [265, 141] on span "Run Workflow" at bounding box center [260, 142] width 28 height 7
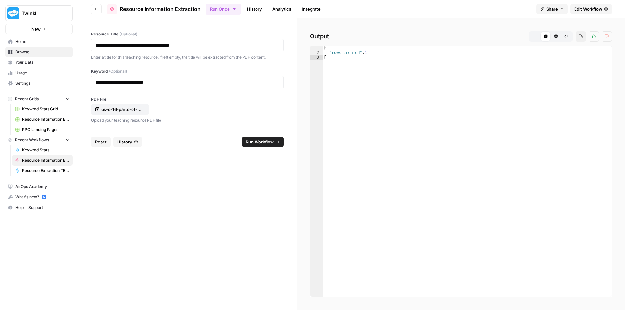
click at [100, 139] on span "Reset" at bounding box center [101, 142] width 12 height 7
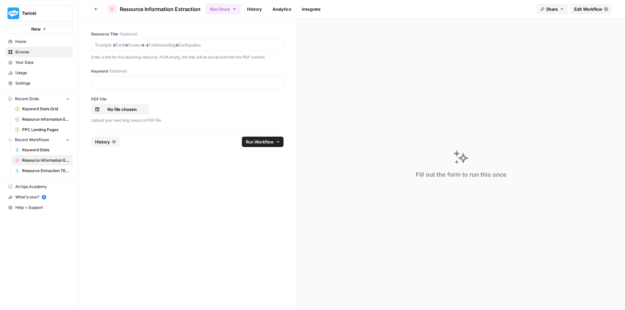
click at [150, 49] on div at bounding box center [187, 45] width 192 height 12
click at [151, 43] on p at bounding box center [187, 45] width 184 height 7
drag, startPoint x: 130, startPoint y: 112, endPoint x: 132, endPoint y: 109, distance: 3.4
click at [132, 109] on p "No file chosen" at bounding box center [122, 109] width 42 height 7
click at [194, 81] on p at bounding box center [187, 82] width 184 height 7
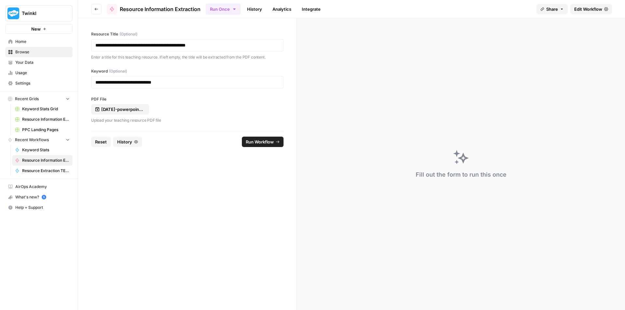
click at [269, 144] on span "Run Workflow" at bounding box center [260, 142] width 28 height 7
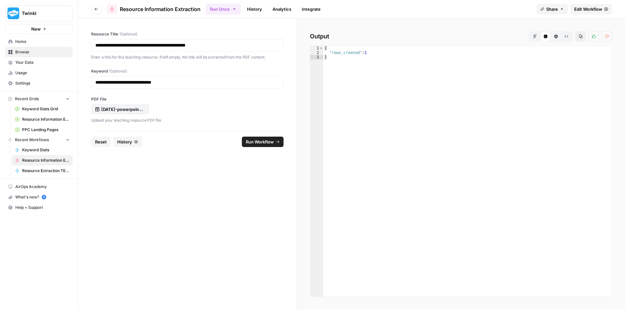
click at [100, 143] on span "Reset" at bounding box center [101, 142] width 12 height 7
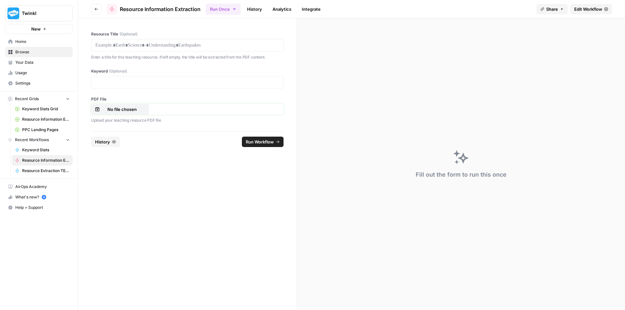
click at [125, 109] on p "No file chosen" at bounding box center [122, 109] width 42 height 7
click at [177, 45] on p at bounding box center [187, 45] width 184 height 7
click at [186, 76] on div at bounding box center [187, 82] width 192 height 12
click at [190, 84] on p at bounding box center [187, 82] width 184 height 7
click at [188, 86] on div at bounding box center [187, 82] width 192 height 12
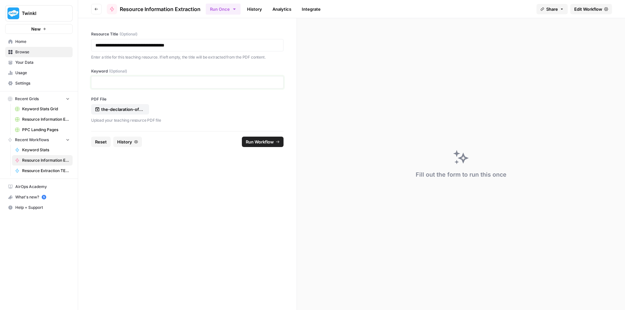
drag, startPoint x: 193, startPoint y: 81, endPoint x: 98, endPoint y: 87, distance: 95.0
click at [98, 87] on div at bounding box center [187, 82] width 192 height 12
click at [265, 142] on span "Run Workflow" at bounding box center [260, 142] width 28 height 7
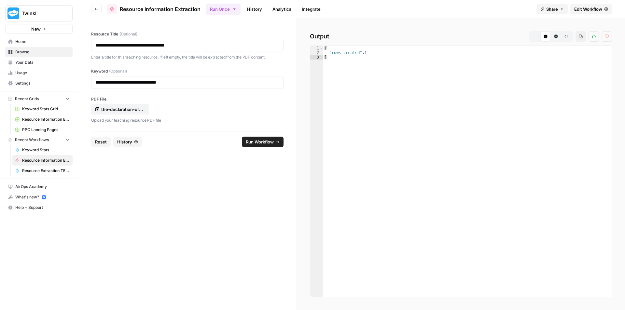
click at [102, 136] on footer "Reset History Run Workflow" at bounding box center [187, 141] width 192 height 21
click at [103, 142] on span "Reset" at bounding box center [101, 142] width 12 height 7
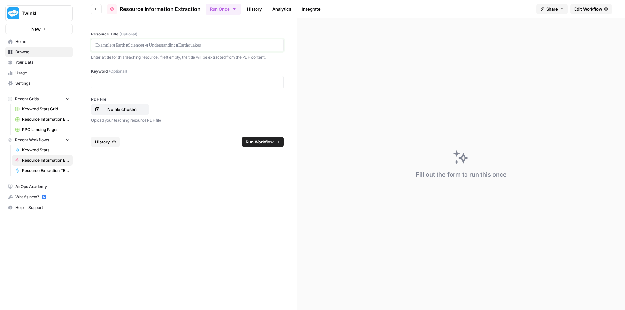
click at [173, 44] on p at bounding box center [187, 45] width 184 height 7
click at [129, 84] on p at bounding box center [187, 82] width 184 height 7
click at [129, 112] on p "No file chosen" at bounding box center [122, 109] width 42 height 7
click at [261, 147] on button "Run Workflow" at bounding box center [263, 142] width 42 height 10
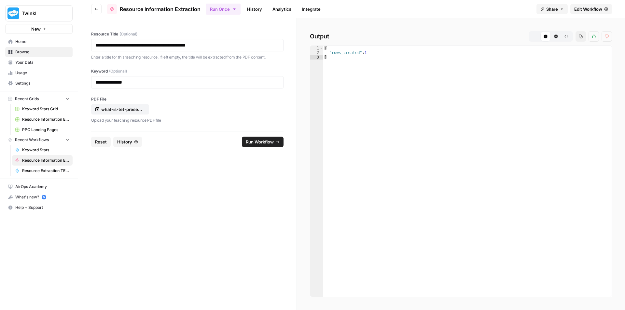
click at [96, 143] on span "Reset" at bounding box center [101, 142] width 12 height 7
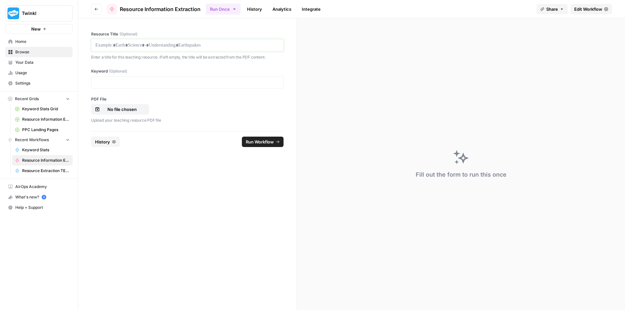
click at [163, 45] on p at bounding box center [187, 45] width 184 height 7
click at [132, 81] on p at bounding box center [187, 82] width 184 height 7
click at [115, 108] on p "No file chosen" at bounding box center [122, 109] width 42 height 7
drag, startPoint x: 261, startPoint y: 144, endPoint x: 282, endPoint y: 150, distance: 21.3
click at [261, 144] on span "Run Workflow" at bounding box center [260, 142] width 28 height 7
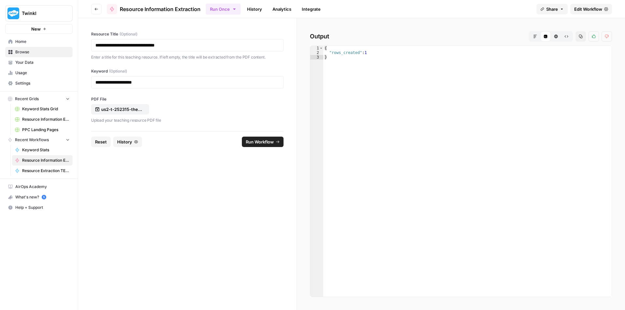
click at [101, 144] on span "Reset" at bounding box center [101, 142] width 12 height 7
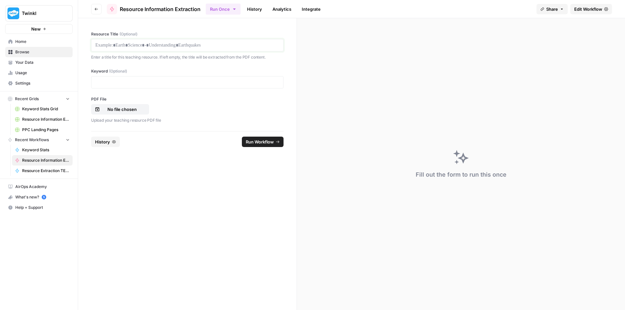
click at [140, 48] on p at bounding box center [187, 45] width 184 height 7
click at [129, 104] on button "No file chosen" at bounding box center [120, 109] width 58 height 10
click at [149, 86] on div at bounding box center [187, 82] width 192 height 12
click at [157, 83] on p at bounding box center [187, 82] width 184 height 7
click at [251, 141] on span "Run Workflow" at bounding box center [260, 142] width 28 height 7
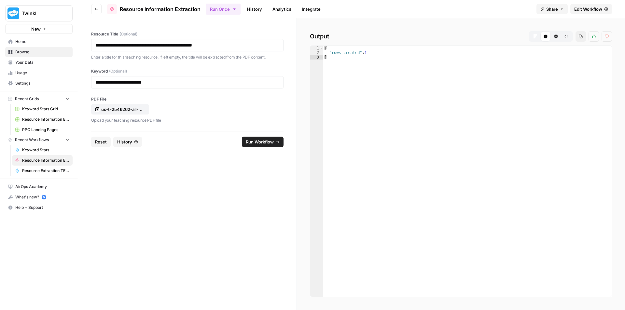
click at [102, 138] on button "Reset" at bounding box center [101, 142] width 20 height 10
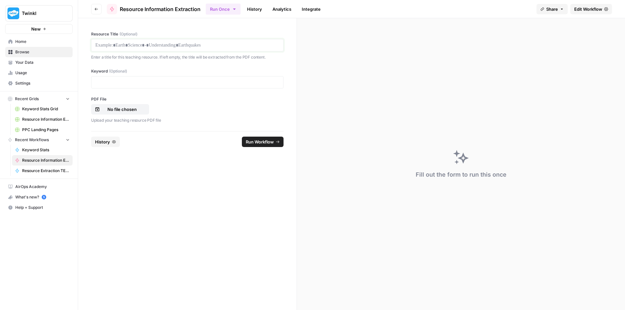
click at [141, 44] on p at bounding box center [187, 45] width 184 height 7
click at [123, 110] on p "No file chosen" at bounding box center [122, 109] width 42 height 7
click at [231, 81] on p at bounding box center [187, 82] width 184 height 7
click at [265, 141] on span "Run Workflow" at bounding box center [260, 142] width 28 height 7
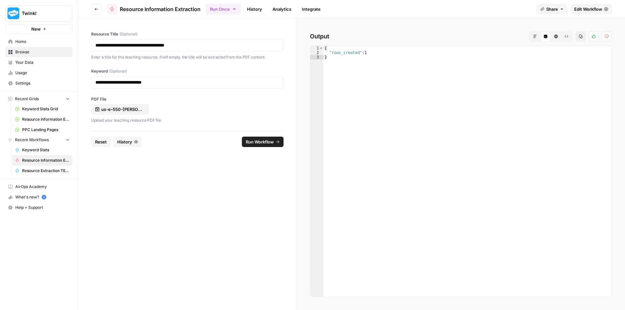
click at [104, 143] on span "Reset" at bounding box center [101, 142] width 12 height 7
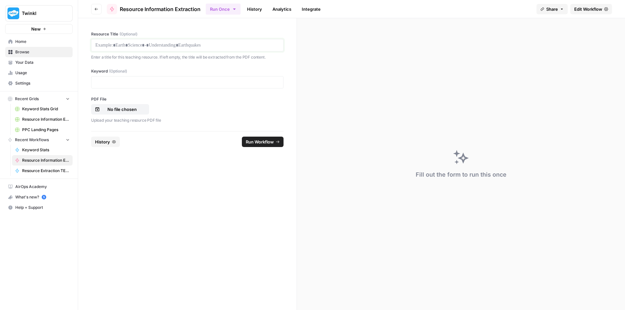
click at [143, 47] on p at bounding box center [187, 45] width 184 height 7
click at [127, 112] on p "No file chosen" at bounding box center [122, 109] width 42 height 7
click at [176, 84] on p at bounding box center [187, 82] width 184 height 7
click at [259, 145] on span "Run Workflow" at bounding box center [260, 142] width 28 height 7
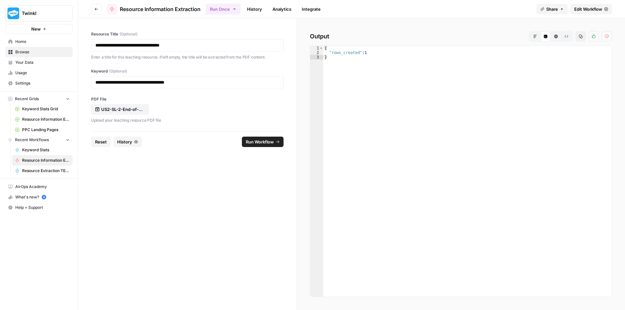
drag, startPoint x: 106, startPoint y: 140, endPoint x: 108, endPoint y: 135, distance: 4.8
click at [106, 140] on span "Reset" at bounding box center [101, 142] width 12 height 7
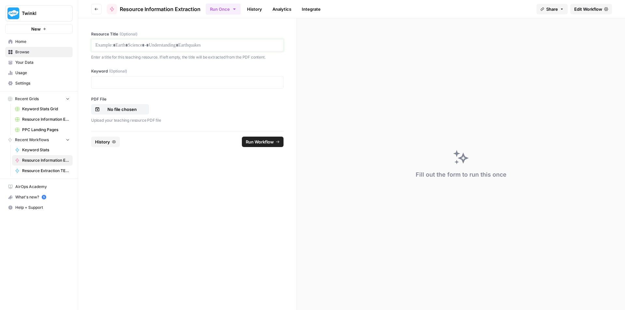
click at [159, 42] on p at bounding box center [187, 45] width 184 height 7
click at [138, 106] on p "No file chosen" at bounding box center [122, 109] width 42 height 7
click at [151, 81] on p at bounding box center [187, 82] width 184 height 7
click at [263, 144] on span "Run Workflow" at bounding box center [260, 142] width 28 height 7
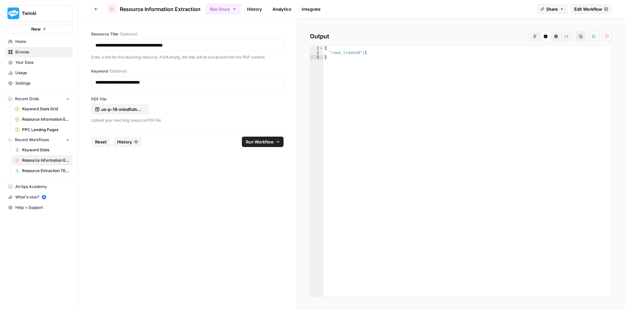
drag, startPoint x: 101, startPoint y: 141, endPoint x: 108, endPoint y: 133, distance: 10.4
click at [101, 141] on span "Reset" at bounding box center [101, 142] width 12 height 7
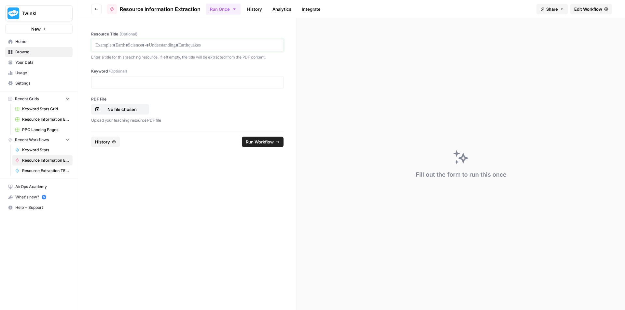
click at [156, 48] on p at bounding box center [187, 45] width 184 height 7
click at [160, 86] on div at bounding box center [187, 82] width 192 height 12
click at [160, 83] on p at bounding box center [187, 82] width 184 height 7
click at [136, 109] on p "No file chosen" at bounding box center [122, 109] width 42 height 7
click at [267, 145] on span "Run Workflow" at bounding box center [260, 142] width 28 height 7
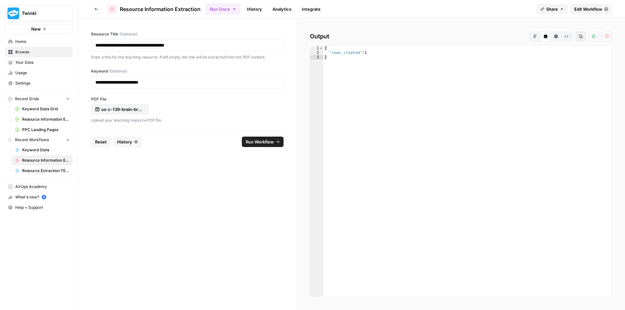
drag, startPoint x: 102, startPoint y: 145, endPoint x: 139, endPoint y: 145, distance: 37.1
click at [102, 145] on button "Reset" at bounding box center [101, 142] width 20 height 10
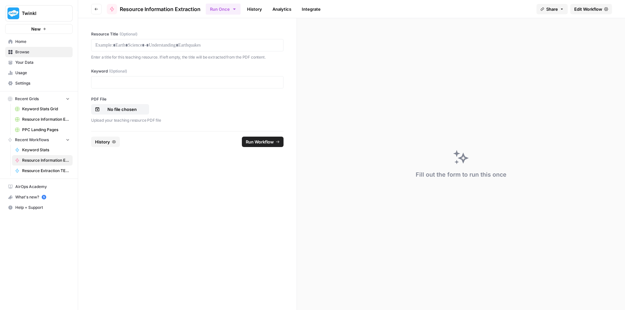
click at [165, 49] on div at bounding box center [187, 45] width 192 height 12
click at [166, 44] on p at bounding box center [187, 45] width 184 height 7
click at [99, 111] on icon "button" at bounding box center [97, 109] width 5 height 5
click at [149, 77] on div at bounding box center [187, 82] width 192 height 12
click at [152, 82] on p at bounding box center [187, 82] width 184 height 7
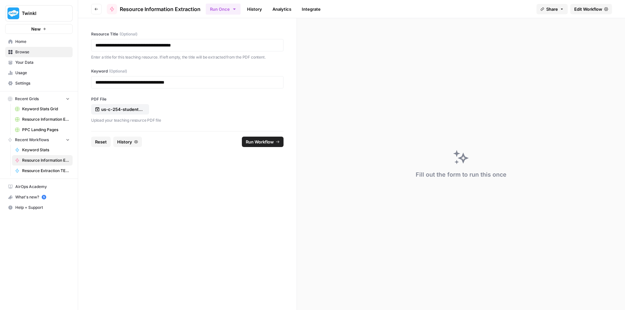
click at [260, 144] on span "Run Workflow" at bounding box center [260, 142] width 28 height 7
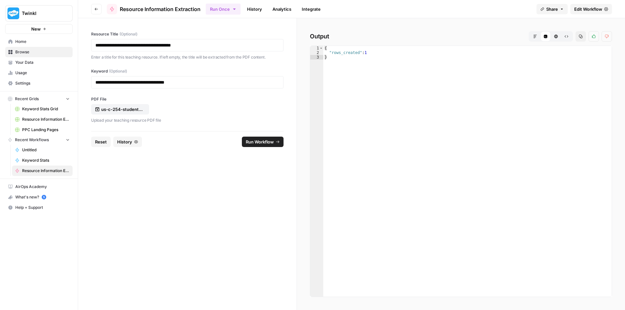
click at [104, 141] on span "Reset" at bounding box center [101, 142] width 12 height 7
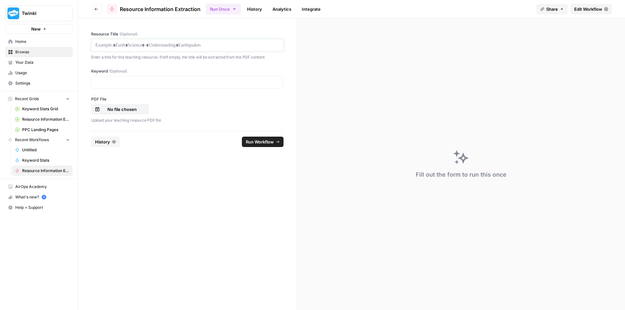
click at [141, 42] on p at bounding box center [187, 45] width 184 height 7
click at [186, 84] on p at bounding box center [187, 82] width 184 height 7
click at [139, 108] on p "No file chosen" at bounding box center [122, 109] width 42 height 7
click at [262, 141] on span "Run Workflow" at bounding box center [260, 142] width 28 height 7
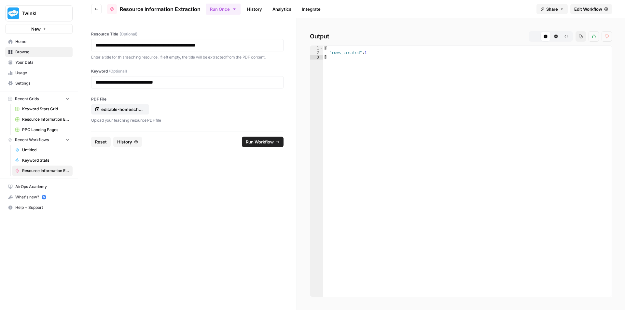
click at [104, 145] on span "Reset" at bounding box center [101, 142] width 12 height 7
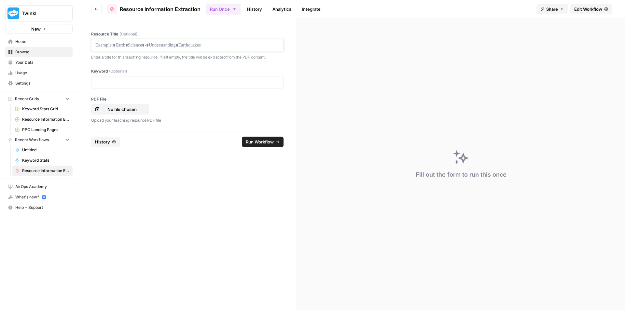
click at [121, 45] on p at bounding box center [187, 45] width 184 height 7
click at [125, 108] on p "No file chosen" at bounding box center [122, 109] width 42 height 7
click at [186, 88] on div at bounding box center [187, 82] width 192 height 12
click at [185, 83] on p at bounding box center [187, 82] width 184 height 7
click at [266, 141] on span "Run Workflow" at bounding box center [260, 142] width 28 height 7
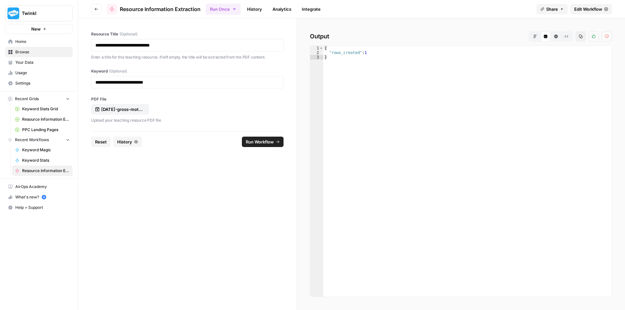
click at [98, 145] on span "Reset" at bounding box center [101, 142] width 12 height 7
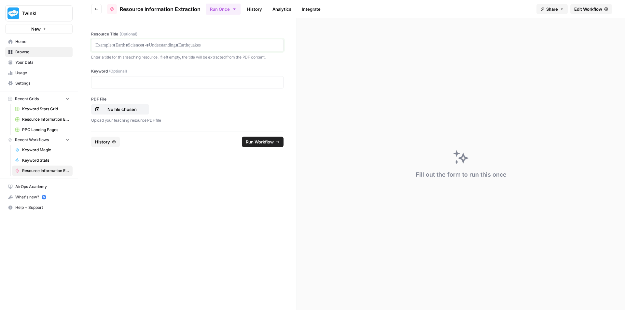
click at [128, 44] on p at bounding box center [187, 45] width 184 height 7
click at [153, 82] on p at bounding box center [187, 82] width 184 height 7
click at [133, 107] on p "No file chosen" at bounding box center [122, 109] width 42 height 7
click at [257, 139] on span "Run Workflow" at bounding box center [260, 142] width 28 height 7
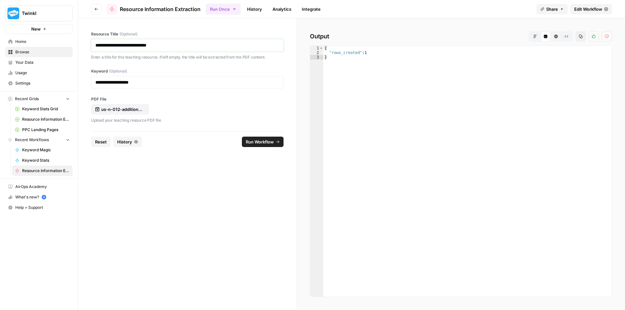
click at [204, 46] on p "**********" at bounding box center [187, 45] width 184 height 7
click at [94, 147] on button "Reset" at bounding box center [101, 142] width 20 height 10
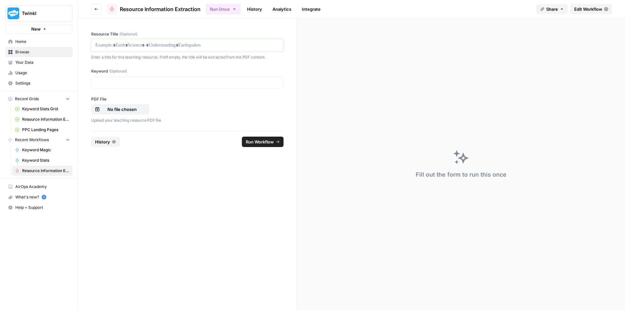
click at [165, 45] on p at bounding box center [187, 45] width 184 height 7
click at [126, 83] on p at bounding box center [187, 82] width 184 height 7
click at [126, 109] on p "No file chosen" at bounding box center [122, 109] width 42 height 7
click at [266, 143] on span "Run Workflow" at bounding box center [260, 142] width 28 height 7
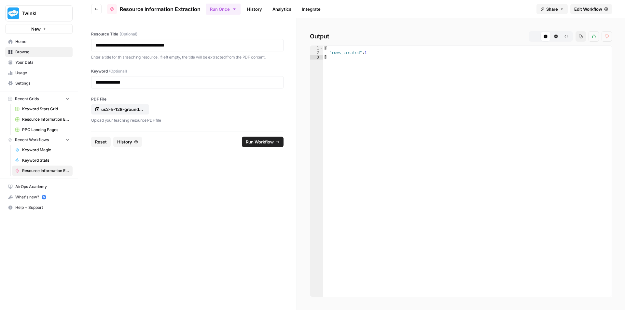
click at [101, 140] on span "Reset" at bounding box center [101, 142] width 12 height 7
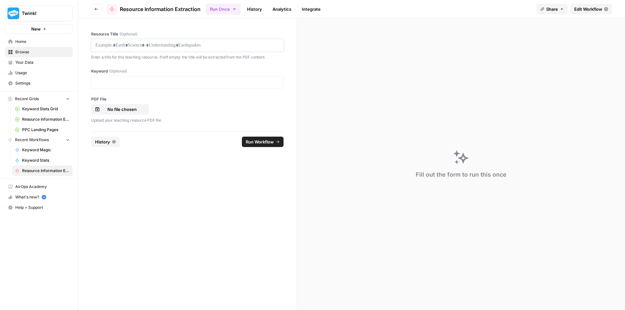
click at [186, 48] on p at bounding box center [187, 45] width 184 height 7
click at [132, 109] on p "No file chosen" at bounding box center [122, 109] width 42 height 7
click at [148, 81] on p at bounding box center [187, 82] width 184 height 7
click at [267, 146] on button "Run Workflow" at bounding box center [263, 142] width 42 height 10
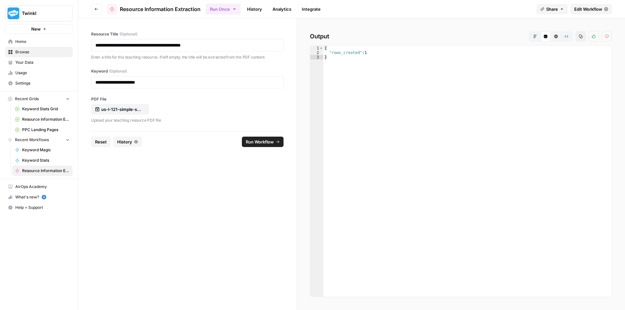
click at [101, 142] on span "Reset" at bounding box center [101, 142] width 12 height 7
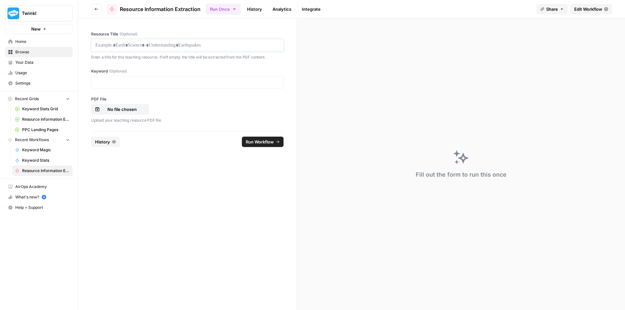
click at [158, 46] on p at bounding box center [187, 45] width 184 height 7
click at [143, 82] on p at bounding box center [187, 82] width 184 height 7
click at [134, 110] on p "No file chosen" at bounding box center [122, 109] width 42 height 7
click at [263, 142] on span "Run Workflow" at bounding box center [260, 142] width 28 height 7
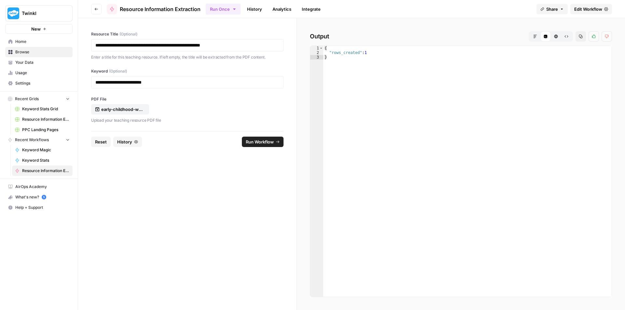
click at [97, 144] on span "Reset" at bounding box center [101, 142] width 12 height 7
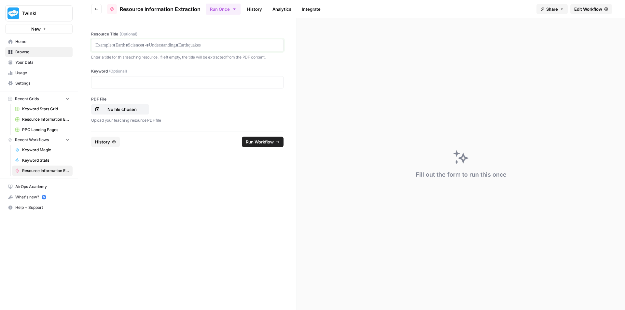
click at [144, 44] on p at bounding box center [187, 45] width 184 height 7
click at [125, 107] on p "No file chosen" at bounding box center [122, 109] width 42 height 7
click at [156, 79] on p at bounding box center [187, 82] width 184 height 7
click at [119, 81] on p at bounding box center [187, 82] width 184 height 7
click at [275, 141] on button "Run Workflow" at bounding box center [263, 142] width 42 height 10
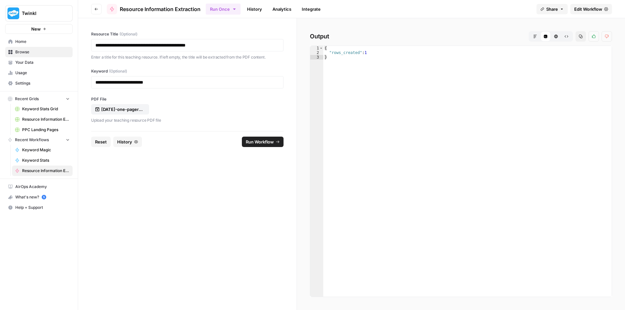
click at [105, 141] on span "Reset" at bounding box center [101, 142] width 12 height 7
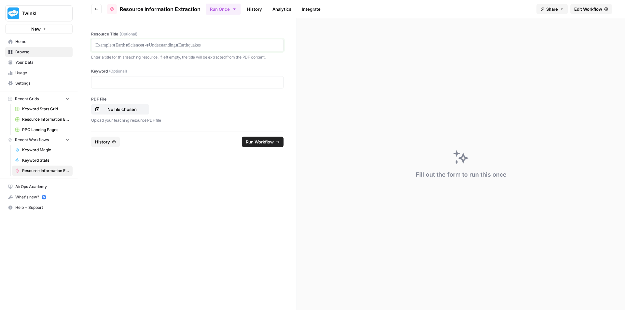
click at [158, 48] on p at bounding box center [187, 45] width 184 height 7
click at [211, 81] on p at bounding box center [187, 82] width 184 height 7
click at [120, 111] on p "No file chosen" at bounding box center [122, 109] width 42 height 7
click at [263, 141] on span "Run Workflow" at bounding box center [260, 142] width 28 height 7
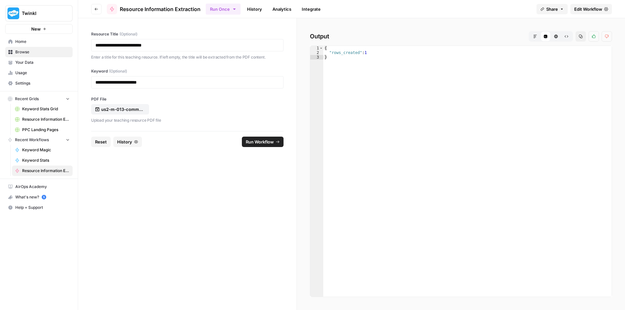
drag, startPoint x: 102, startPoint y: 142, endPoint x: 144, endPoint y: 134, distance: 42.2
click at [102, 142] on span "Reset" at bounding box center [101, 142] width 12 height 7
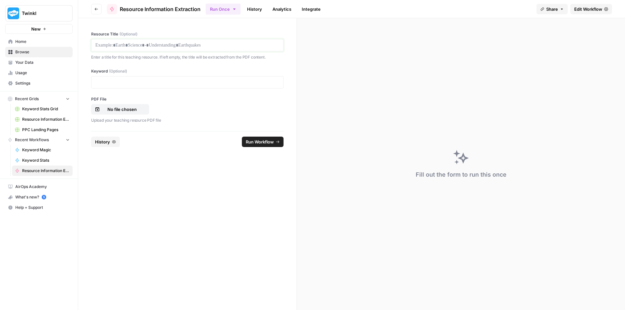
click at [143, 45] on p at bounding box center [187, 45] width 184 height 7
click at [126, 111] on p "No file chosen" at bounding box center [122, 109] width 42 height 7
click at [171, 79] on p at bounding box center [187, 82] width 184 height 7
click at [261, 148] on footer "Reset History Run Workflow" at bounding box center [187, 141] width 192 height 21
click at [263, 142] on span "Run Workflow" at bounding box center [260, 142] width 28 height 7
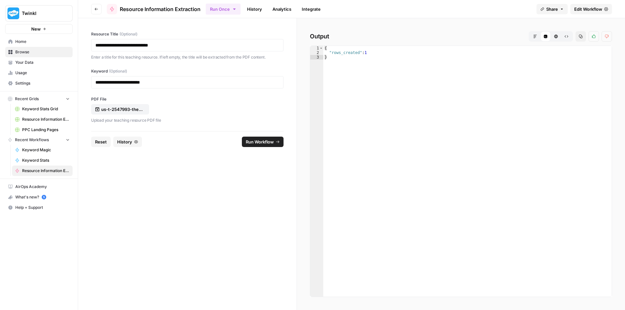
click at [98, 139] on span "Reset" at bounding box center [101, 142] width 12 height 7
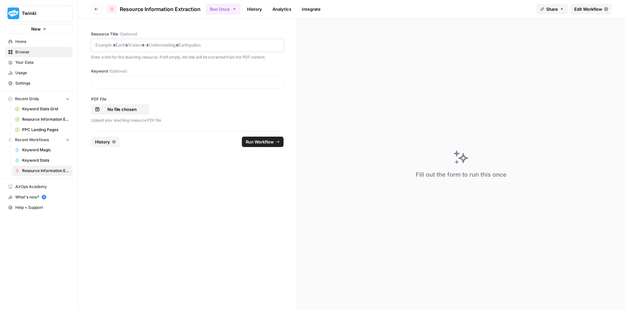
click at [142, 45] on p at bounding box center [187, 45] width 184 height 7
click at [183, 79] on p at bounding box center [187, 82] width 184 height 7
click at [106, 111] on p "No file chosen" at bounding box center [122, 109] width 42 height 7
click at [267, 148] on footer "Reset History Run Workflow" at bounding box center [187, 141] width 192 height 21
click at [269, 142] on span "Run Workflow" at bounding box center [260, 142] width 28 height 7
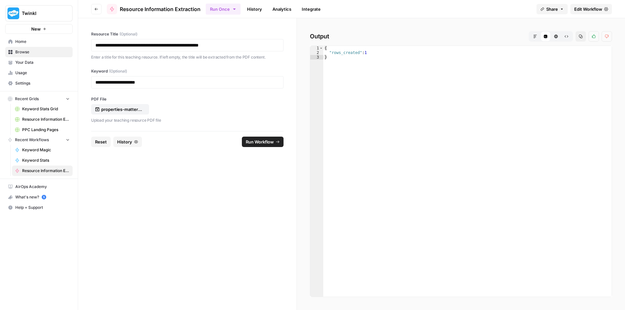
click at [102, 144] on span "Reset" at bounding box center [101, 142] width 12 height 7
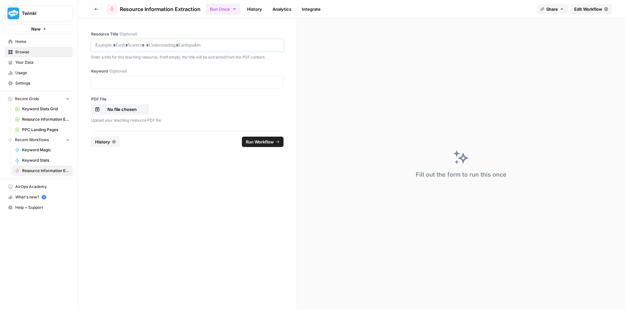
click at [203, 43] on p at bounding box center [187, 45] width 184 height 7
click at [177, 84] on p at bounding box center [187, 82] width 184 height 7
click at [125, 109] on p "No file chosen" at bounding box center [122, 109] width 42 height 7
click at [271, 147] on button "Run Workflow" at bounding box center [263, 142] width 42 height 10
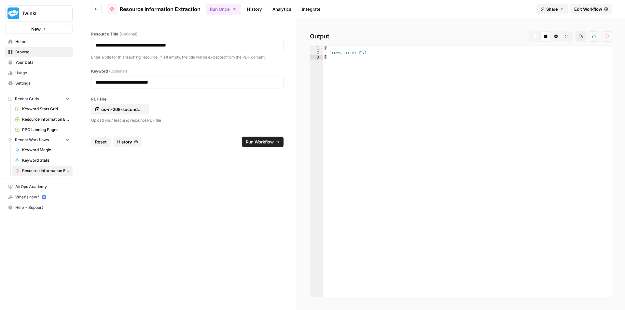
click at [96, 143] on span "Reset" at bounding box center [101, 142] width 12 height 7
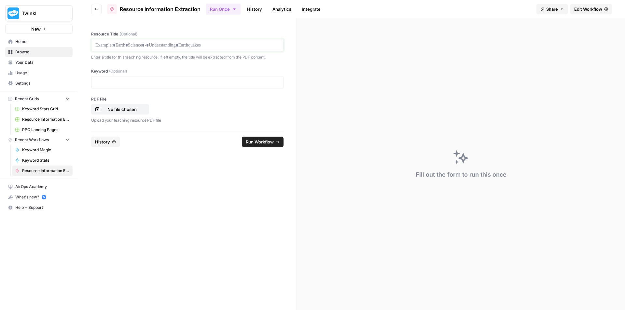
click at [185, 48] on p at bounding box center [187, 45] width 184 height 7
click at [124, 112] on p "No file chosen" at bounding box center [122, 109] width 42 height 7
click at [134, 83] on p at bounding box center [187, 82] width 184 height 7
click at [270, 139] on span "Run Workflow" at bounding box center [260, 142] width 28 height 7
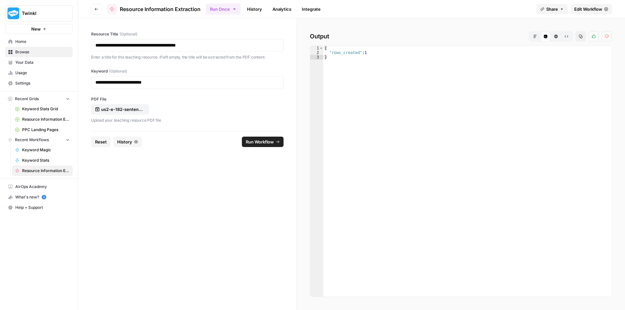
click at [104, 144] on span "Reset" at bounding box center [101, 142] width 12 height 7
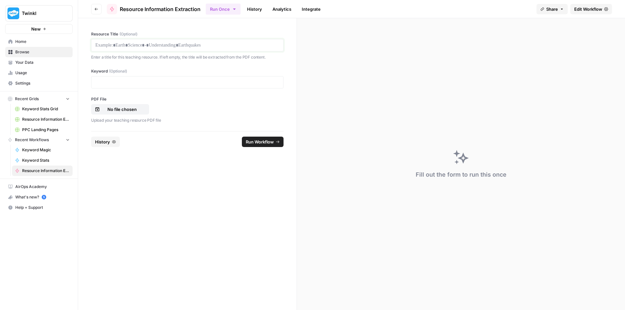
click at [213, 44] on p at bounding box center [187, 45] width 184 height 7
click at [131, 108] on p "No file chosen" at bounding box center [122, 109] width 42 height 7
click at [185, 78] on div at bounding box center [187, 82] width 192 height 12
click at [187, 83] on p at bounding box center [187, 82] width 184 height 7
click at [262, 142] on span "Run Workflow" at bounding box center [260, 142] width 28 height 7
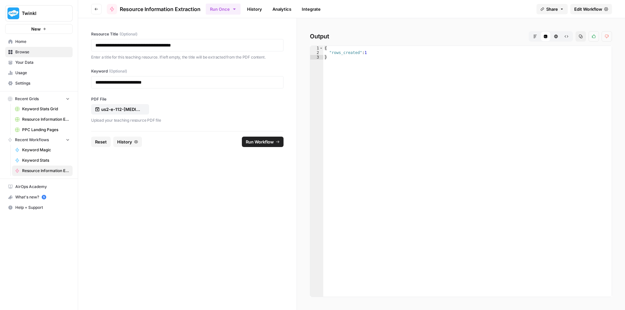
click at [101, 138] on button "Reset" at bounding box center [101, 142] width 20 height 10
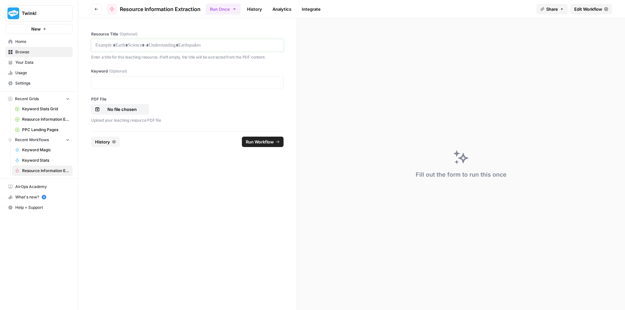
click at [167, 43] on p at bounding box center [187, 45] width 184 height 7
click at [172, 85] on p at bounding box center [187, 82] width 184 height 7
click at [130, 111] on p "No file chosen" at bounding box center [122, 109] width 42 height 7
click at [262, 143] on span "Run Workflow" at bounding box center [260, 142] width 28 height 7
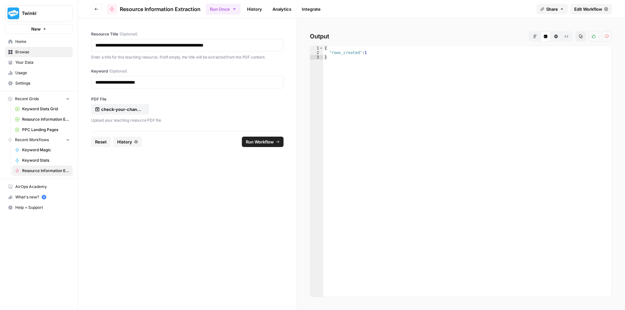
click at [95, 141] on span "Reset" at bounding box center [101, 142] width 12 height 7
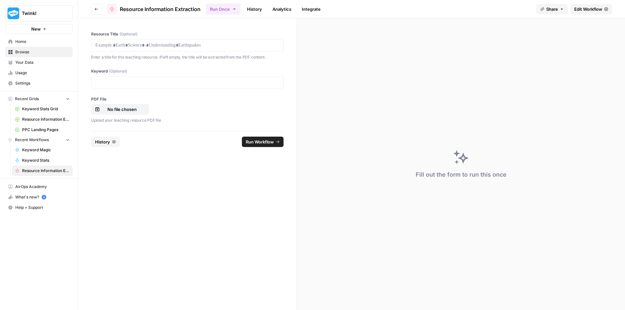
click at [143, 39] on div "Resource Title (Optional) Enter a title for this teaching resource. If left emp…" at bounding box center [187, 45] width 192 height 29
click at [145, 47] on p at bounding box center [187, 45] width 184 height 7
click at [113, 108] on p "No file chosen" at bounding box center [122, 109] width 42 height 7
click at [162, 83] on p at bounding box center [187, 82] width 184 height 7
click at [262, 142] on span "Run Workflow" at bounding box center [260, 142] width 28 height 7
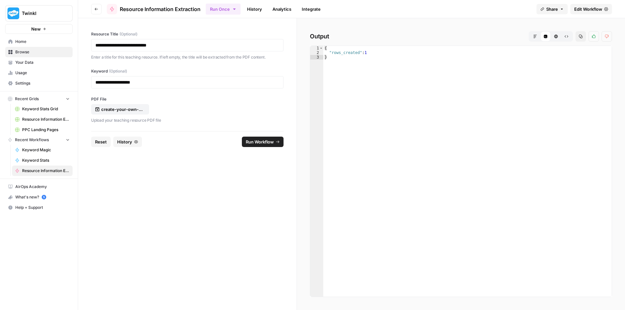
click at [101, 142] on span "Reset" at bounding box center [101, 142] width 12 height 7
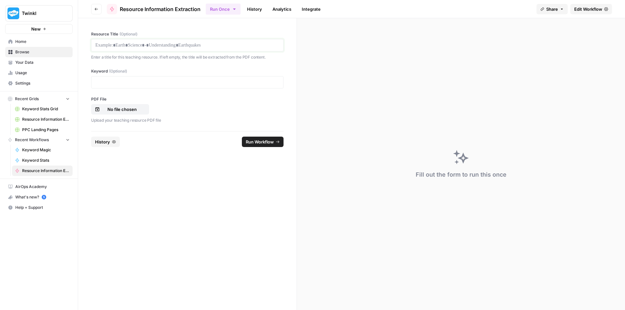
click at [137, 43] on p at bounding box center [187, 45] width 184 height 7
click at [184, 82] on p at bounding box center [187, 82] width 184 height 7
click at [132, 110] on p "No file chosen" at bounding box center [122, 109] width 42 height 7
click at [259, 143] on span "Run Workflow" at bounding box center [260, 142] width 28 height 7
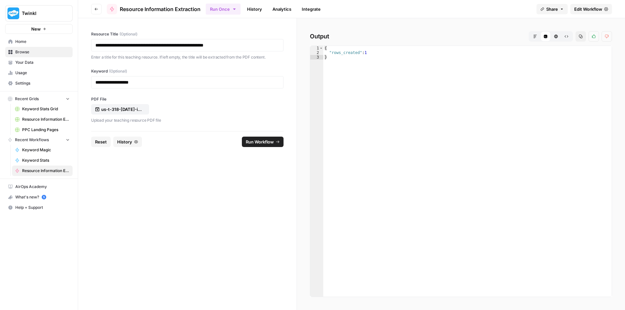
click at [107, 142] on button "Reset" at bounding box center [101, 142] width 20 height 10
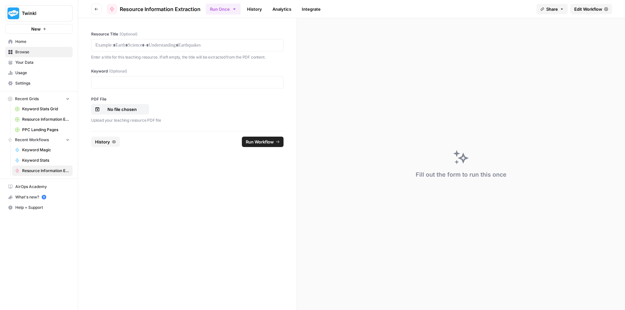
click at [135, 40] on div at bounding box center [187, 45] width 192 height 12
click at [137, 44] on p at bounding box center [187, 45] width 184 height 7
click at [147, 83] on p at bounding box center [187, 82] width 184 height 7
click at [136, 107] on p "No file chosen" at bounding box center [122, 109] width 42 height 7
click at [261, 143] on span "Run Workflow" at bounding box center [260, 142] width 28 height 7
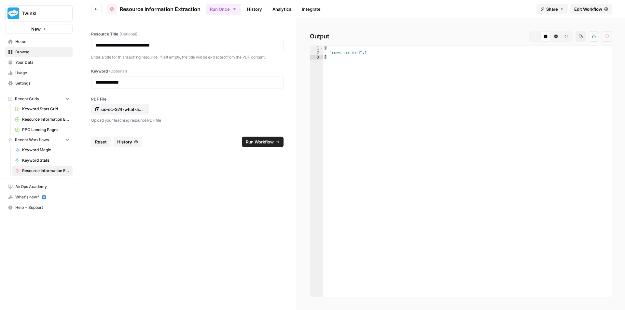
click at [102, 144] on span "Reset" at bounding box center [101, 142] width 12 height 7
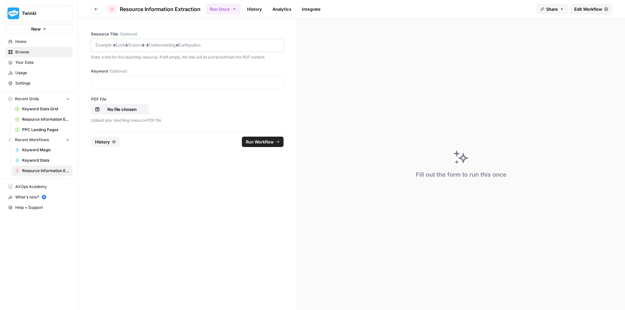
click at [138, 47] on p at bounding box center [187, 45] width 184 height 7
click at [116, 107] on p "No file chosen" at bounding box center [122, 109] width 42 height 7
click at [103, 80] on p at bounding box center [187, 82] width 184 height 7
click at [129, 83] on p at bounding box center [187, 82] width 184 height 7
click at [256, 141] on span "Run Workflow" at bounding box center [260, 142] width 28 height 7
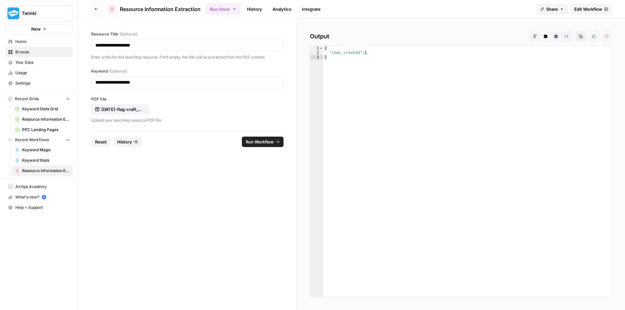
click at [100, 140] on span "Reset" at bounding box center [101, 142] width 12 height 7
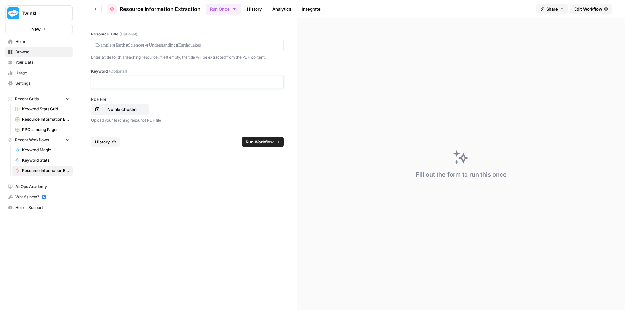
click at [149, 82] on p at bounding box center [187, 82] width 184 height 7
click at [127, 112] on p "No file chosen" at bounding box center [122, 109] width 42 height 7
click at [227, 43] on p at bounding box center [187, 45] width 184 height 7
click at [267, 139] on span "Run Workflow" at bounding box center [260, 142] width 28 height 7
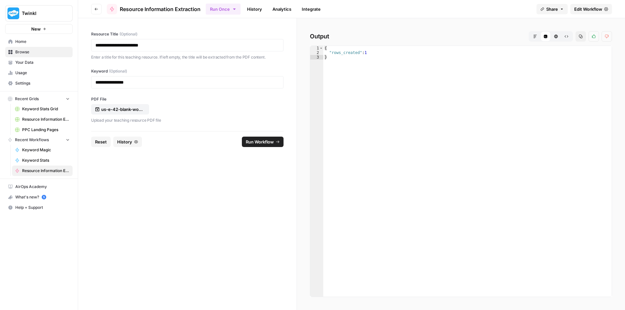
click at [104, 146] on button "Reset" at bounding box center [101, 142] width 20 height 10
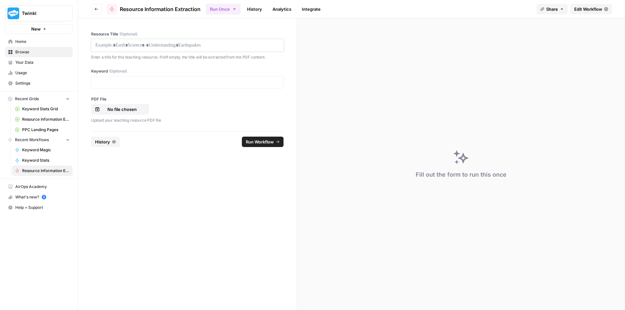
click at [184, 44] on p at bounding box center [187, 45] width 184 height 7
click at [196, 43] on p at bounding box center [187, 45] width 184 height 7
click at [133, 113] on button "No file chosen" at bounding box center [120, 109] width 58 height 10
click at [163, 77] on div at bounding box center [187, 82] width 192 height 12
click at [166, 85] on p at bounding box center [187, 82] width 184 height 7
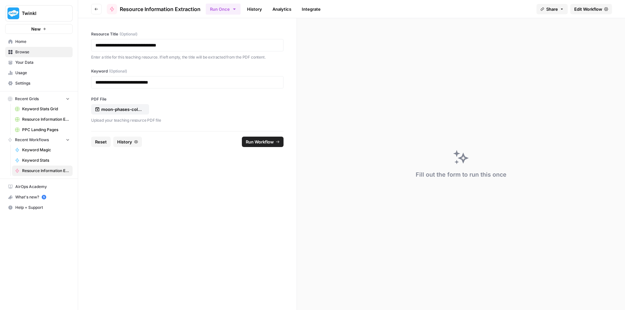
click at [262, 141] on span "Run Workflow" at bounding box center [260, 142] width 28 height 7
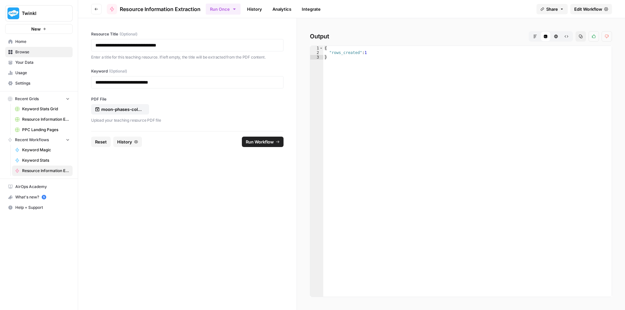
drag, startPoint x: 103, startPoint y: 143, endPoint x: 105, endPoint y: 136, distance: 6.5
click at [103, 143] on span "Reset" at bounding box center [101, 142] width 12 height 7
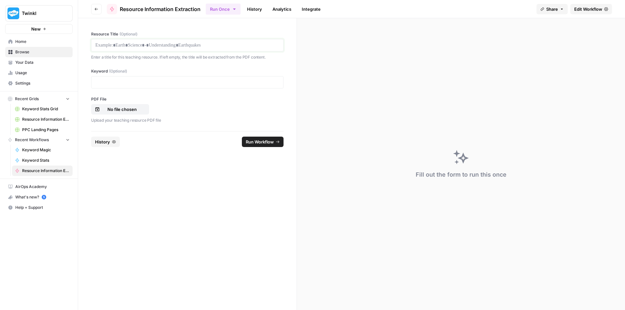
click at [189, 47] on p at bounding box center [187, 45] width 184 height 7
click at [108, 107] on p "No file chosen" at bounding box center [122, 109] width 42 height 7
click at [147, 83] on p at bounding box center [187, 82] width 184 height 7
click at [265, 142] on span "Run Workflow" at bounding box center [260, 142] width 28 height 7
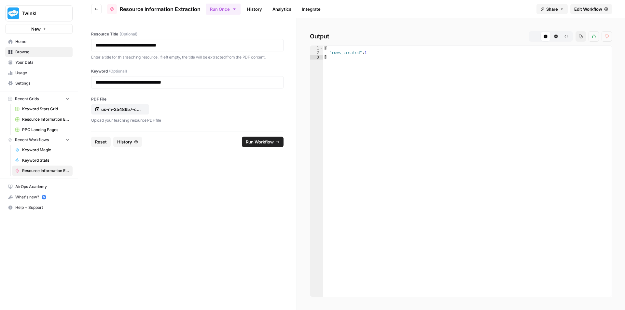
click at [97, 141] on span "Reset" at bounding box center [101, 142] width 12 height 7
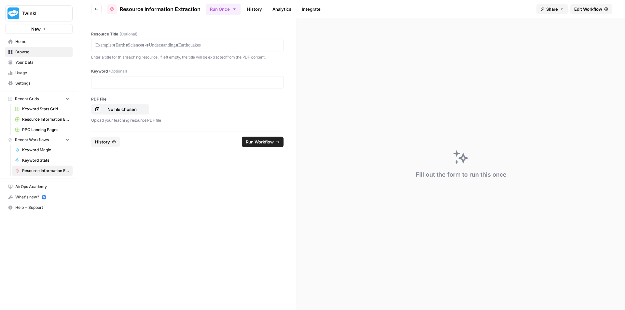
click at [160, 41] on div at bounding box center [187, 45] width 192 height 12
click at [165, 45] on p at bounding box center [187, 45] width 184 height 7
click at [159, 80] on p at bounding box center [187, 82] width 184 height 7
click at [132, 111] on p "No file chosen" at bounding box center [122, 109] width 42 height 7
click at [250, 139] on span "Run Workflow" at bounding box center [260, 142] width 28 height 7
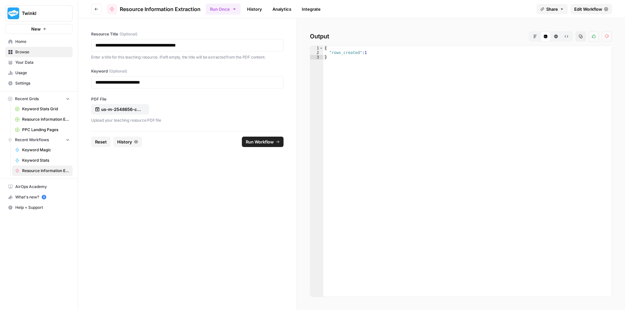
click at [102, 144] on span "Reset" at bounding box center [101, 142] width 12 height 7
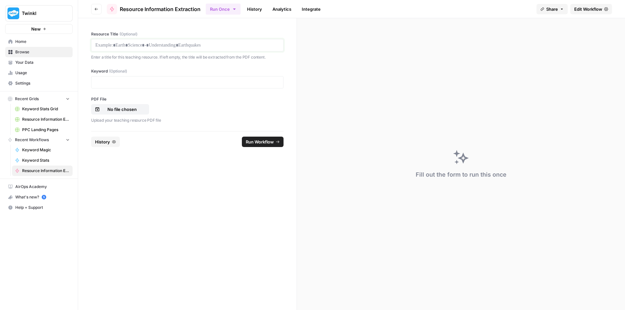
click at [135, 47] on p at bounding box center [187, 45] width 184 height 7
click at [122, 108] on p "No file chosen" at bounding box center [122, 109] width 42 height 7
click at [122, 84] on p at bounding box center [187, 82] width 184 height 7
click at [268, 140] on span "Run Workflow" at bounding box center [260, 142] width 28 height 7
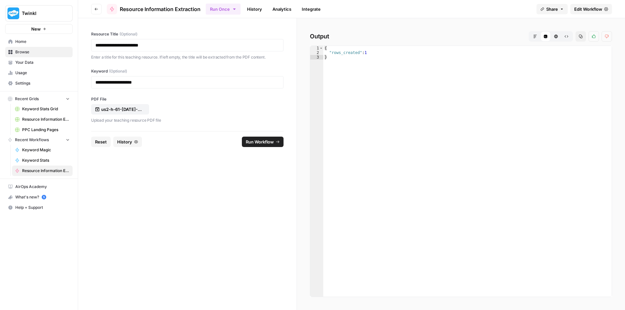
click at [96, 139] on span "Reset" at bounding box center [101, 142] width 12 height 7
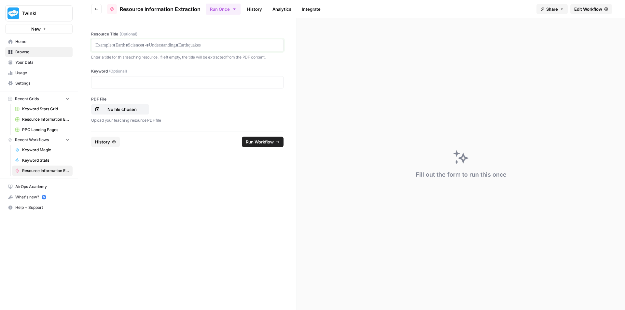
click at [158, 46] on p at bounding box center [187, 45] width 184 height 7
click at [140, 86] on div at bounding box center [187, 82] width 192 height 12
click at [140, 82] on p at bounding box center [187, 82] width 184 height 7
click at [135, 109] on p "No file chosen" at bounding box center [122, 109] width 42 height 7
click at [274, 140] on span "Run Workflow" at bounding box center [260, 142] width 28 height 7
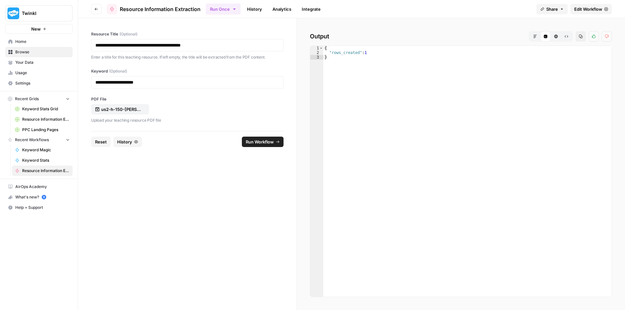
click at [95, 139] on span "Reset" at bounding box center [101, 142] width 12 height 7
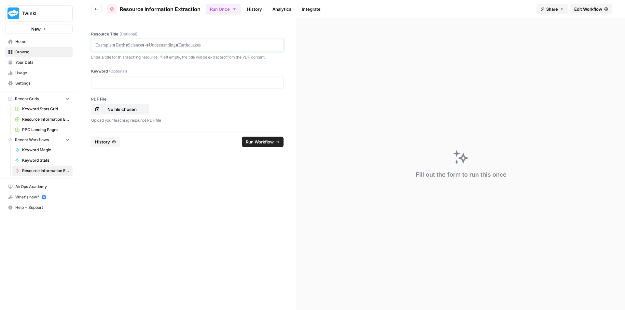
click at [135, 44] on p at bounding box center [187, 45] width 184 height 7
click at [140, 109] on p "No file chosen" at bounding box center [122, 109] width 42 height 7
click at [184, 81] on p at bounding box center [187, 82] width 184 height 7
click at [277, 144] on button "Run Workflow" at bounding box center [263, 142] width 42 height 10
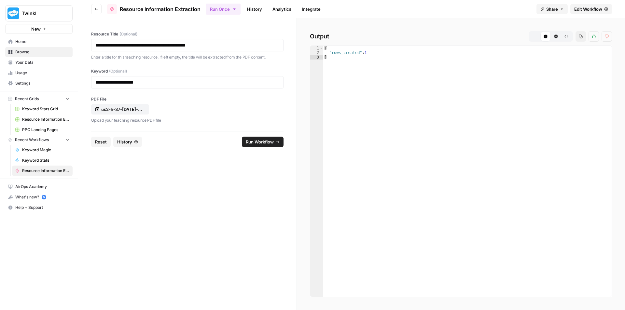
drag, startPoint x: 95, startPoint y: 144, endPoint x: 101, endPoint y: 132, distance: 13.3
click at [95, 144] on span "Reset" at bounding box center [101, 142] width 12 height 7
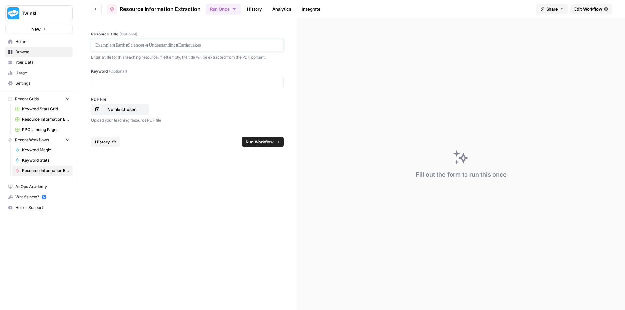
click at [151, 45] on p at bounding box center [187, 45] width 184 height 7
click at [127, 108] on p "No file chosen" at bounding box center [122, 109] width 42 height 7
click at [203, 83] on p at bounding box center [187, 82] width 184 height 7
click at [256, 139] on span "Run Workflow" at bounding box center [260, 142] width 28 height 7
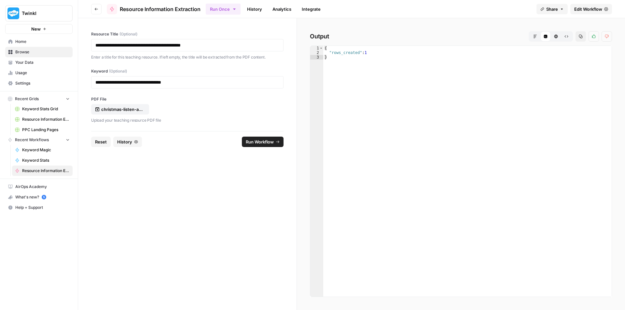
click at [97, 143] on span "Reset" at bounding box center [101, 142] width 12 height 7
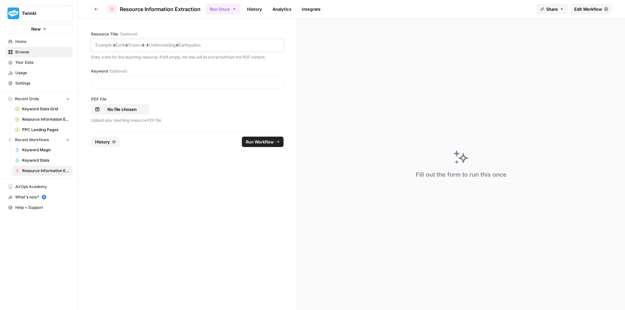
click at [198, 48] on p at bounding box center [187, 45] width 184 height 7
click at [209, 79] on p at bounding box center [187, 82] width 184 height 7
click at [127, 108] on p "No file chosen" at bounding box center [122, 109] width 42 height 7
click at [263, 141] on span "Run Workflow" at bounding box center [260, 142] width 28 height 7
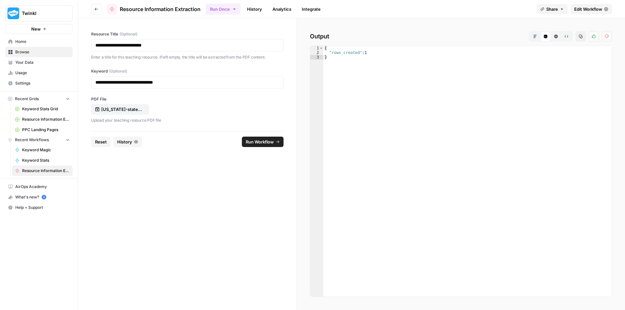
click at [107, 141] on span "Reset" at bounding box center [101, 142] width 12 height 7
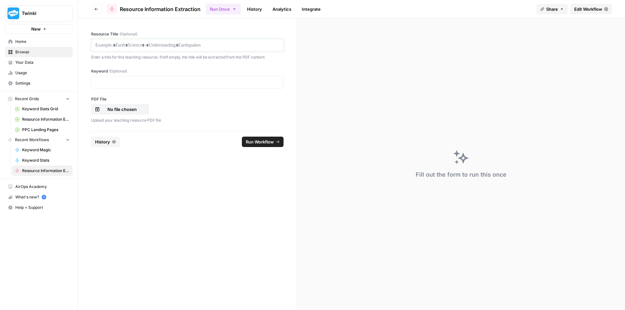
click at [192, 43] on p at bounding box center [187, 45] width 184 height 7
click at [128, 108] on p "No file chosen" at bounding box center [122, 109] width 42 height 7
click at [196, 84] on p at bounding box center [187, 82] width 184 height 7
click at [259, 145] on span "Run Workflow" at bounding box center [260, 142] width 28 height 7
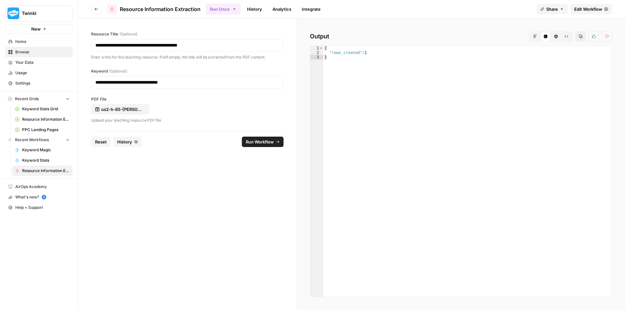
click at [98, 147] on button "Reset" at bounding box center [101, 142] width 20 height 10
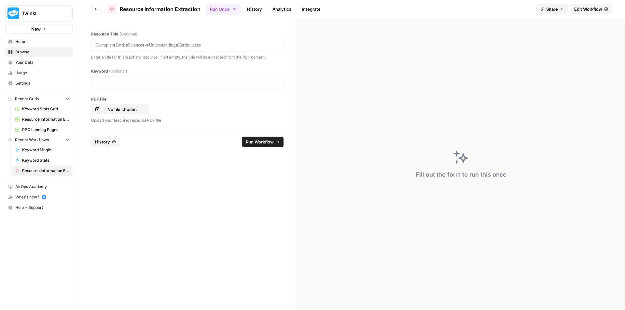
click at [189, 41] on div at bounding box center [187, 45] width 192 height 12
click at [202, 46] on p at bounding box center [187, 45] width 184 height 7
click at [164, 82] on p at bounding box center [187, 82] width 184 height 7
click at [125, 107] on p "No file chosen" at bounding box center [122, 109] width 42 height 7
click at [265, 142] on span "Run Workflow" at bounding box center [260, 142] width 28 height 7
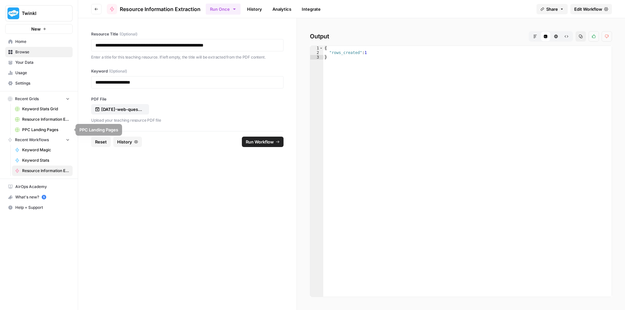
click at [101, 141] on span "Reset" at bounding box center [101, 142] width 12 height 7
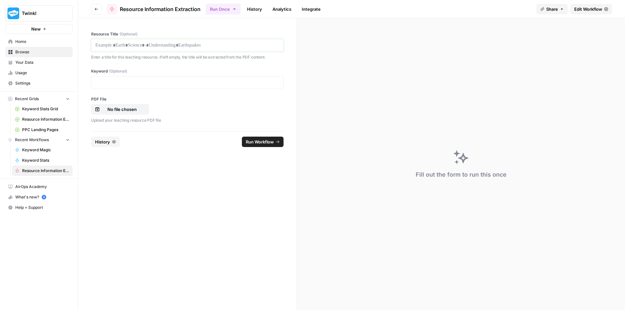
click at [182, 44] on p at bounding box center [187, 45] width 184 height 7
click at [193, 83] on p at bounding box center [187, 82] width 184 height 7
click at [110, 112] on p "No file chosen" at bounding box center [122, 109] width 42 height 7
click at [266, 142] on span "Run Workflow" at bounding box center [260, 142] width 28 height 7
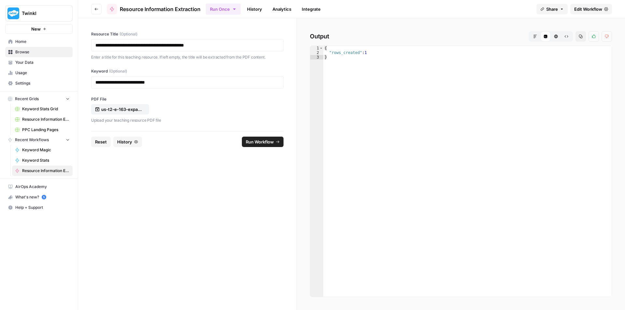
drag, startPoint x: 99, startPoint y: 141, endPoint x: 103, endPoint y: 137, distance: 5.5
click at [99, 141] on span "Reset" at bounding box center [101, 142] width 12 height 7
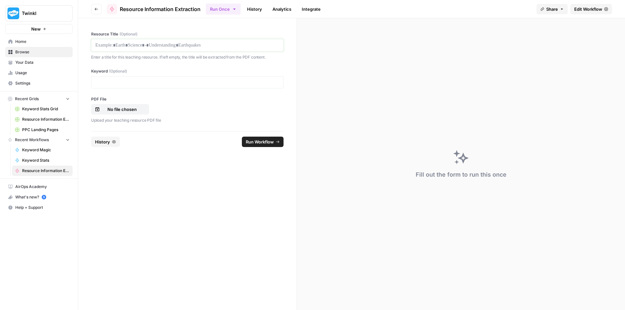
click at [199, 44] on p at bounding box center [187, 45] width 184 height 7
click at [128, 108] on p "No file chosen" at bounding box center [122, 109] width 42 height 7
click at [192, 83] on p at bounding box center [187, 82] width 184 height 7
click at [269, 145] on span "Run Workflow" at bounding box center [260, 142] width 28 height 7
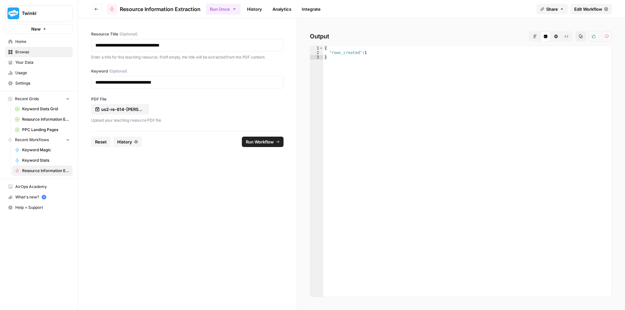
click at [102, 144] on span "Reset" at bounding box center [101, 142] width 12 height 7
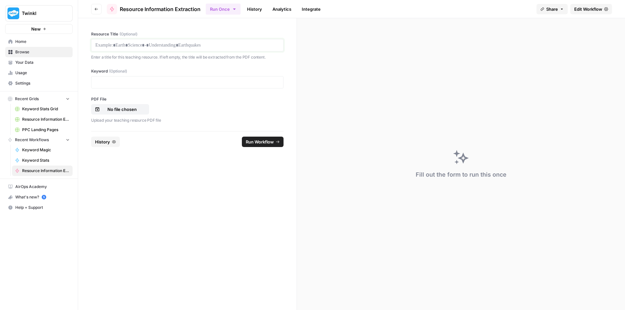
click at [155, 43] on p at bounding box center [187, 45] width 184 height 7
click at [226, 81] on p at bounding box center [187, 82] width 184 height 7
click at [129, 109] on p "No file chosen" at bounding box center [122, 109] width 42 height 7
click at [263, 142] on span "Run Workflow" at bounding box center [260, 142] width 28 height 7
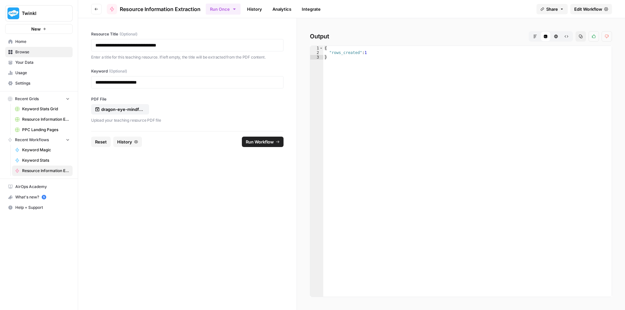
click at [99, 142] on span "Reset" at bounding box center [101, 142] width 12 height 7
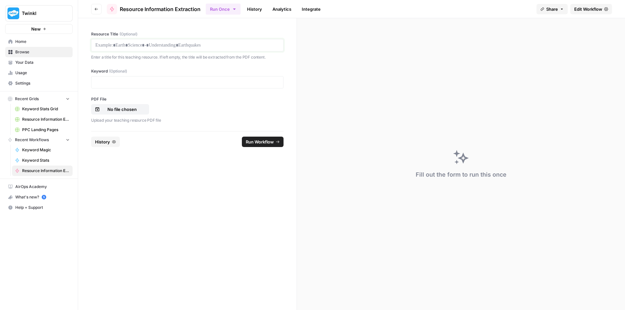
click at [149, 46] on p at bounding box center [187, 45] width 184 height 7
click at [128, 106] on p "No file chosen" at bounding box center [122, 109] width 42 height 7
click at [186, 85] on p at bounding box center [187, 82] width 184 height 7
click at [262, 141] on span "Run Workflow" at bounding box center [260, 142] width 28 height 7
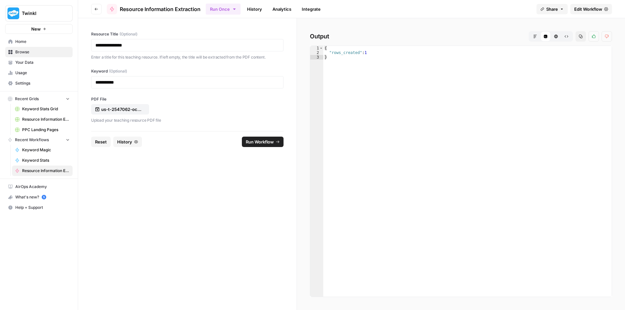
click at [99, 143] on span "Reset" at bounding box center [101, 142] width 12 height 7
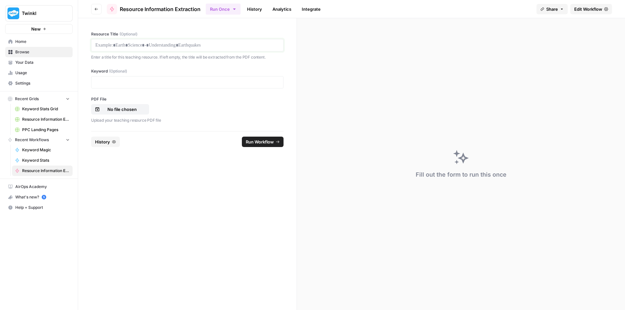
click at [167, 47] on p at bounding box center [187, 45] width 184 height 7
click at [114, 109] on p "No file chosen" at bounding box center [122, 109] width 42 height 7
click at [165, 84] on p at bounding box center [187, 82] width 184 height 7
click at [262, 144] on span "Run Workflow" at bounding box center [260, 142] width 28 height 7
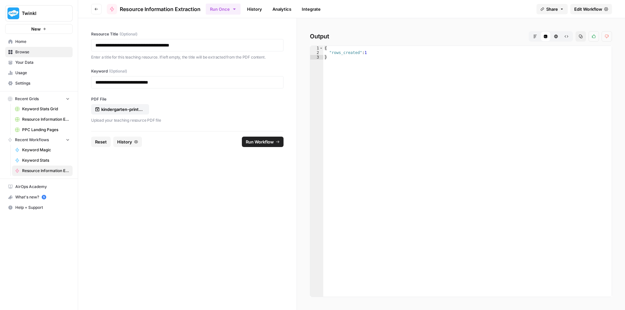
click at [100, 146] on button "Reset" at bounding box center [101, 142] width 20 height 10
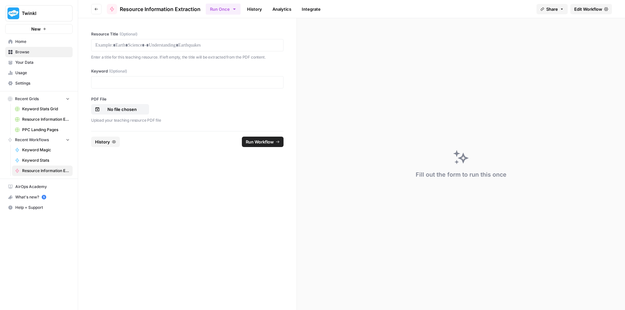
click at [175, 50] on div at bounding box center [187, 45] width 192 height 12
click at [173, 47] on p at bounding box center [187, 45] width 184 height 7
click at [195, 81] on p at bounding box center [187, 82] width 184 height 7
click at [113, 114] on button "No file chosen" at bounding box center [120, 109] width 58 height 10
click at [254, 141] on span "Run Workflow" at bounding box center [260, 142] width 28 height 7
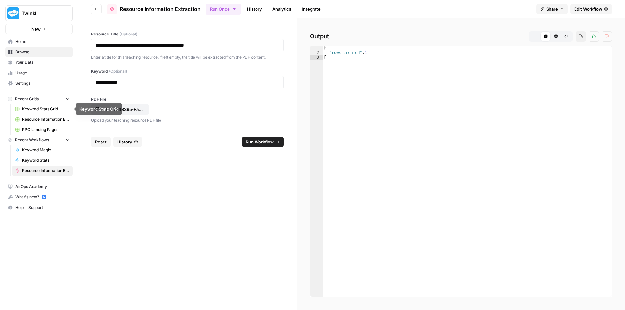
click at [103, 141] on span "Reset" at bounding box center [101, 142] width 12 height 7
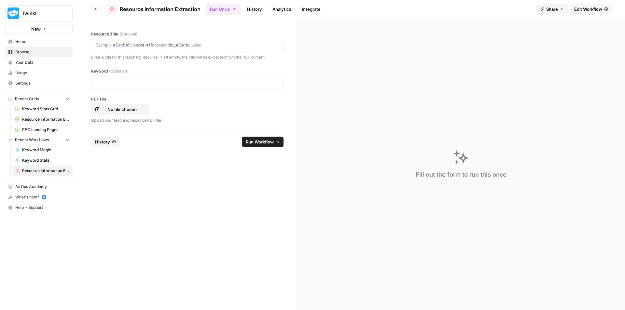
click at [209, 39] on div at bounding box center [187, 45] width 192 height 12
click at [209, 44] on p at bounding box center [187, 45] width 184 height 7
click at [103, 115] on div "PDF File No file chosen Upload your teaching resource PDF file" at bounding box center [187, 109] width 192 height 27
click at [105, 112] on p "No file chosen" at bounding box center [122, 109] width 42 height 7
click at [197, 84] on p at bounding box center [187, 82] width 184 height 7
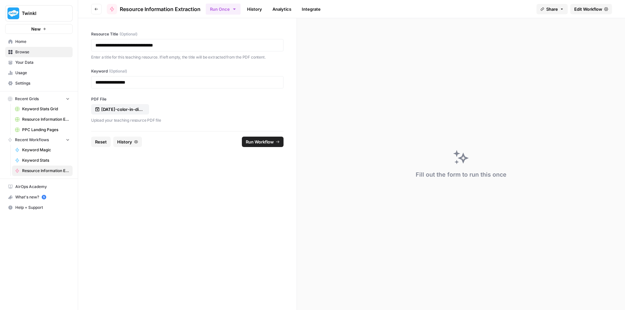
click at [262, 144] on span "Run Workflow" at bounding box center [260, 142] width 28 height 7
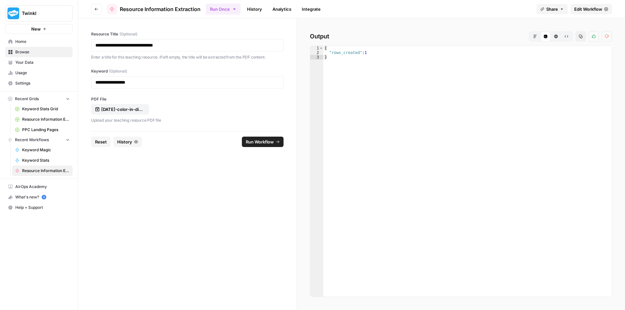
click at [103, 144] on span "Reset" at bounding box center [101, 142] width 12 height 7
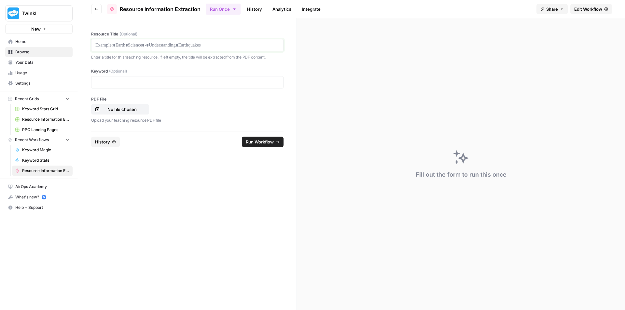
click at [176, 43] on p at bounding box center [187, 45] width 184 height 7
click at [140, 107] on p "No file chosen" at bounding box center [122, 109] width 42 height 7
click at [142, 88] on div at bounding box center [187, 82] width 192 height 12
click at [142, 85] on p at bounding box center [187, 82] width 184 height 7
click at [263, 143] on span "Run Workflow" at bounding box center [260, 142] width 28 height 7
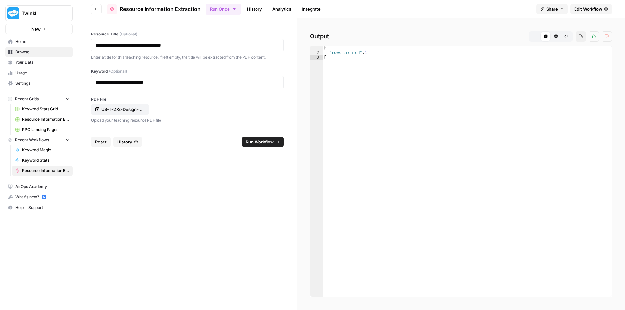
drag, startPoint x: 99, startPoint y: 142, endPoint x: 105, endPoint y: 132, distance: 12.1
click at [99, 142] on span "Reset" at bounding box center [101, 142] width 12 height 7
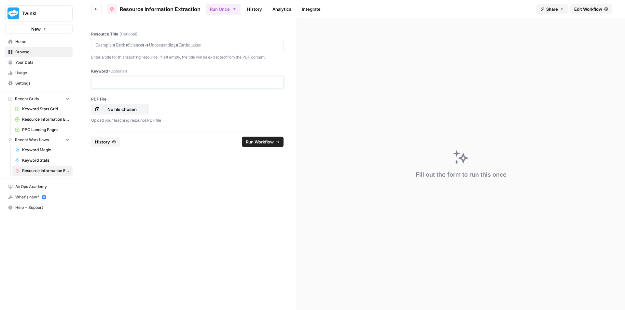
click at [134, 80] on p at bounding box center [187, 82] width 184 height 7
click at [149, 46] on p at bounding box center [187, 45] width 184 height 7
click at [122, 111] on p "No file chosen" at bounding box center [122, 109] width 42 height 7
click at [263, 142] on span "Run Workflow" at bounding box center [260, 142] width 28 height 7
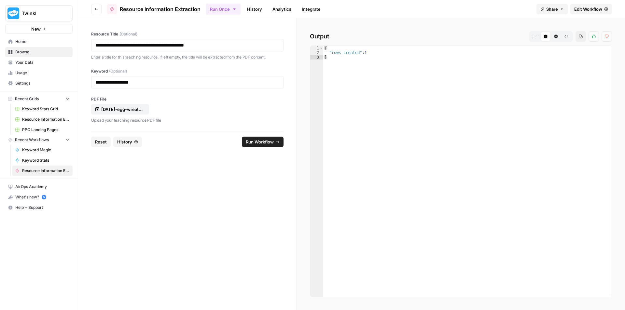
click at [96, 145] on span "Reset" at bounding box center [101, 142] width 12 height 7
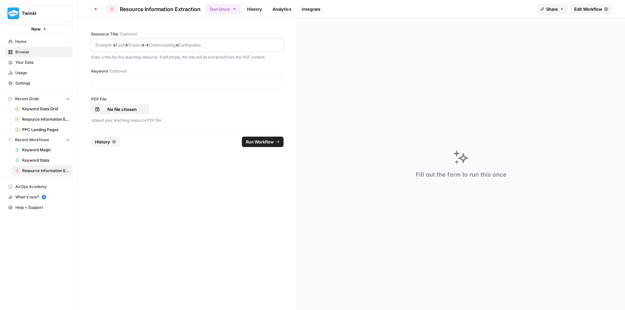
click at [190, 45] on p at bounding box center [187, 45] width 184 height 7
click at [133, 108] on p "No file chosen" at bounding box center [122, 109] width 42 height 7
click at [243, 88] on div at bounding box center [187, 82] width 192 height 12
click at [241, 84] on p at bounding box center [187, 82] width 184 height 7
click at [257, 146] on button "Run Workflow" at bounding box center [263, 142] width 42 height 10
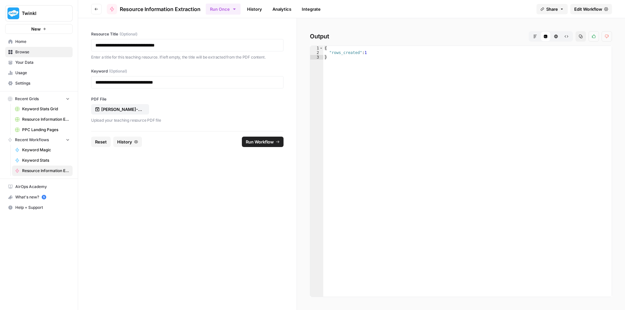
click at [105, 143] on span "Reset" at bounding box center [101, 142] width 12 height 7
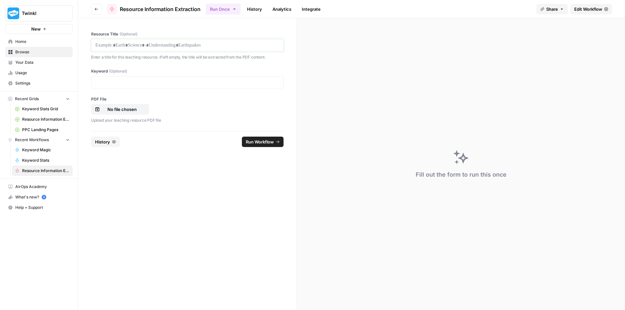
click at [191, 42] on p at bounding box center [187, 45] width 184 height 7
click at [139, 107] on p "No file chosen" at bounding box center [122, 109] width 42 height 7
click at [164, 82] on p at bounding box center [187, 82] width 184 height 7
click at [263, 141] on span "Run Workflow" at bounding box center [260, 142] width 28 height 7
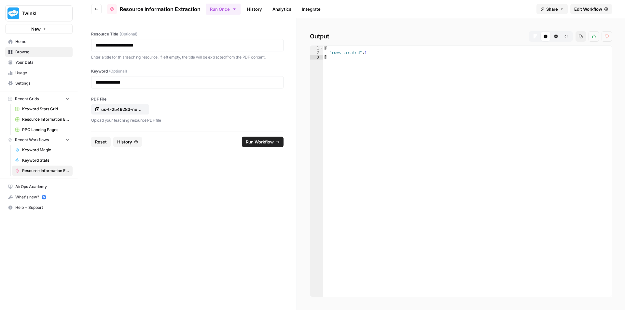
click at [96, 145] on span "Reset" at bounding box center [101, 142] width 12 height 7
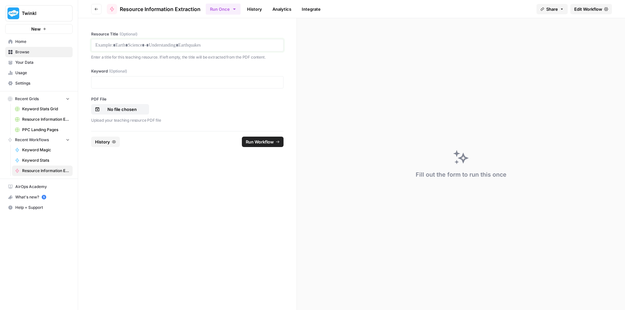
click at [161, 45] on p at bounding box center [187, 45] width 184 height 7
click at [189, 76] on div at bounding box center [187, 82] width 192 height 12
click at [189, 79] on p at bounding box center [187, 82] width 184 height 7
click at [145, 111] on div "No file chosen" at bounding box center [120, 109] width 51 height 7
click at [262, 143] on span "Run Workflow" at bounding box center [260, 142] width 28 height 7
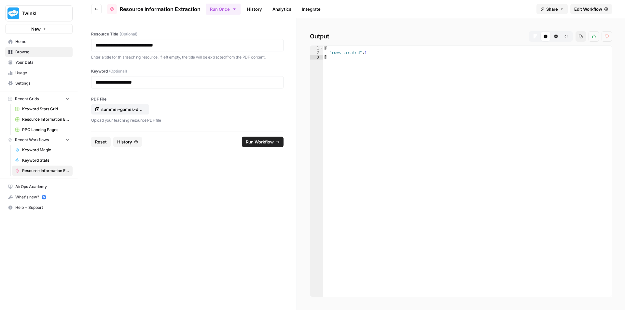
click at [101, 141] on span "Reset" at bounding box center [101, 142] width 12 height 7
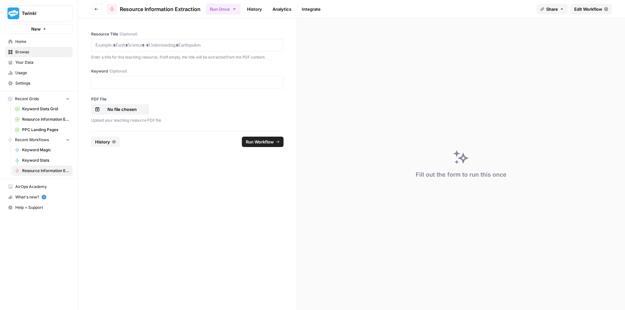
click at [163, 38] on div "Resource Title (Optional) Enter a title for this teaching resource. If left emp…" at bounding box center [187, 45] width 192 height 29
click at [163, 43] on p at bounding box center [187, 45] width 184 height 7
click at [132, 112] on p "No file chosen" at bounding box center [122, 109] width 42 height 7
click at [154, 83] on p at bounding box center [187, 82] width 184 height 7
click at [264, 143] on span "Run Workflow" at bounding box center [260, 142] width 28 height 7
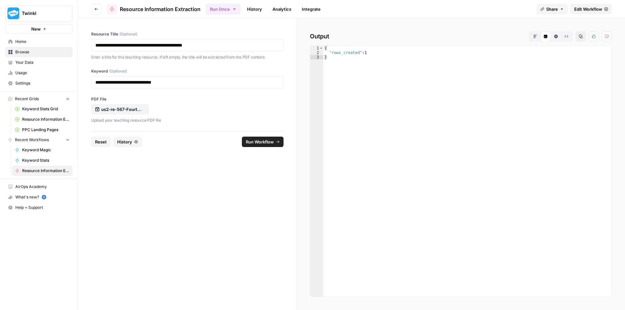
click at [95, 144] on span "Reset" at bounding box center [101, 142] width 12 height 7
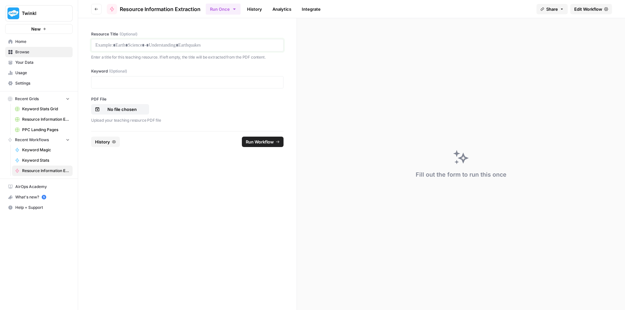
click at [172, 44] on p at bounding box center [187, 45] width 184 height 7
click at [141, 80] on p at bounding box center [187, 82] width 184 height 7
click at [124, 110] on p "No file chosen" at bounding box center [122, 109] width 42 height 7
click at [265, 146] on button "Run Workflow" at bounding box center [263, 142] width 42 height 10
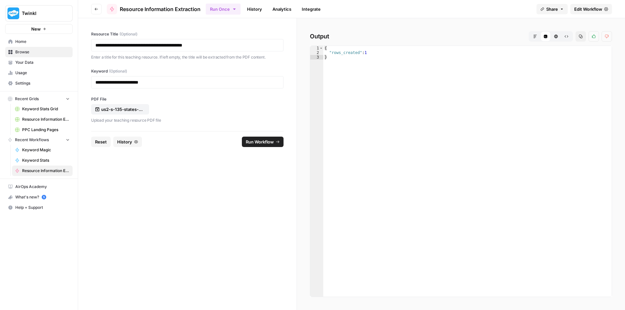
click at [96, 141] on span "Reset" at bounding box center [101, 142] width 12 height 7
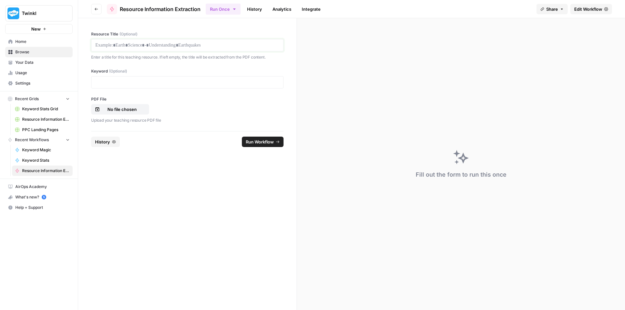
click at [160, 46] on p at bounding box center [187, 45] width 184 height 7
click at [222, 85] on p at bounding box center [187, 82] width 184 height 7
click at [114, 107] on p "No file chosen" at bounding box center [122, 109] width 42 height 7
click at [276, 143] on icon "submit" at bounding box center [278, 142] width 4 height 4
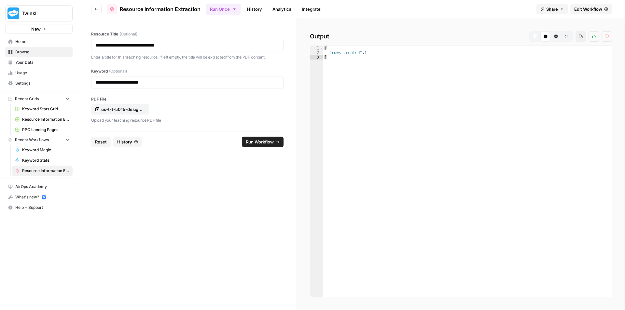
click at [103, 143] on span "Reset" at bounding box center [101, 142] width 12 height 7
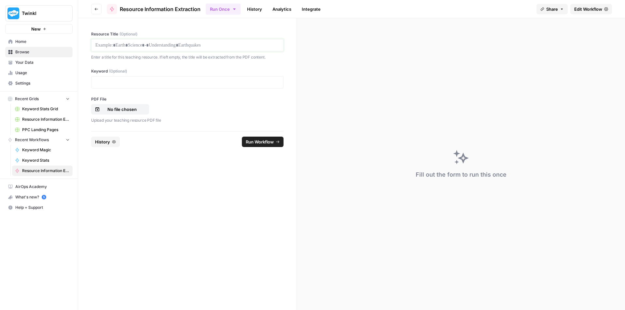
click at [193, 47] on p at bounding box center [187, 45] width 184 height 7
click at [125, 108] on p "No file chosen" at bounding box center [122, 109] width 42 height 7
click at [140, 81] on p at bounding box center [187, 82] width 184 height 7
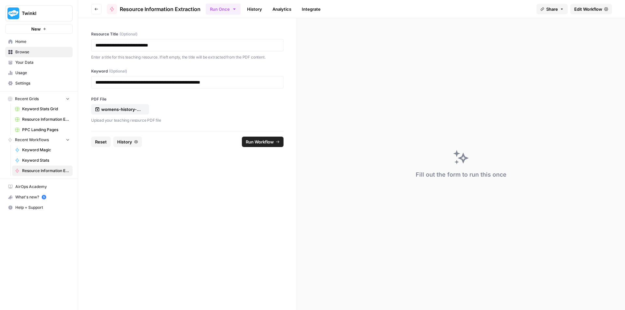
click at [259, 143] on span "Run Workflow" at bounding box center [260, 142] width 28 height 7
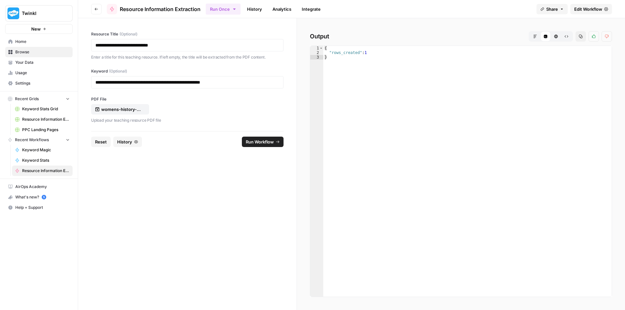
click at [96, 141] on span "Reset" at bounding box center [101, 142] width 12 height 7
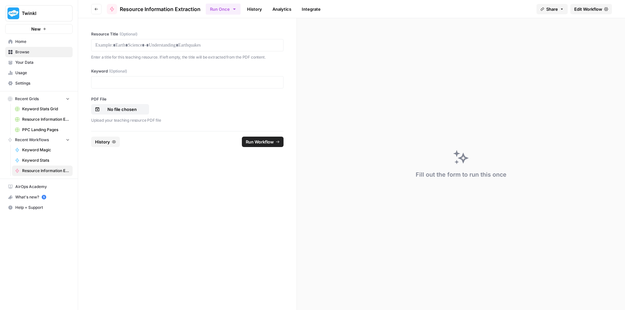
click at [207, 40] on div at bounding box center [187, 45] width 192 height 12
click at [207, 44] on p at bounding box center [187, 45] width 184 height 7
click at [109, 111] on p "No file chosen" at bounding box center [122, 109] width 42 height 7
click at [194, 77] on div at bounding box center [187, 82] width 192 height 12
click at [199, 82] on p at bounding box center [187, 82] width 184 height 7
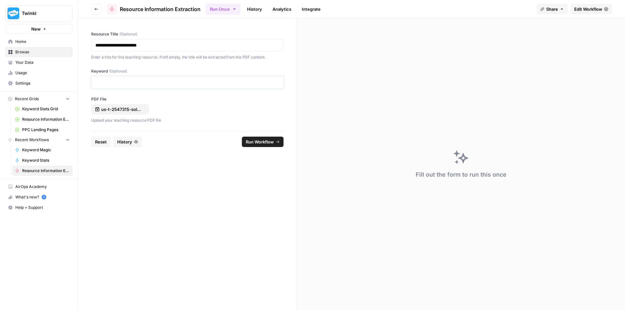
click at [198, 82] on p at bounding box center [187, 82] width 184 height 7
click at [263, 142] on span "Run Workflow" at bounding box center [260, 142] width 28 height 7
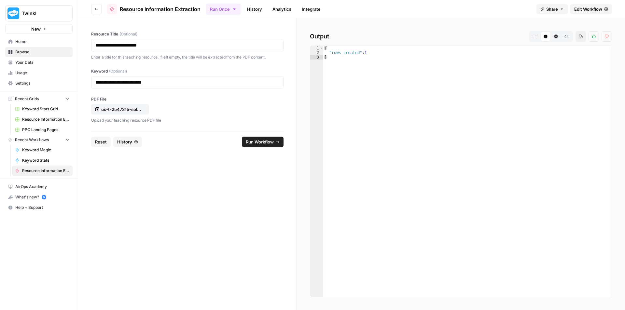
click at [102, 143] on span "Reset" at bounding box center [101, 142] width 12 height 7
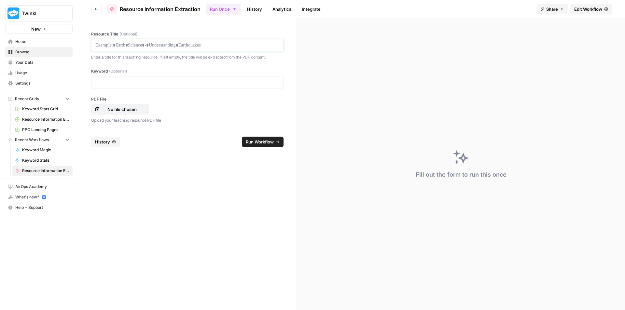
click at [195, 43] on p at bounding box center [187, 45] width 184 height 7
click at [200, 82] on p at bounding box center [187, 82] width 184 height 7
click at [133, 108] on p "No file chosen" at bounding box center [122, 109] width 42 height 7
click at [246, 143] on span "Run Workflow" at bounding box center [260, 142] width 28 height 7
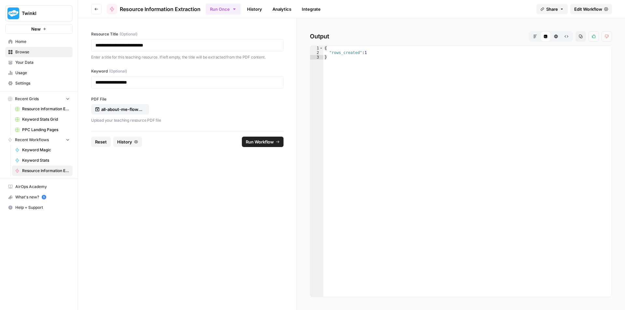
click at [101, 143] on span "Reset" at bounding box center [101, 142] width 12 height 7
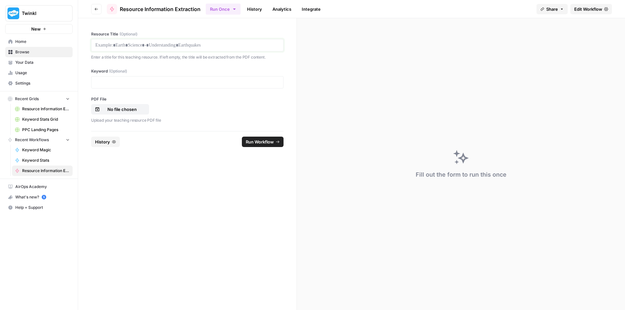
click at [207, 47] on p at bounding box center [187, 45] width 184 height 7
click at [127, 107] on p "No file chosen" at bounding box center [122, 109] width 42 height 7
click at [133, 88] on div at bounding box center [187, 82] width 192 height 12
click at [135, 83] on p at bounding box center [187, 82] width 184 height 7
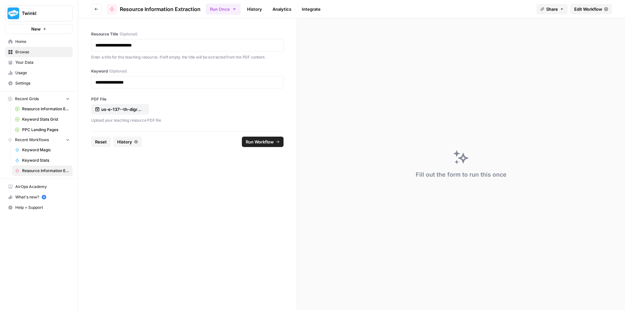
click at [260, 142] on span "Run Workflow" at bounding box center [260, 142] width 28 height 7
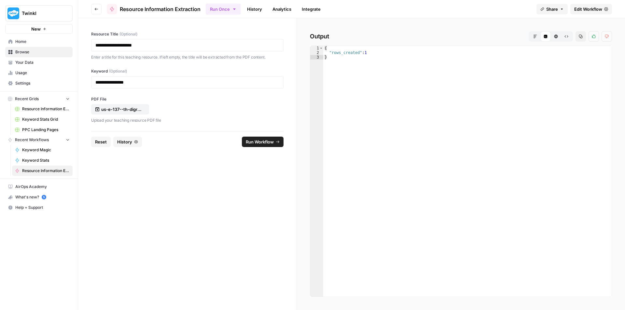
click at [94, 140] on button "Reset" at bounding box center [101, 142] width 20 height 10
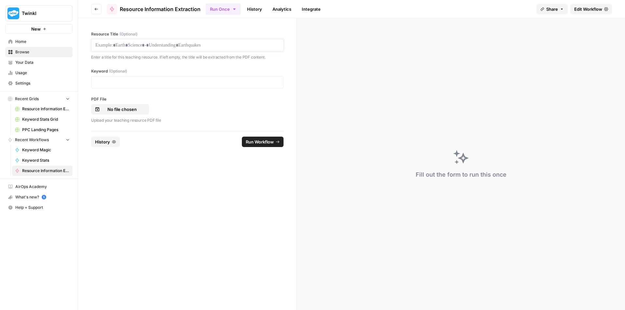
click at [128, 45] on p at bounding box center [187, 45] width 184 height 7
click at [118, 110] on p "No file chosen" at bounding box center [122, 109] width 42 height 7
click at [169, 77] on div at bounding box center [187, 82] width 192 height 12
click at [174, 79] on p at bounding box center [187, 82] width 184 height 7
click at [256, 142] on span "Run Workflow" at bounding box center [260, 142] width 28 height 7
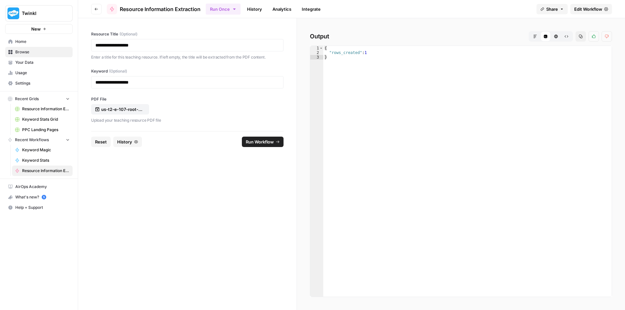
click at [99, 144] on span "Reset" at bounding box center [101, 142] width 12 height 7
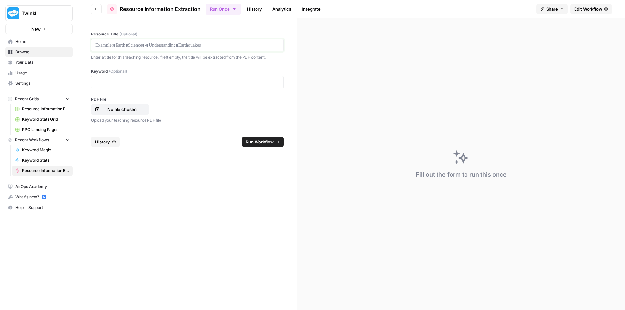
click at [121, 44] on p at bounding box center [187, 45] width 184 height 7
click at [126, 109] on p "No file chosen" at bounding box center [122, 109] width 42 height 7
click at [193, 86] on div at bounding box center [187, 82] width 192 height 12
click at [192, 82] on p at bounding box center [187, 82] width 184 height 7
click at [257, 140] on span "Run Workflow" at bounding box center [260, 142] width 28 height 7
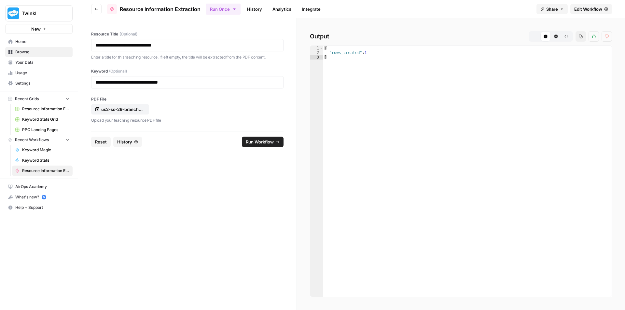
click at [94, 141] on button "Reset" at bounding box center [101, 142] width 20 height 10
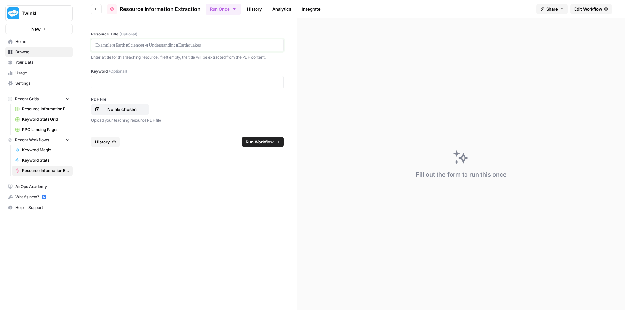
click at [143, 42] on p at bounding box center [187, 45] width 184 height 7
click at [209, 85] on p at bounding box center [187, 82] width 184 height 7
click at [112, 108] on p "No file chosen" at bounding box center [122, 109] width 42 height 7
click at [268, 141] on span "Run Workflow" at bounding box center [260, 142] width 28 height 7
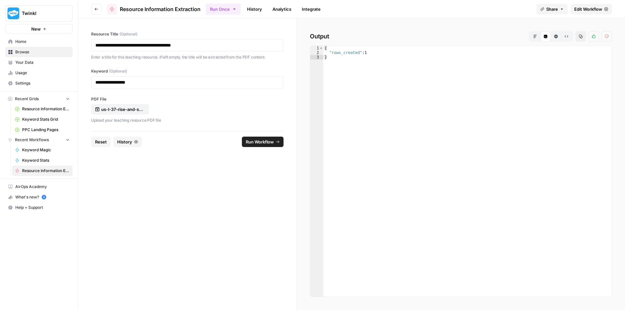
click at [102, 142] on span "Reset" at bounding box center [101, 142] width 12 height 7
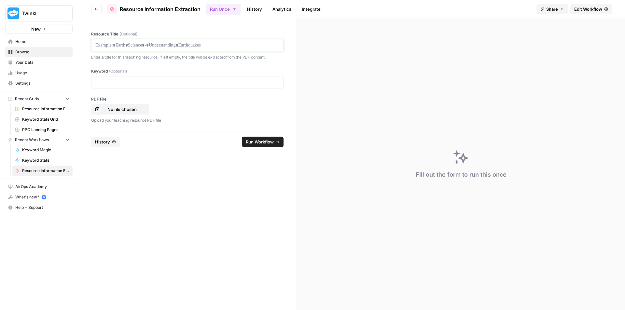
click at [196, 43] on p at bounding box center [187, 45] width 184 height 7
click at [222, 79] on p at bounding box center [187, 82] width 184 height 7
click at [119, 108] on p "No file chosen" at bounding box center [122, 109] width 42 height 7
click at [272, 140] on span "Run Workflow" at bounding box center [260, 142] width 28 height 7
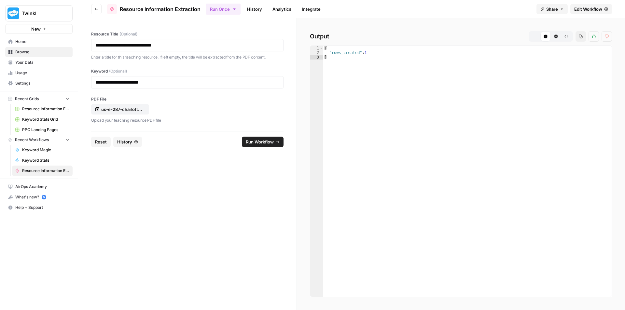
click at [101, 142] on span "Reset" at bounding box center [101, 142] width 12 height 7
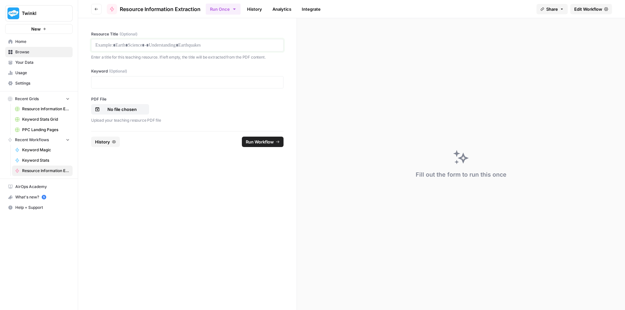
click at [197, 48] on p at bounding box center [187, 45] width 184 height 7
click at [132, 111] on p "No file chosen" at bounding box center [122, 109] width 42 height 7
click at [167, 81] on p at bounding box center [187, 82] width 184 height 7
click at [273, 139] on span "Run Workflow" at bounding box center [260, 142] width 28 height 7
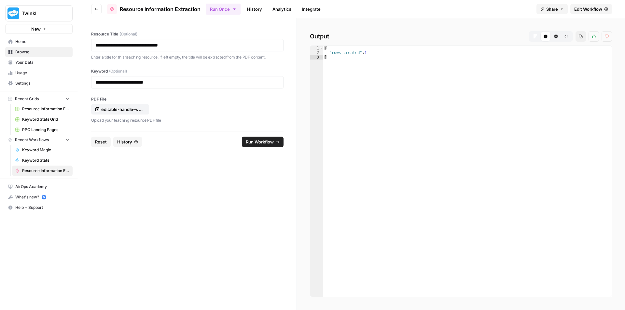
drag, startPoint x: 96, startPoint y: 144, endPoint x: 88, endPoint y: 144, distance: 7.8
click at [96, 144] on span "Reset" at bounding box center [101, 142] width 12 height 7
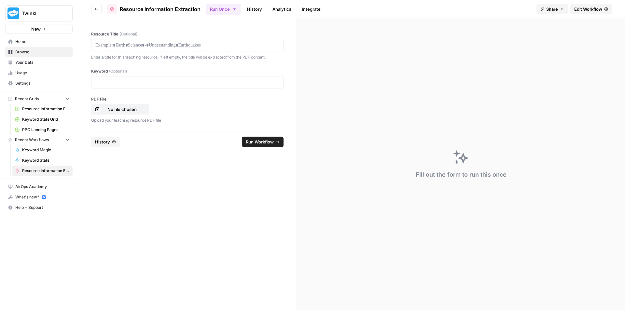
click at [165, 41] on div at bounding box center [187, 45] width 192 height 12
click at [166, 48] on p at bounding box center [187, 45] width 184 height 7
click at [154, 80] on p at bounding box center [187, 82] width 184 height 7
click at [133, 112] on p "No file chosen" at bounding box center [122, 109] width 42 height 7
click at [257, 142] on span "Run Workflow" at bounding box center [260, 142] width 28 height 7
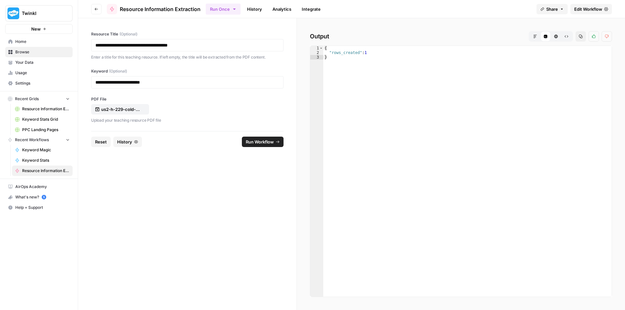
click at [93, 143] on button "Reset" at bounding box center [101, 142] width 20 height 10
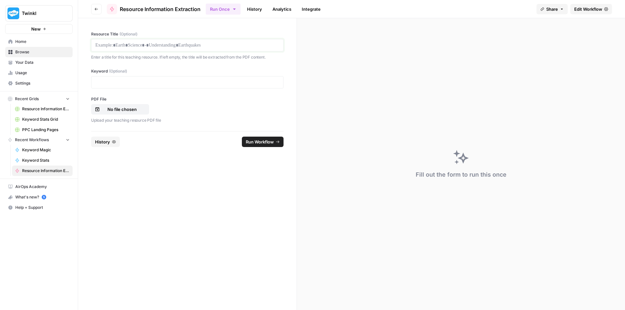
click at [140, 47] on p at bounding box center [187, 45] width 184 height 7
click at [113, 110] on p "No file chosen" at bounding box center [122, 109] width 42 height 7
click at [211, 44] on p "**********" at bounding box center [187, 45] width 184 height 7
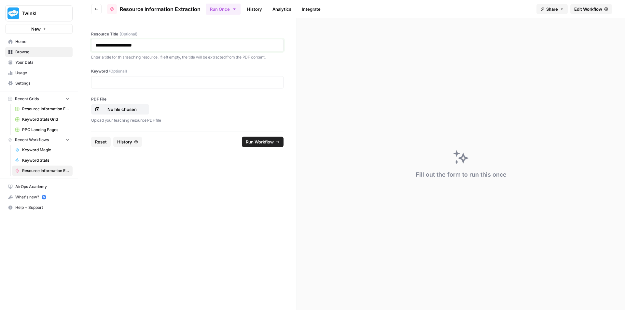
click at [211, 44] on p "**********" at bounding box center [187, 45] width 184 height 7
click at [155, 81] on p at bounding box center [187, 82] width 184 height 7
click at [121, 109] on p "No file chosen" at bounding box center [122, 109] width 42 height 7
click at [263, 143] on span "Run Workflow" at bounding box center [260, 142] width 28 height 7
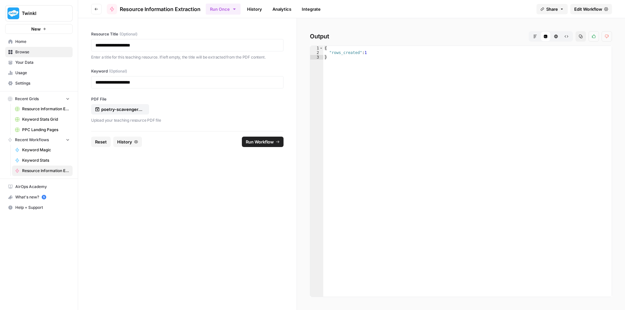
click at [100, 143] on span "Reset" at bounding box center [101, 142] width 12 height 7
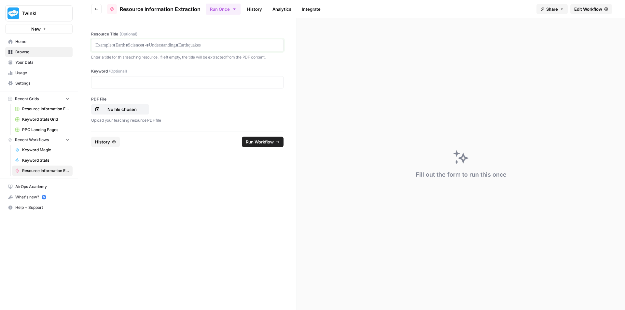
click at [206, 43] on p at bounding box center [187, 45] width 184 height 7
click at [117, 81] on p at bounding box center [187, 82] width 184 height 7
click at [131, 106] on p "No file chosen" at bounding box center [122, 109] width 42 height 7
click at [272, 143] on span "Run Workflow" at bounding box center [260, 142] width 28 height 7
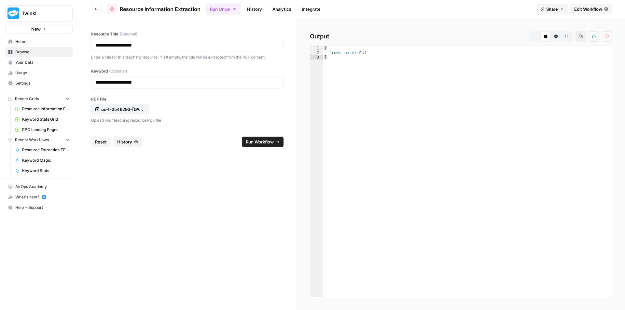
click at [103, 139] on span "Reset" at bounding box center [101, 142] width 12 height 7
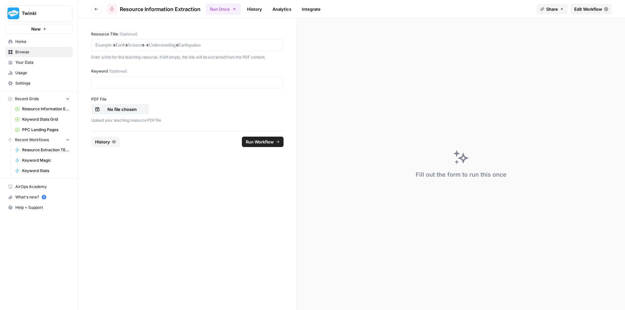
click at [198, 49] on div at bounding box center [187, 45] width 192 height 12
click at [199, 44] on p at bounding box center [187, 45] width 184 height 7
click at [116, 107] on p "No file chosen" at bounding box center [122, 109] width 42 height 7
click at [153, 83] on p at bounding box center [187, 82] width 184 height 7
click at [269, 146] on button "Run Workflow" at bounding box center [263, 142] width 42 height 10
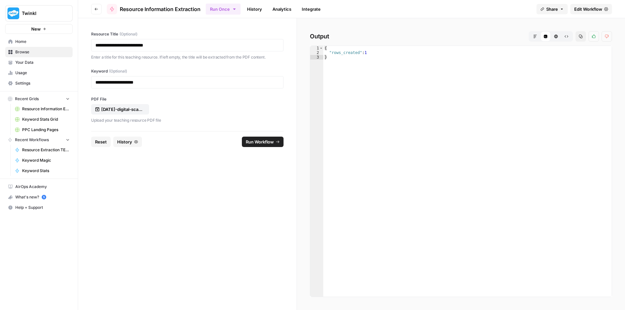
click at [102, 141] on span "Reset" at bounding box center [101, 142] width 12 height 7
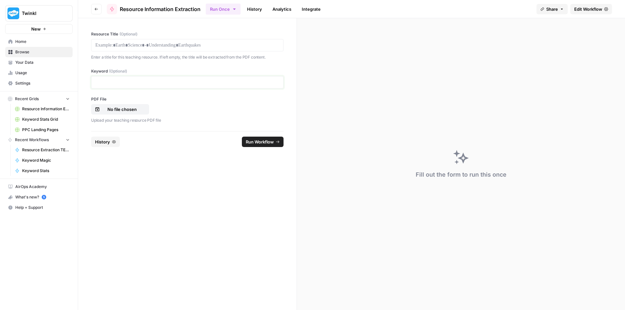
click at [171, 80] on p at bounding box center [187, 82] width 184 height 7
click at [182, 43] on p at bounding box center [187, 45] width 184 height 7
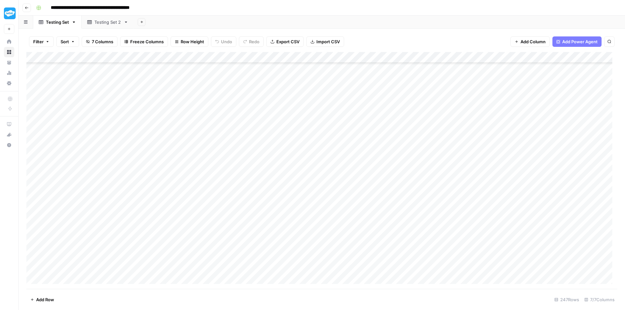
scroll to position [2524, 0]
click at [267, 169] on div "Add Column" at bounding box center [321, 170] width 591 height 237
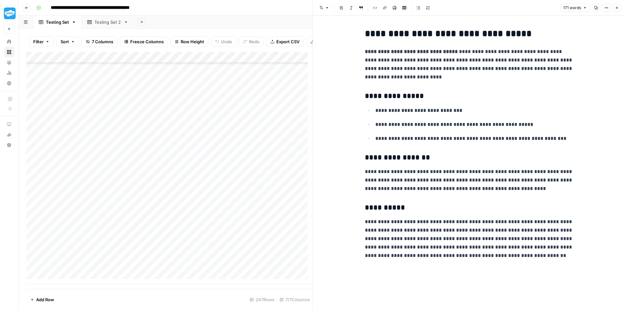
scroll to position [2529, 0]
click at [266, 269] on div "Add Column" at bounding box center [169, 168] width 286 height 232
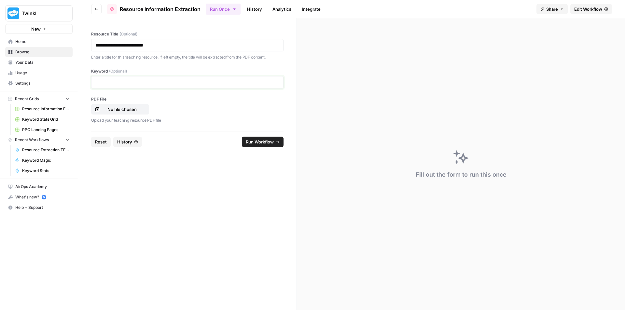
click at [137, 85] on p at bounding box center [187, 82] width 184 height 7
click at [125, 107] on p "No file chosen" at bounding box center [122, 109] width 42 height 7
click at [263, 144] on span "Run Workflow" at bounding box center [260, 142] width 28 height 7
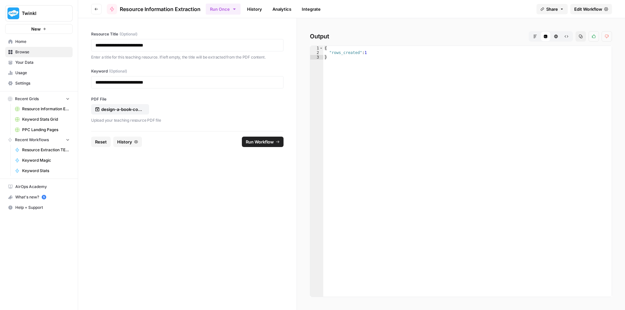
drag, startPoint x: 94, startPoint y: 141, endPoint x: 95, endPoint y: 133, distance: 8.2
click at [94, 141] on button "Reset" at bounding box center [101, 142] width 20 height 10
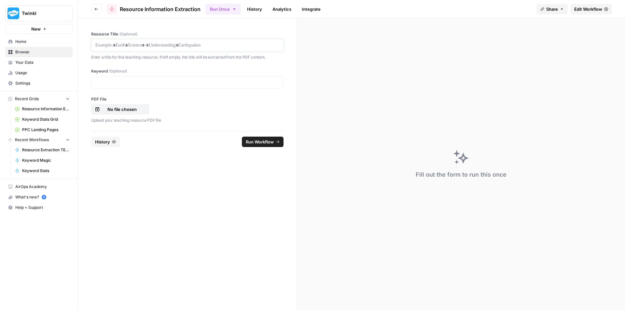
click at [152, 45] on p at bounding box center [187, 45] width 184 height 7
click at [146, 83] on p at bounding box center [187, 82] width 184 height 7
click at [109, 105] on button "No file chosen" at bounding box center [120, 109] width 58 height 10
drag, startPoint x: 258, startPoint y: 143, endPoint x: 279, endPoint y: 183, distance: 45.0
click at [258, 143] on span "Run Workflow" at bounding box center [260, 142] width 28 height 7
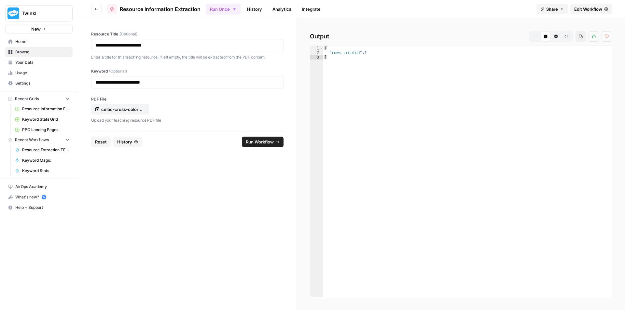
click at [100, 138] on button "Reset" at bounding box center [101, 142] width 20 height 10
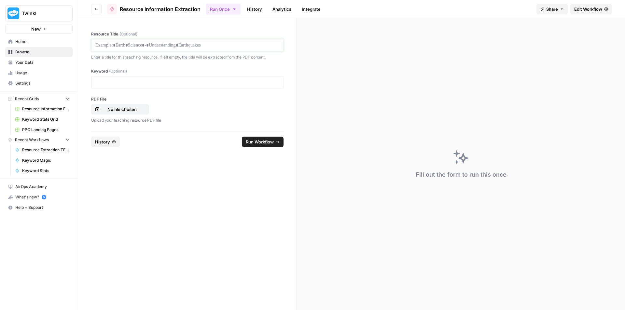
click at [187, 45] on p at bounding box center [187, 45] width 184 height 7
click at [172, 77] on div at bounding box center [187, 82] width 192 height 12
click at [178, 81] on p at bounding box center [187, 82] width 184 height 7
click at [117, 108] on p "No file chosen" at bounding box center [122, 109] width 42 height 7
click at [267, 141] on span "Run Workflow" at bounding box center [260, 142] width 28 height 7
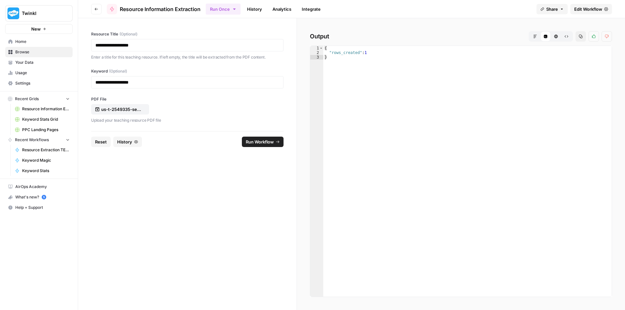
click at [92, 146] on button "Reset" at bounding box center [101, 142] width 20 height 10
